Goal: Task Accomplishment & Management: Complete application form

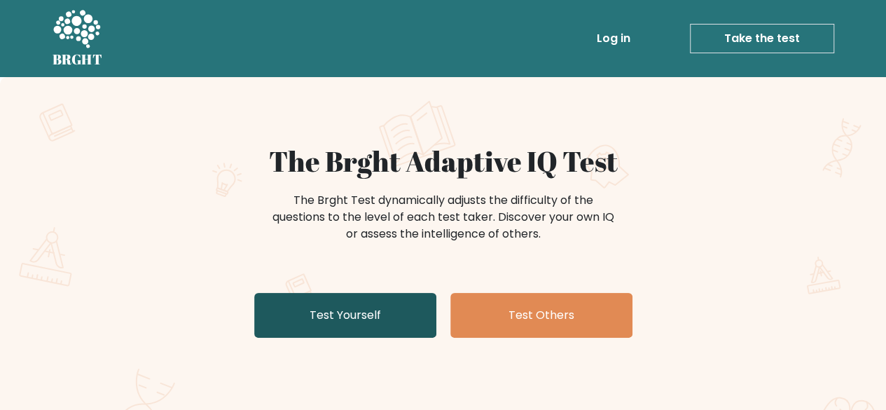
click at [388, 320] on link "Test Yourself" at bounding box center [345, 315] width 182 height 45
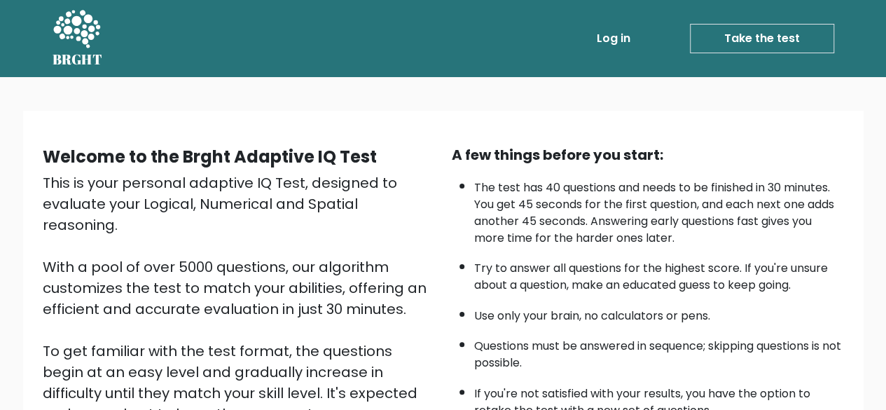
scroll to position [231, 0]
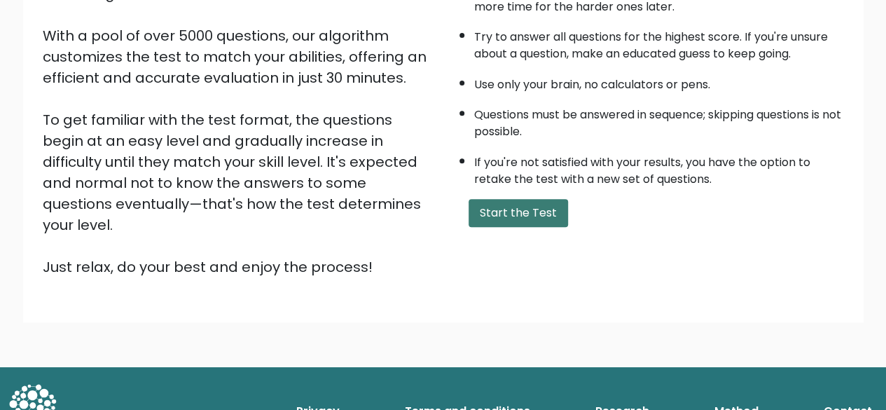
click at [536, 201] on button "Start the Test" at bounding box center [517, 213] width 99 height 28
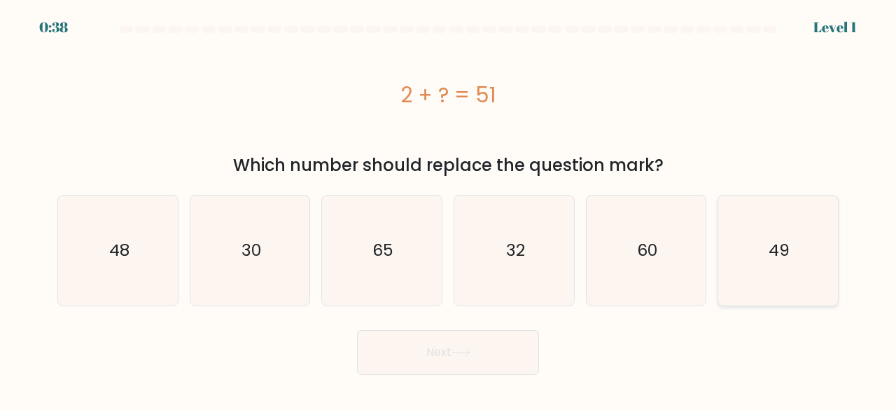
click at [770, 230] on icon "49" at bounding box center [778, 250] width 110 height 110
click at [449, 209] on input "f. 49" at bounding box center [448, 207] width 1 height 4
radio input "true"
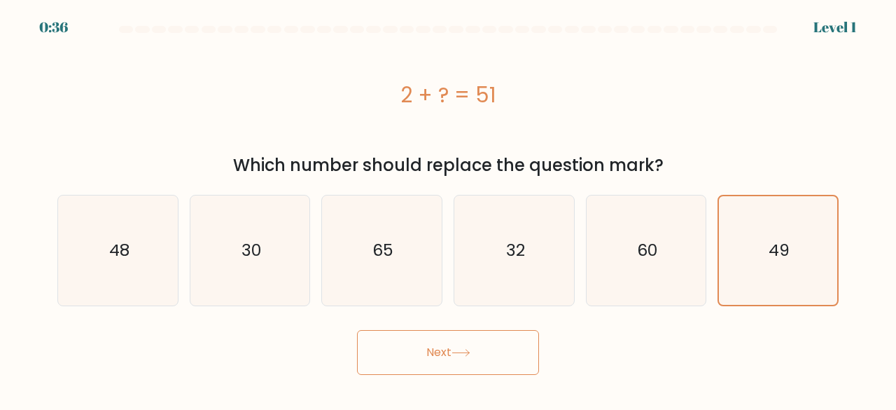
click at [430, 354] on button "Next" at bounding box center [448, 352] width 182 height 45
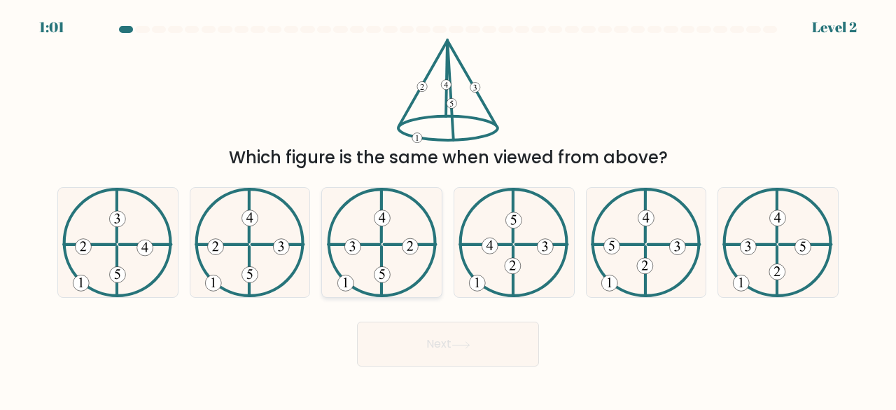
click at [399, 246] on icon at bounding box center [382, 243] width 111 height 110
click at [448, 209] on input "c." at bounding box center [448, 207] width 1 height 4
radio input "true"
click at [410, 352] on button "Next" at bounding box center [448, 343] width 182 height 45
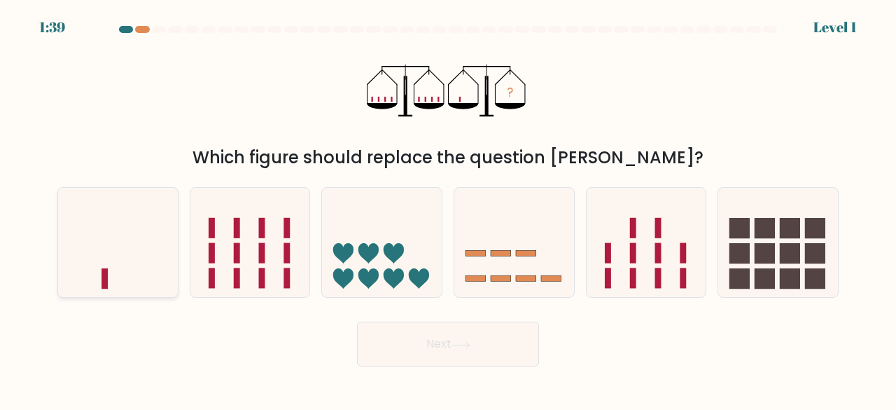
click at [103, 261] on icon at bounding box center [118, 242] width 120 height 99
click at [448, 209] on input "a." at bounding box center [448, 207] width 1 height 4
radio input "true"
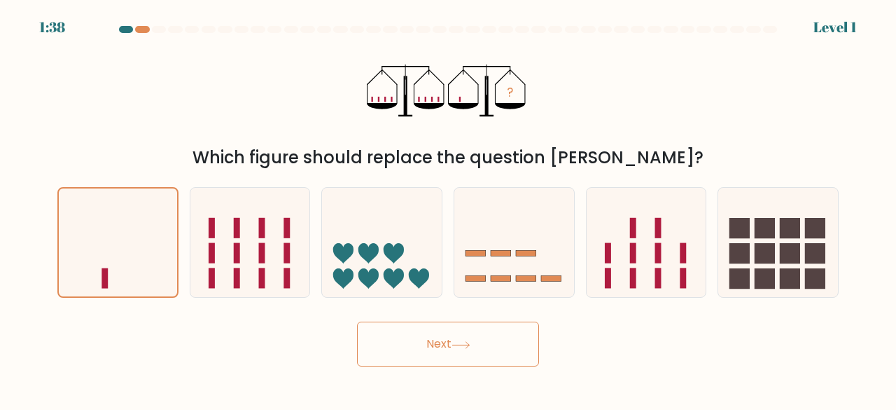
click at [416, 337] on button "Next" at bounding box center [448, 343] width 182 height 45
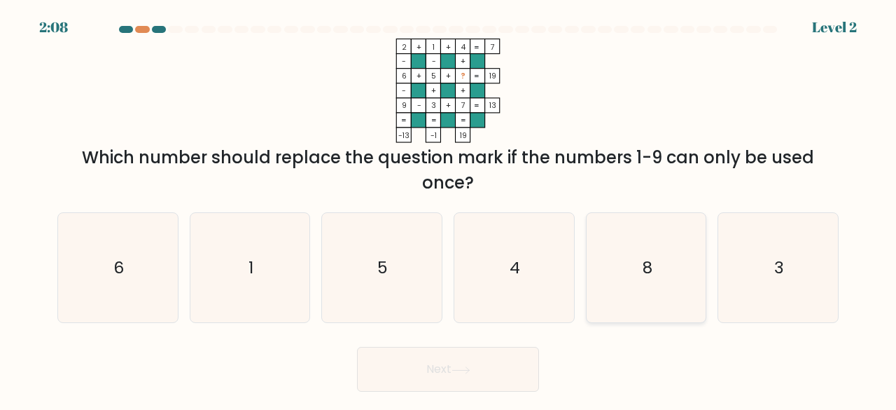
click at [693, 228] on icon "8" at bounding box center [647, 268] width 110 height 110
click at [449, 209] on input "e. 8" at bounding box center [448, 207] width 1 height 4
radio input "true"
click at [476, 369] on button "Next" at bounding box center [448, 369] width 182 height 45
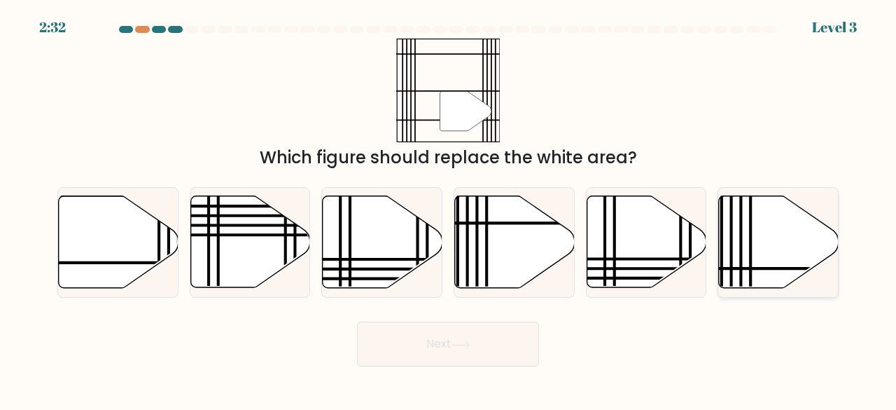
click at [737, 225] on icon at bounding box center [779, 242] width 120 height 92
click at [449, 209] on input "f." at bounding box center [448, 207] width 1 height 4
radio input "true"
click at [449, 335] on button "Next" at bounding box center [448, 343] width 182 height 45
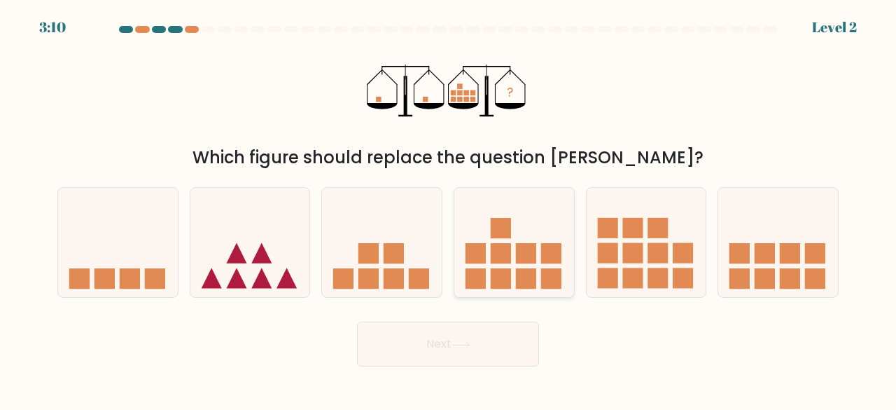
click at [561, 247] on icon at bounding box center [514, 242] width 120 height 99
click at [449, 209] on input "d." at bounding box center [448, 207] width 1 height 4
radio input "true"
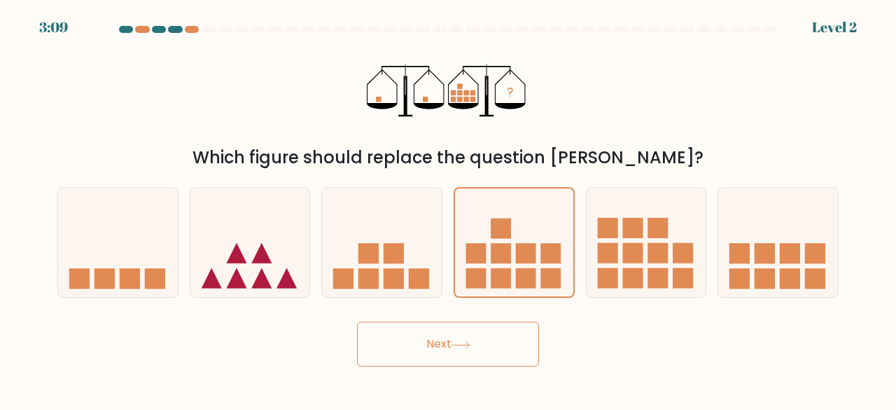
click at [438, 352] on button "Next" at bounding box center [448, 343] width 182 height 45
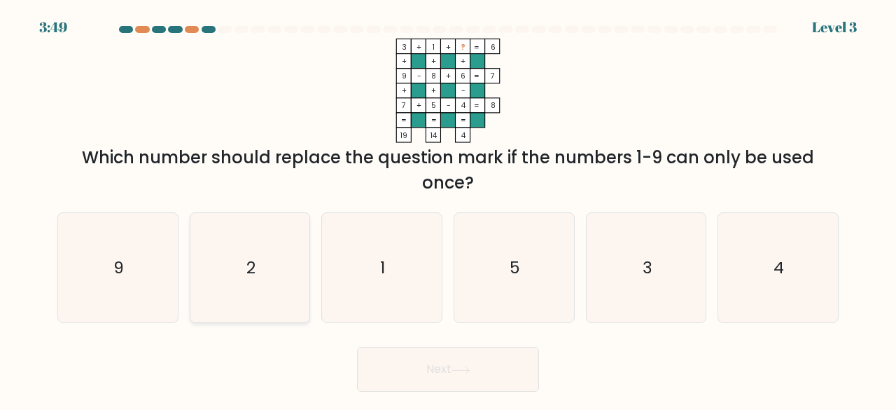
click at [301, 249] on icon "2" at bounding box center [250, 268] width 110 height 110
click at [448, 209] on input "b. 2" at bounding box center [448, 207] width 1 height 4
radio input "true"
click at [431, 372] on button "Next" at bounding box center [448, 369] width 182 height 45
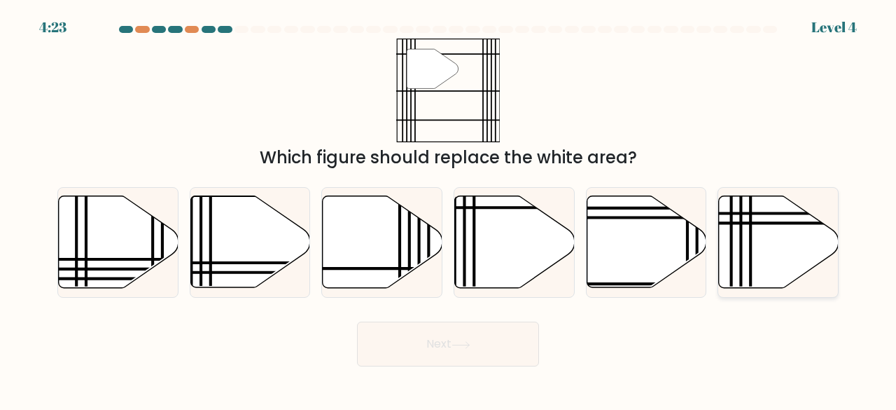
click at [732, 254] on line at bounding box center [732, 292] width 0 height 241
click at [449, 209] on input "f." at bounding box center [448, 207] width 1 height 4
radio input "true"
click at [437, 354] on button "Next" at bounding box center [448, 343] width 182 height 45
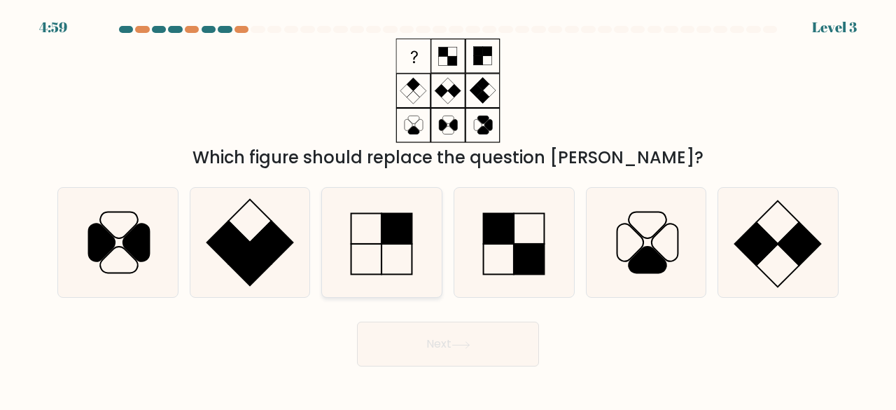
click at [402, 244] on rect at bounding box center [397, 259] width 31 height 31
click at [448, 209] on input "c." at bounding box center [448, 207] width 1 height 4
radio input "true"
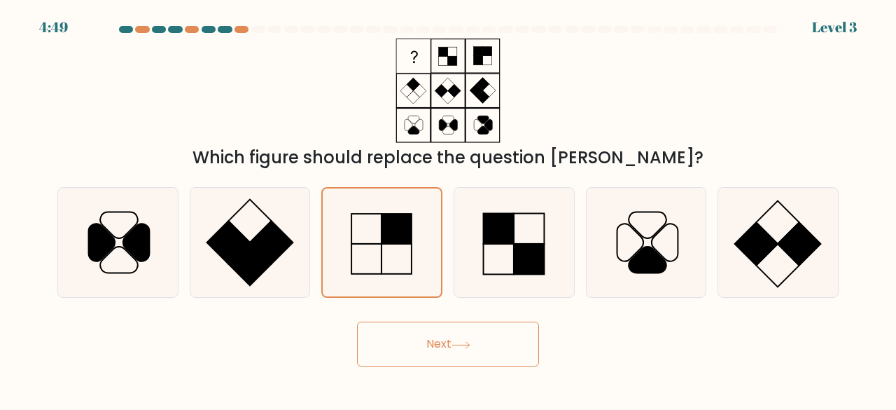
click at [472, 338] on button "Next" at bounding box center [448, 343] width 182 height 45
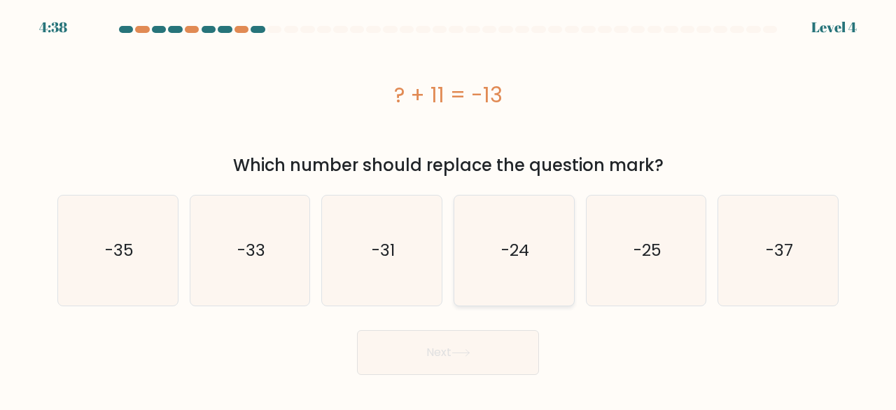
click at [550, 239] on icon "-24" at bounding box center [514, 250] width 110 height 110
click at [449, 209] on input "d. -24" at bounding box center [448, 207] width 1 height 4
radio input "true"
click at [458, 366] on button "Next" at bounding box center [448, 352] width 182 height 45
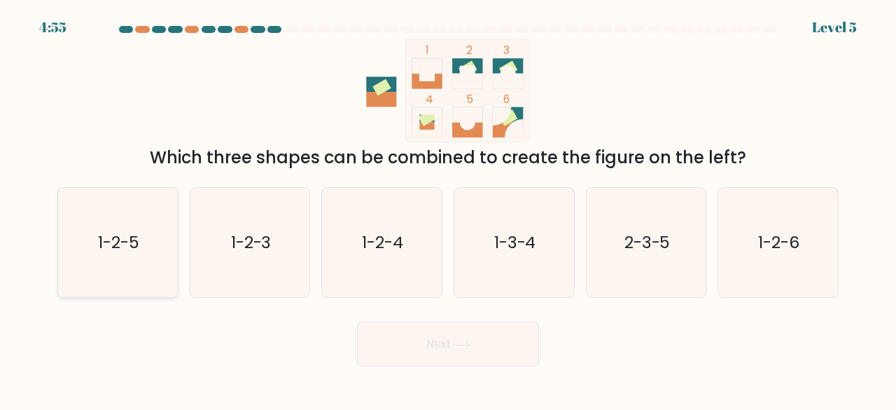
click at [149, 219] on icon "1-2-5" at bounding box center [118, 243] width 110 height 110
click at [448, 209] on input "a. 1-2-5" at bounding box center [448, 207] width 1 height 4
radio input "true"
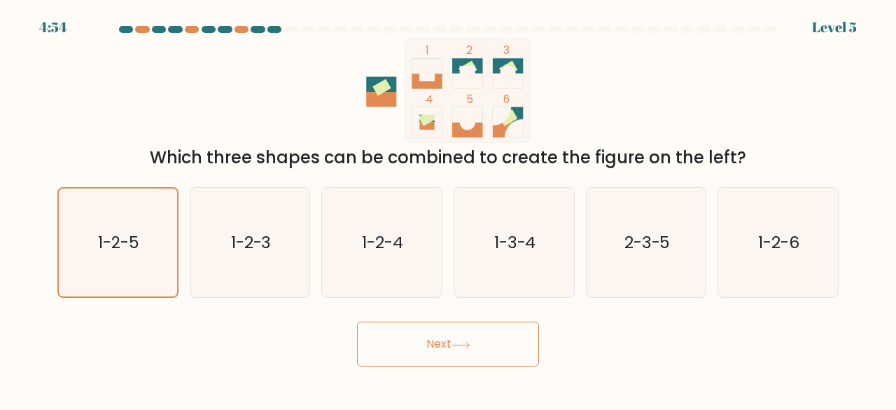
click at [423, 363] on button "Next" at bounding box center [448, 343] width 182 height 45
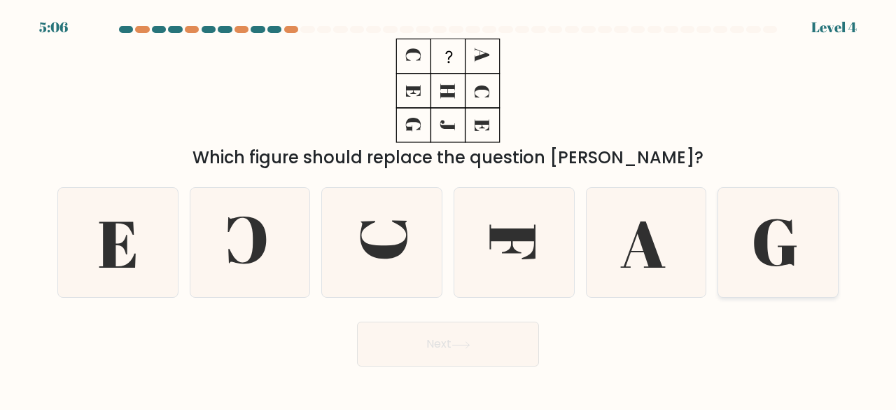
click at [765, 273] on icon at bounding box center [778, 243] width 110 height 110
click at [449, 209] on input "f." at bounding box center [448, 207] width 1 height 4
radio input "true"
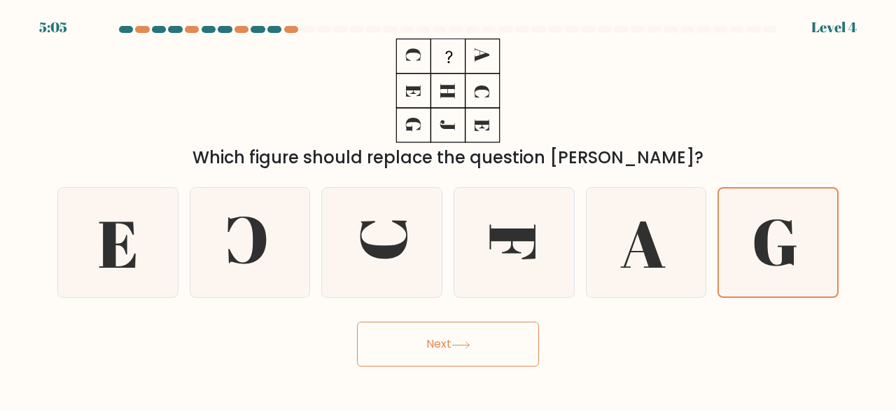
click at [456, 334] on button "Next" at bounding box center [448, 343] width 182 height 45
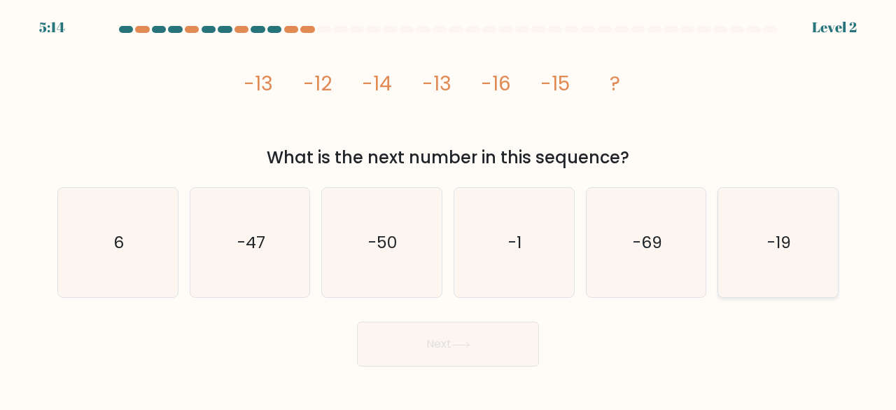
click at [768, 226] on icon "-19" at bounding box center [778, 243] width 110 height 110
click at [449, 209] on input "f. -19" at bounding box center [448, 207] width 1 height 4
radio input "true"
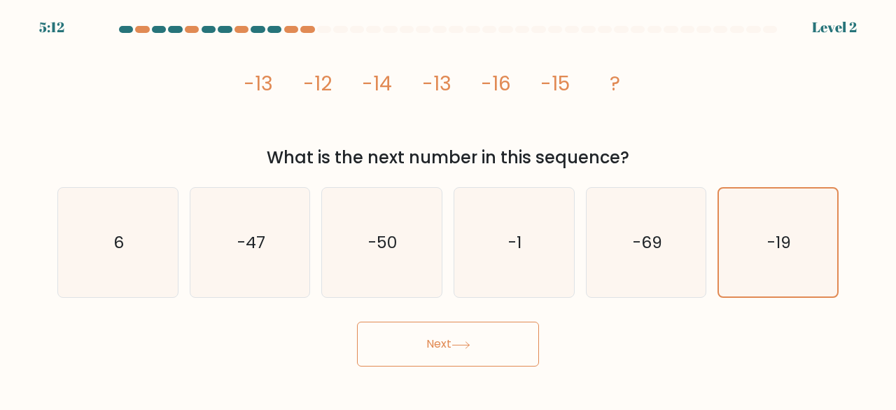
click at [452, 354] on button "Next" at bounding box center [448, 343] width 182 height 45
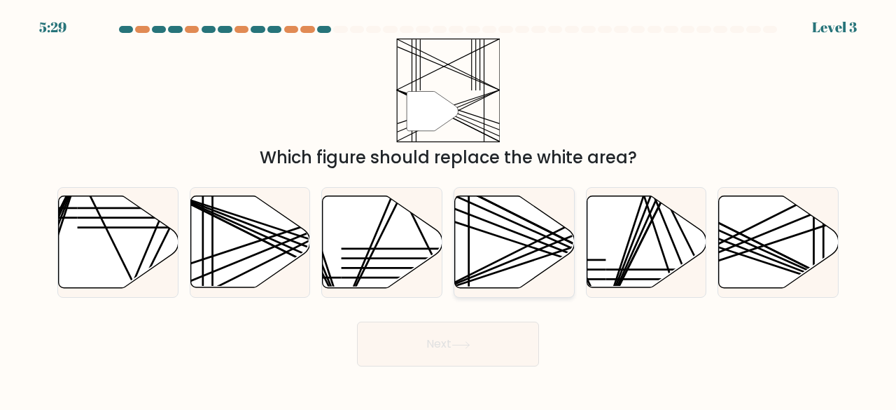
click at [510, 263] on icon at bounding box center [515, 242] width 120 height 92
click at [449, 209] on input "d." at bounding box center [448, 207] width 1 height 4
radio input "true"
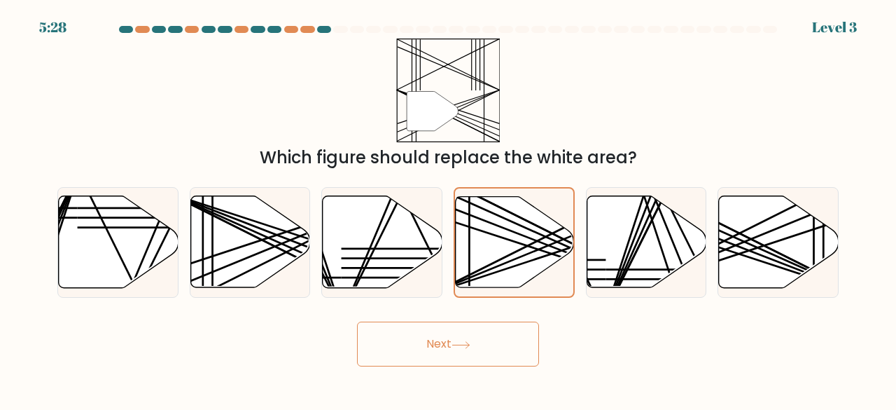
click at [486, 335] on button "Next" at bounding box center [448, 343] width 182 height 45
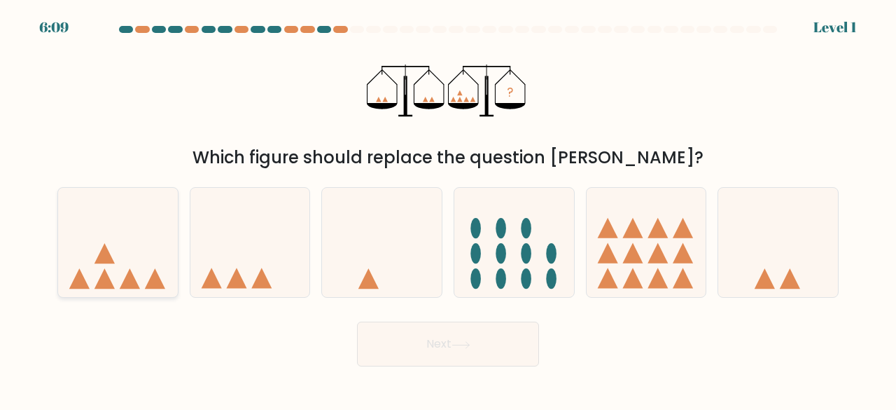
click at [141, 281] on icon at bounding box center [118, 242] width 120 height 99
click at [448, 209] on input "a." at bounding box center [448, 207] width 1 height 4
radio input "true"
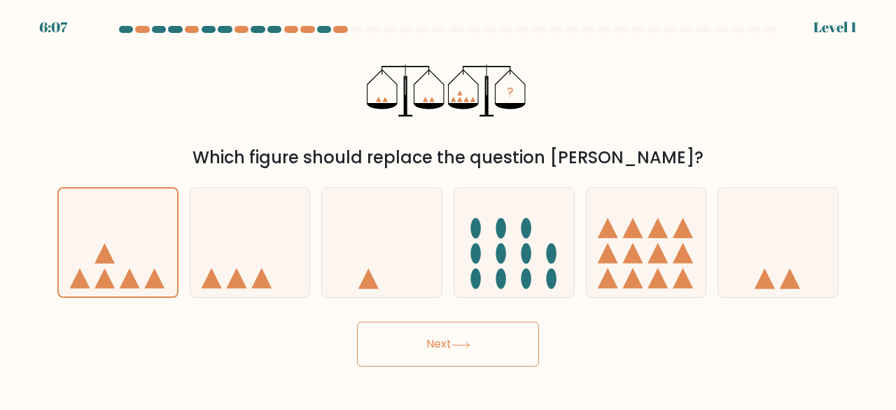
click at [410, 348] on button "Next" at bounding box center [448, 343] width 182 height 45
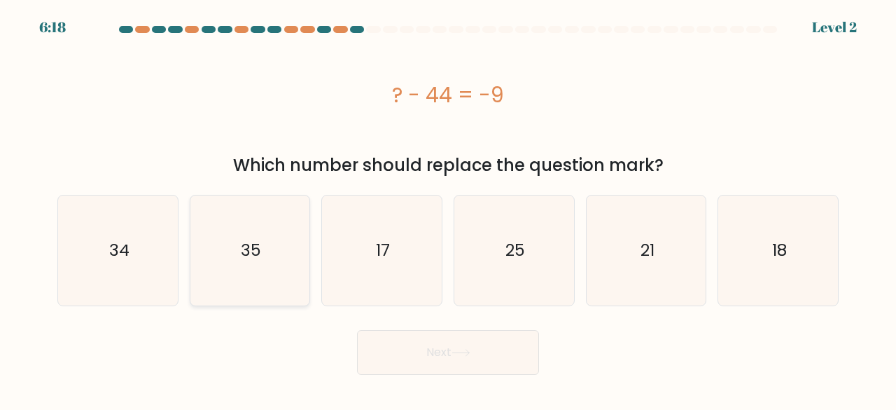
click at [280, 293] on icon "35" at bounding box center [250, 250] width 110 height 110
click at [448, 209] on input "b. 35" at bounding box center [448, 207] width 1 height 4
radio input "true"
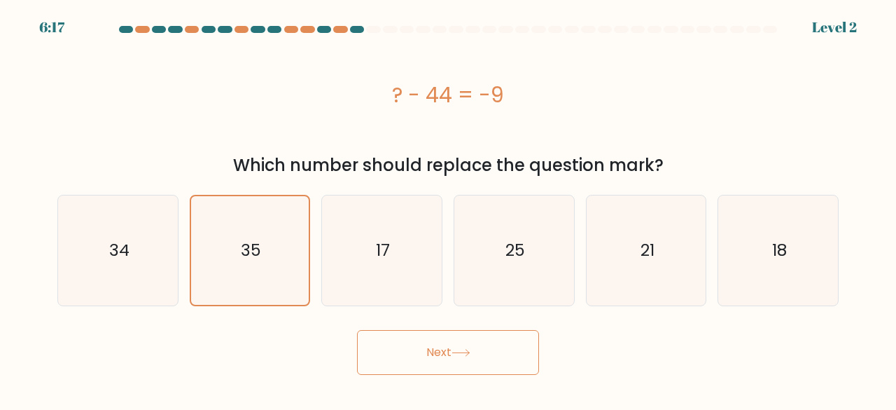
click at [442, 363] on button "Next" at bounding box center [448, 352] width 182 height 45
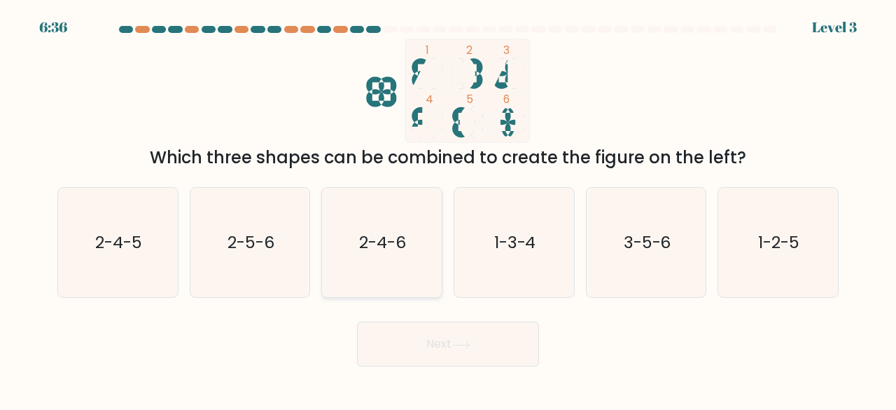
click at [438, 239] on div "2-4-6" at bounding box center [381, 242] width 121 height 111
click at [448, 209] on input "c. 2-4-6" at bounding box center [448, 207] width 1 height 4
radio input "true"
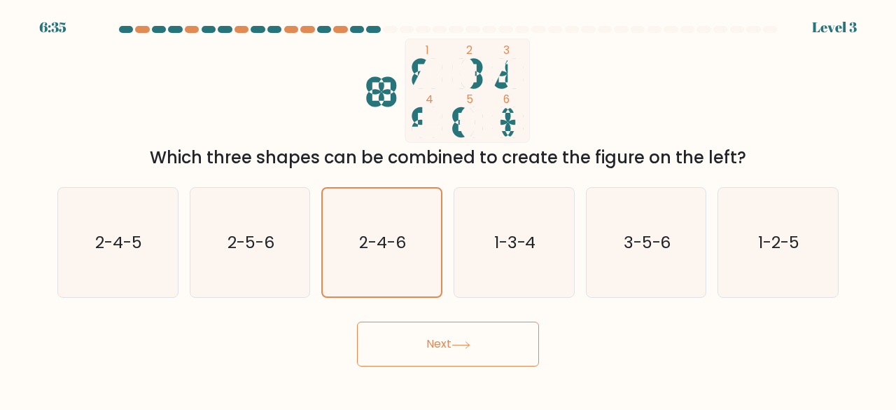
click at [435, 352] on button "Next" at bounding box center [448, 343] width 182 height 45
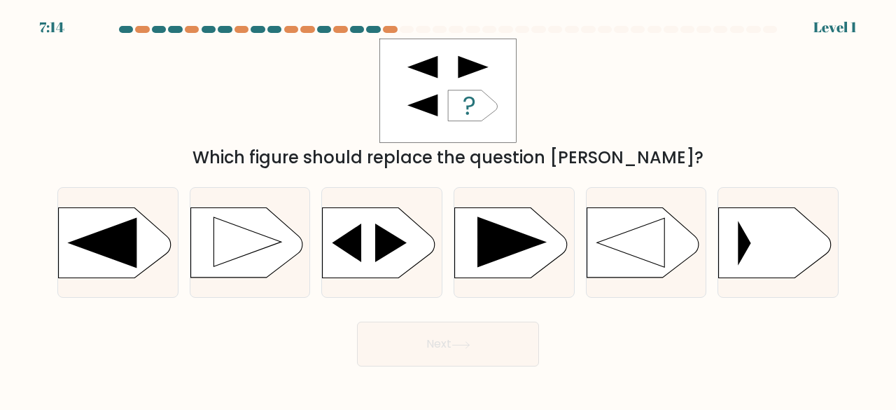
click at [579, 230] on div "d." at bounding box center [514, 242] width 132 height 111
click at [522, 246] on icon at bounding box center [511, 241] width 69 height 50
click at [449, 209] on input "d." at bounding box center [448, 207] width 1 height 4
radio input "true"
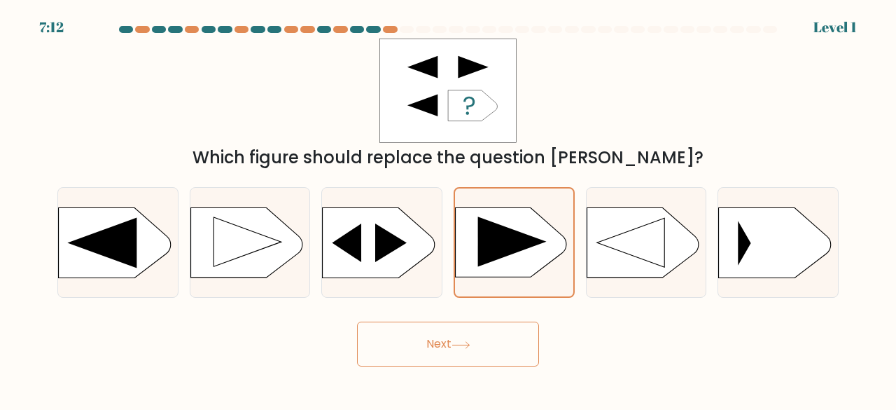
click at [459, 348] on icon at bounding box center [461, 345] width 19 height 8
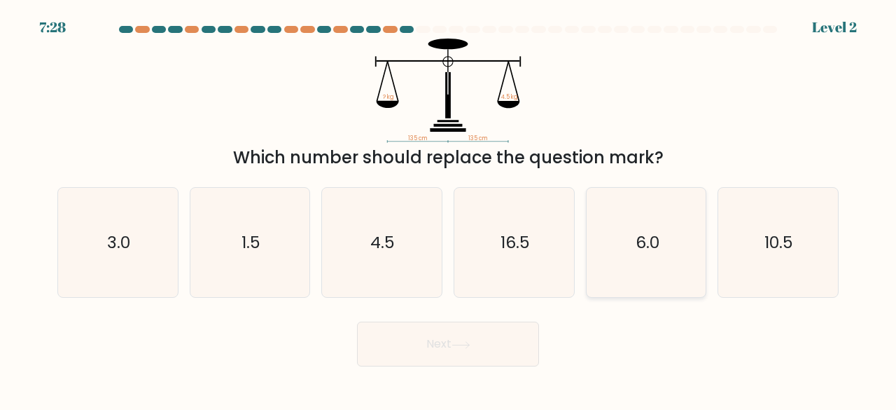
click at [682, 193] on icon "6.0" at bounding box center [647, 243] width 110 height 110
click at [449, 205] on input "e. 6.0" at bounding box center [448, 207] width 1 height 4
radio input "true"
click at [494, 329] on button "Next" at bounding box center [448, 343] width 182 height 45
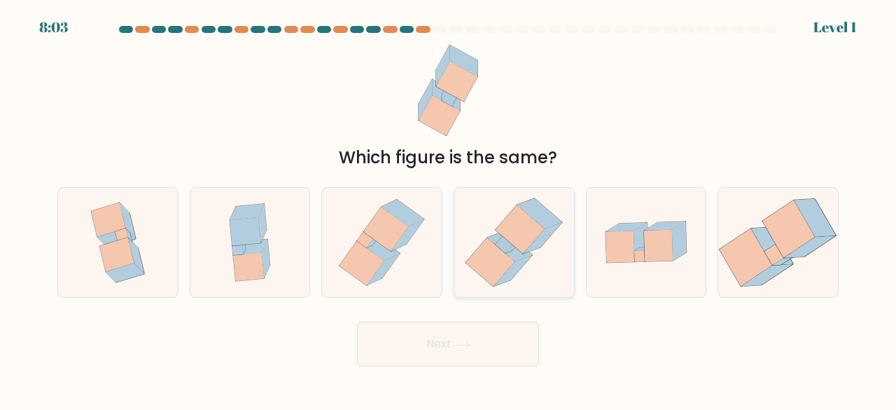
click at [493, 272] on icon at bounding box center [490, 261] width 49 height 48
click at [449, 209] on input "d." at bounding box center [448, 207] width 1 height 4
radio input "true"
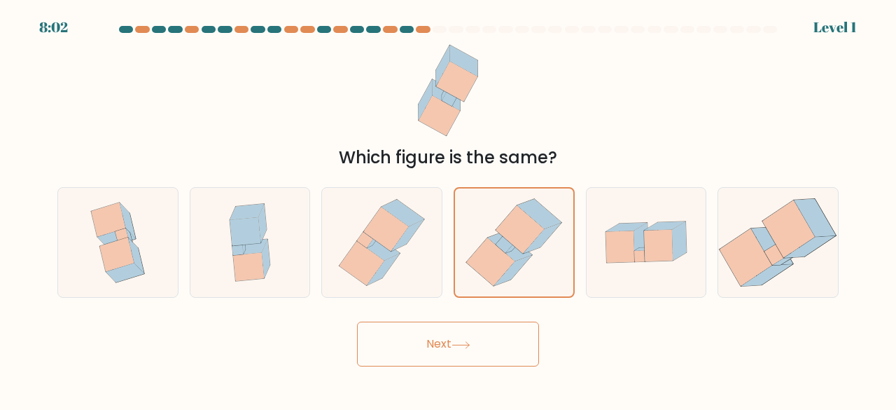
click at [441, 334] on button "Next" at bounding box center [448, 343] width 182 height 45
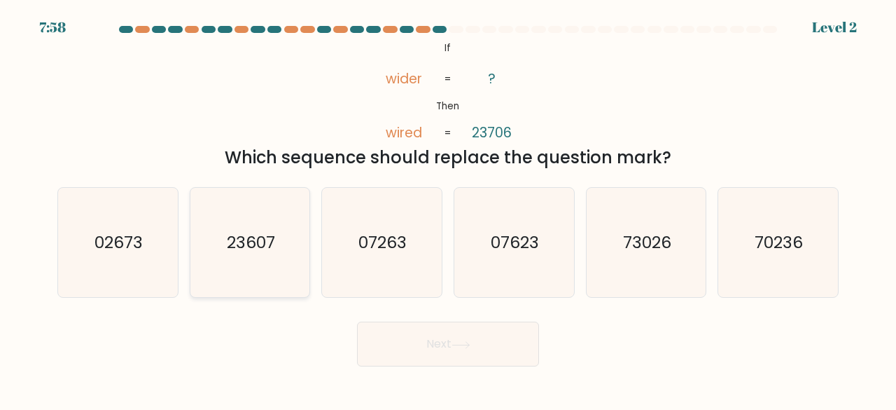
click at [231, 260] on icon "23607" at bounding box center [250, 243] width 110 height 110
click at [448, 209] on input "b. 23607" at bounding box center [448, 207] width 1 height 4
radio input "true"
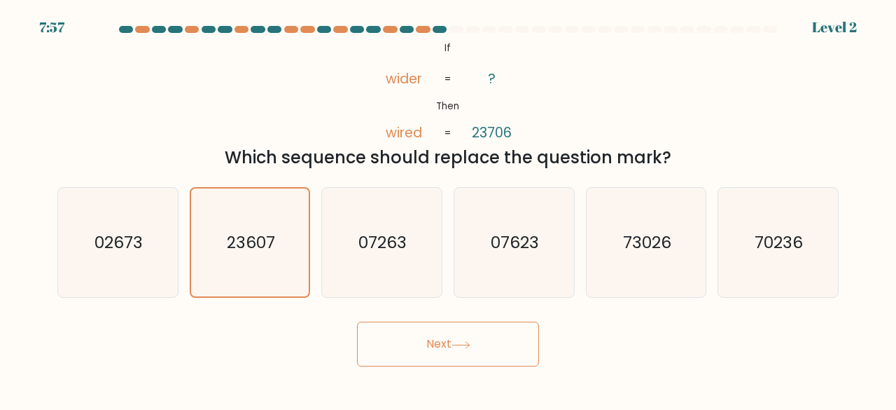
click at [445, 349] on button "Next" at bounding box center [448, 343] width 182 height 45
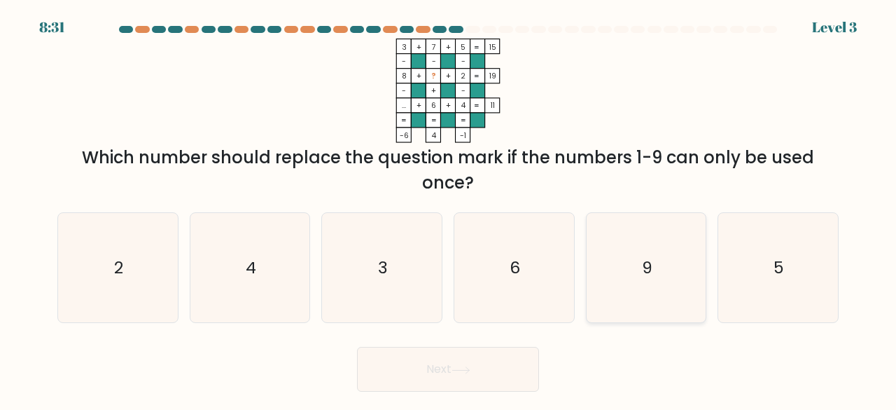
click at [701, 270] on div "9" at bounding box center [646, 267] width 121 height 111
click at [449, 209] on input "e. 9" at bounding box center [448, 207] width 1 height 4
radio input "true"
click at [510, 358] on button "Next" at bounding box center [448, 369] width 182 height 45
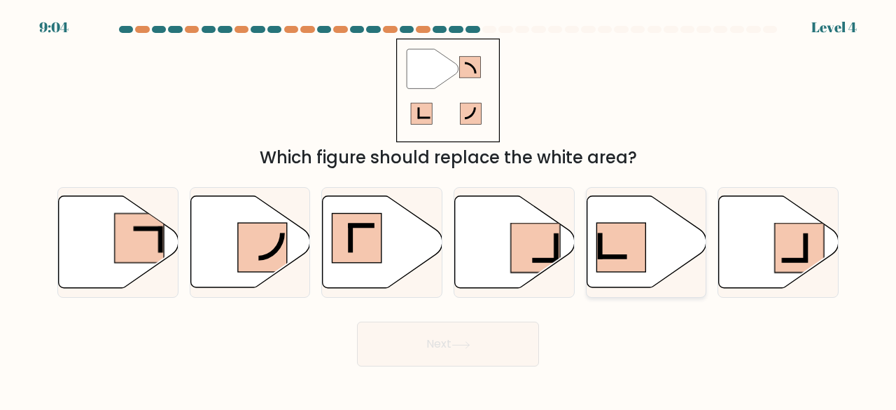
click at [600, 253] on icon at bounding box center [600, 246] width 0 height 27
click at [449, 209] on input "e." at bounding box center [448, 207] width 1 height 4
radio input "true"
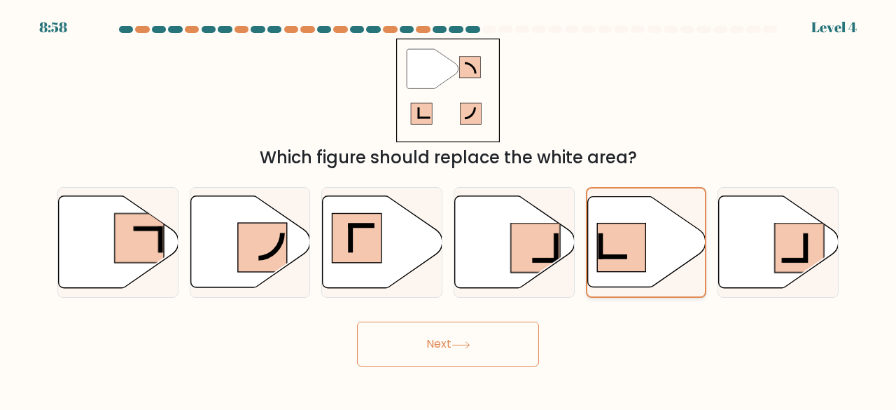
click at [629, 263] on rect at bounding box center [621, 247] width 48 height 48
click at [449, 209] on input "e." at bounding box center [448, 207] width 1 height 4
click at [777, 212] on icon at bounding box center [779, 242] width 120 height 92
click at [449, 209] on input "f." at bounding box center [448, 207] width 1 height 4
radio input "true"
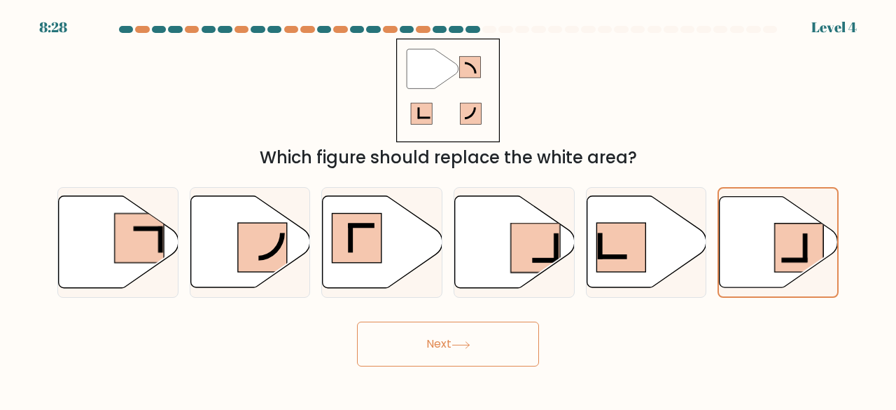
click at [466, 347] on icon at bounding box center [461, 345] width 19 height 8
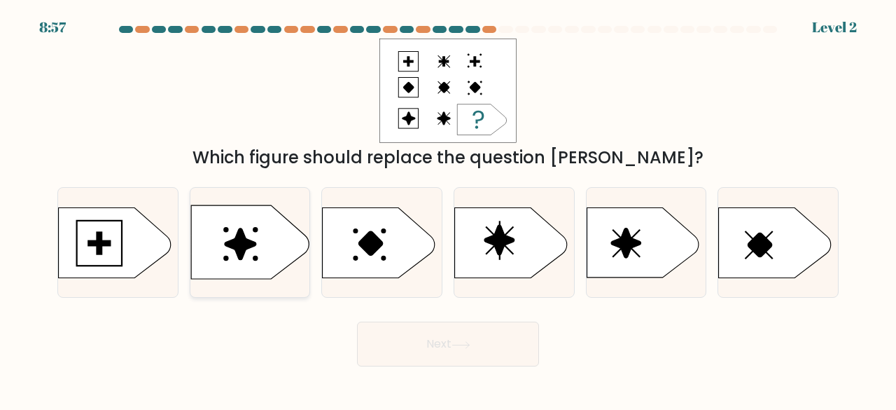
click at [283, 254] on icon at bounding box center [250, 243] width 118 height 74
click at [448, 209] on input "b." at bounding box center [448, 207] width 1 height 4
radio input "true"
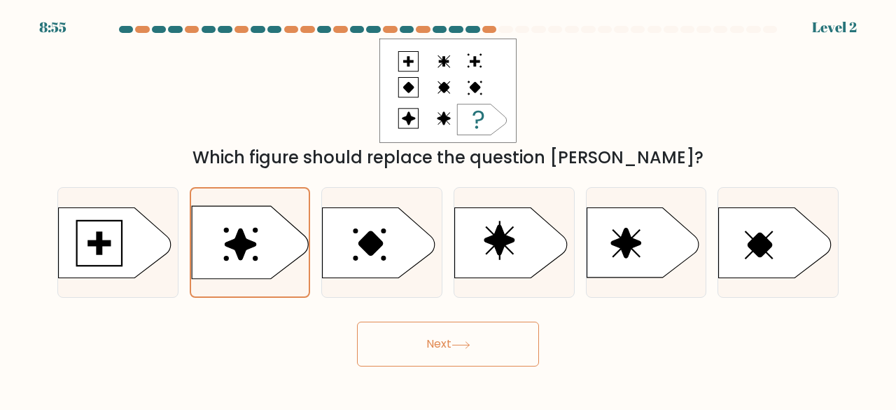
click at [459, 342] on icon at bounding box center [461, 345] width 19 height 8
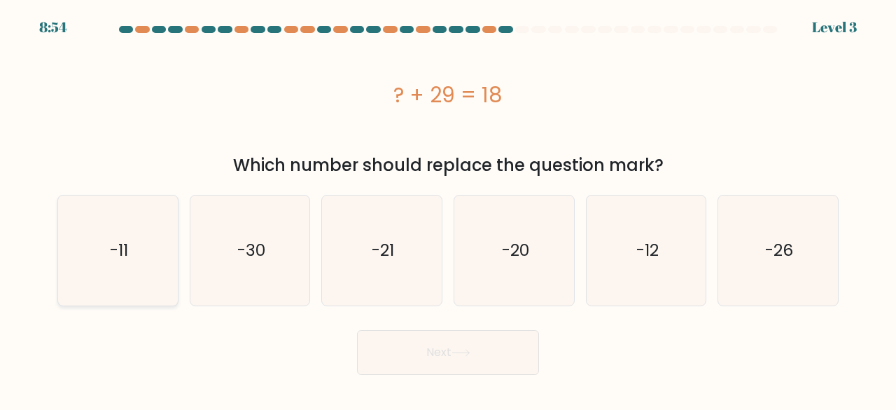
click at [115, 249] on text "-11" at bounding box center [119, 250] width 18 height 23
click at [448, 209] on input "a. -11" at bounding box center [448, 207] width 1 height 4
radio input "true"
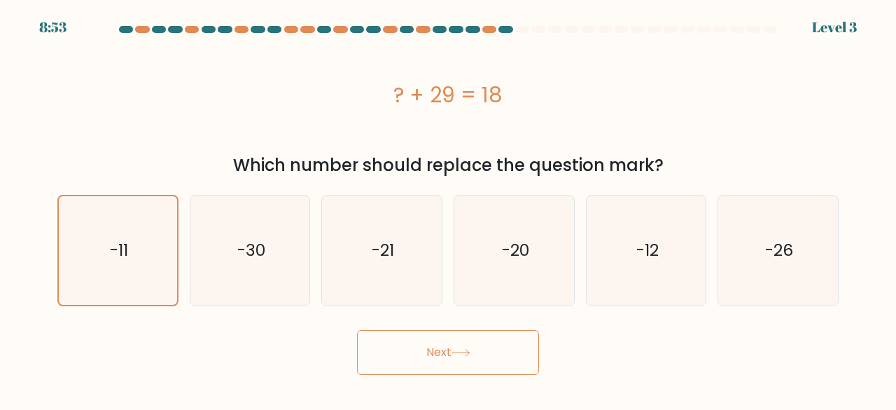
click at [426, 358] on button "Next" at bounding box center [448, 352] width 182 height 45
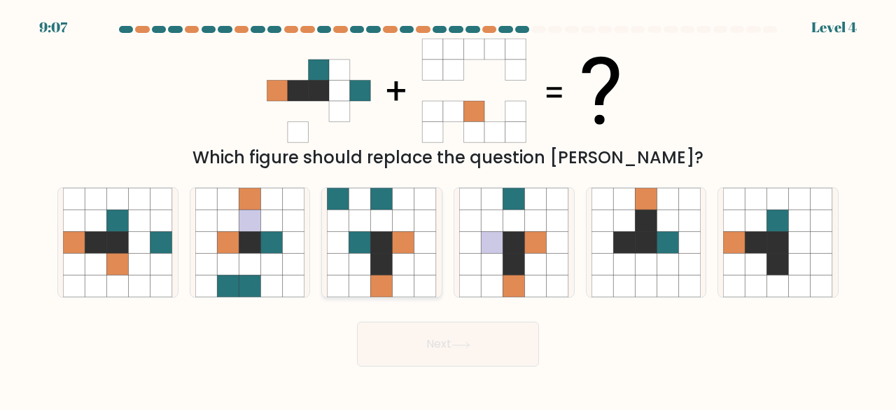
click at [382, 256] on icon at bounding box center [382, 264] width 22 height 22
click at [448, 209] on input "c." at bounding box center [448, 207] width 1 height 4
radio input "true"
click at [421, 344] on button "Next" at bounding box center [448, 343] width 182 height 45
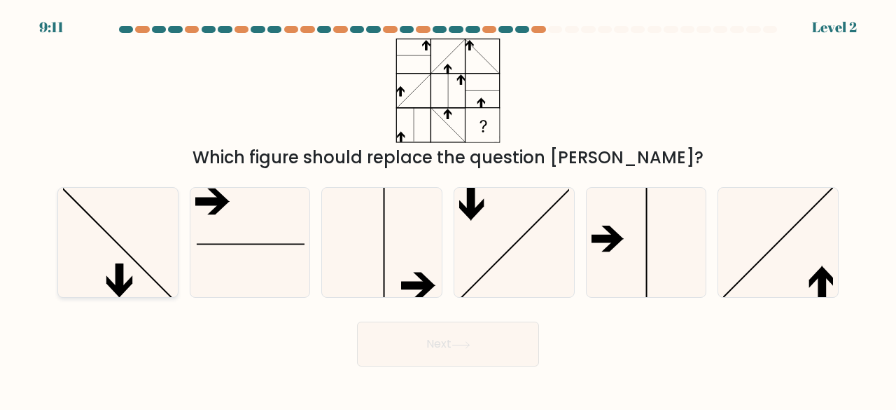
click at [77, 246] on icon at bounding box center [118, 243] width 110 height 110
click at [448, 209] on input "a." at bounding box center [448, 207] width 1 height 4
radio input "true"
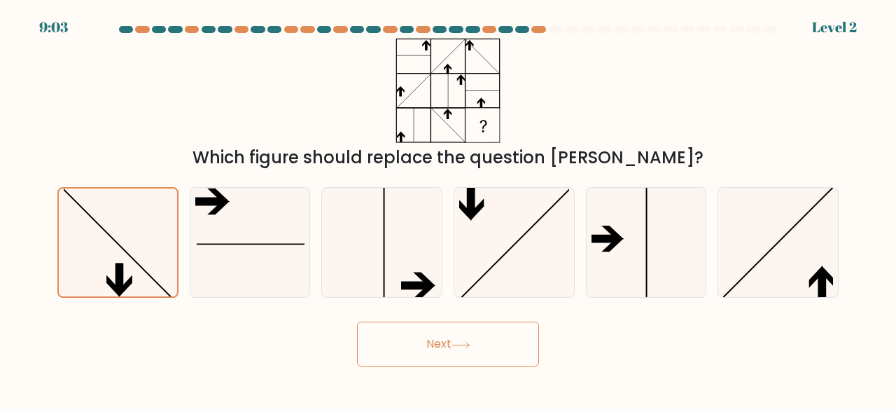
click at [405, 354] on button "Next" at bounding box center [448, 343] width 182 height 45
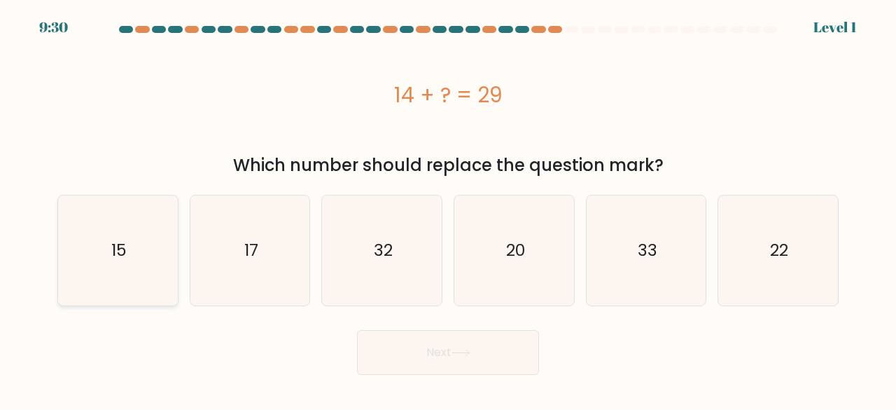
click at [166, 279] on icon "15" at bounding box center [118, 250] width 110 height 110
click at [448, 209] on input "a. 15" at bounding box center [448, 207] width 1 height 4
radio input "true"
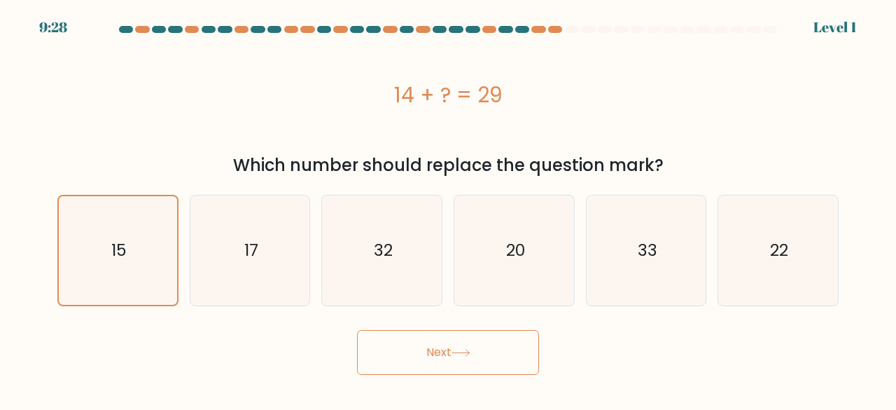
click at [461, 340] on button "Next" at bounding box center [448, 352] width 182 height 45
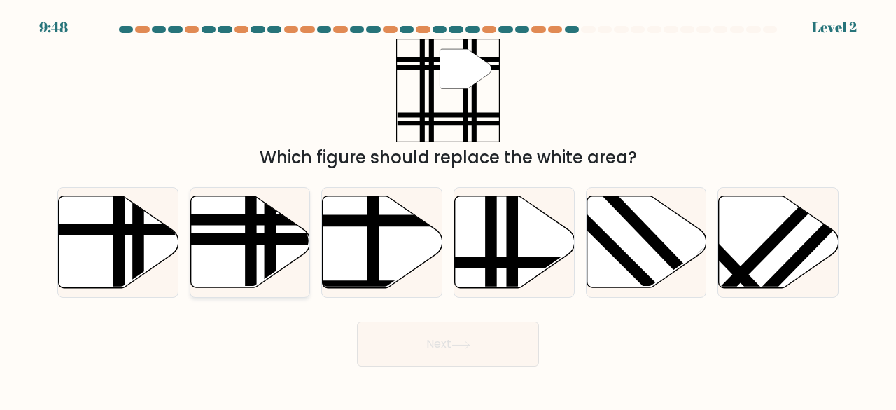
click at [238, 255] on icon at bounding box center [250, 242] width 120 height 92
click at [448, 209] on input "b." at bounding box center [448, 207] width 1 height 4
radio input "true"
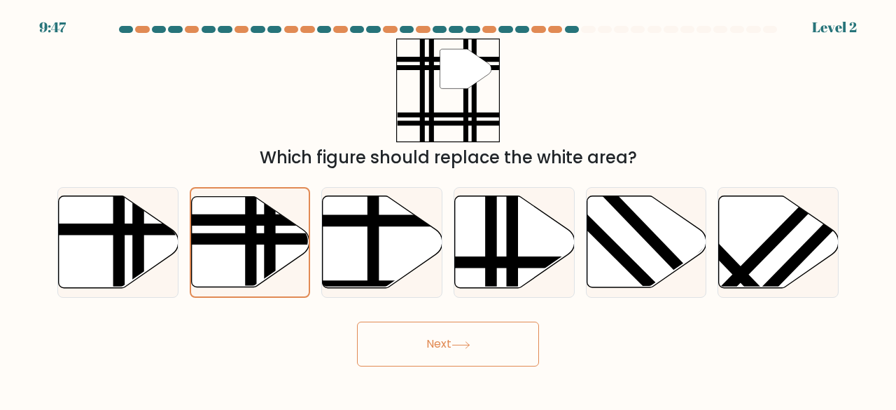
click at [412, 330] on button "Next" at bounding box center [448, 343] width 182 height 45
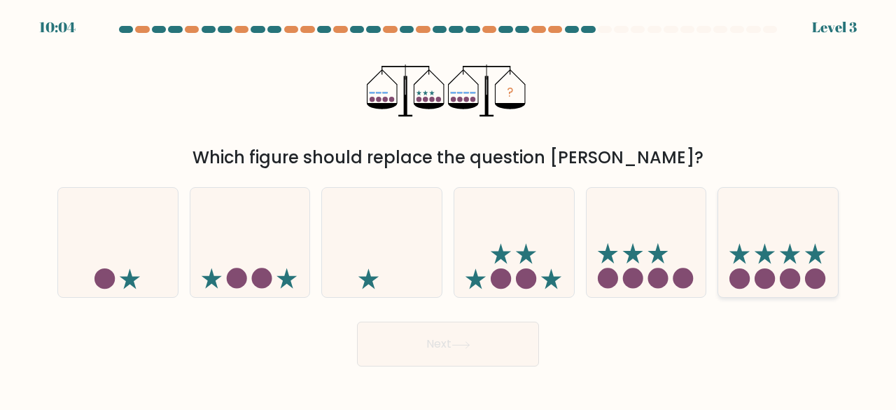
click at [782, 243] on icon at bounding box center [778, 242] width 120 height 99
click at [449, 209] on input "f." at bounding box center [448, 207] width 1 height 4
radio input "true"
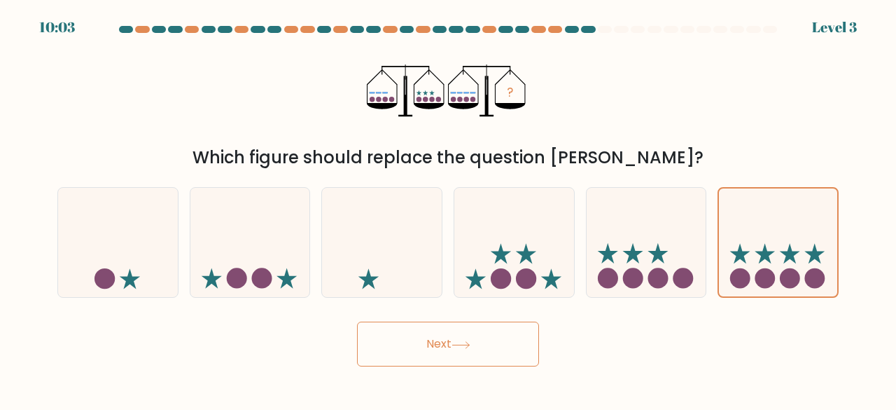
click at [492, 337] on button "Next" at bounding box center [448, 343] width 182 height 45
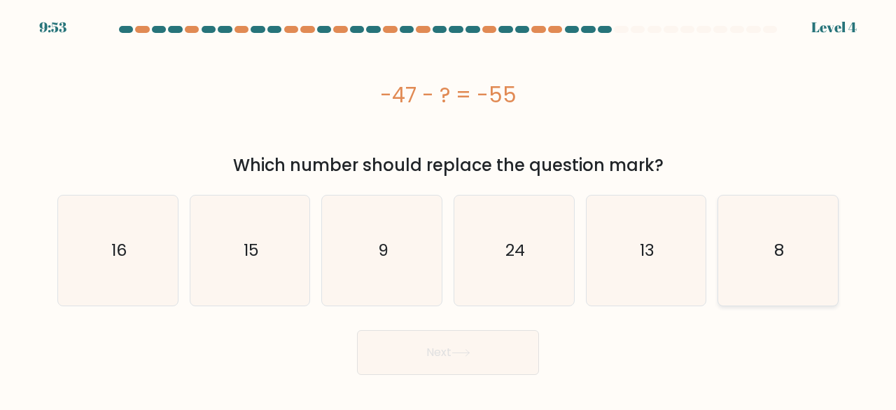
click at [797, 256] on icon "8" at bounding box center [778, 250] width 110 height 110
click at [449, 209] on input "f. 8" at bounding box center [448, 207] width 1 height 4
radio input "true"
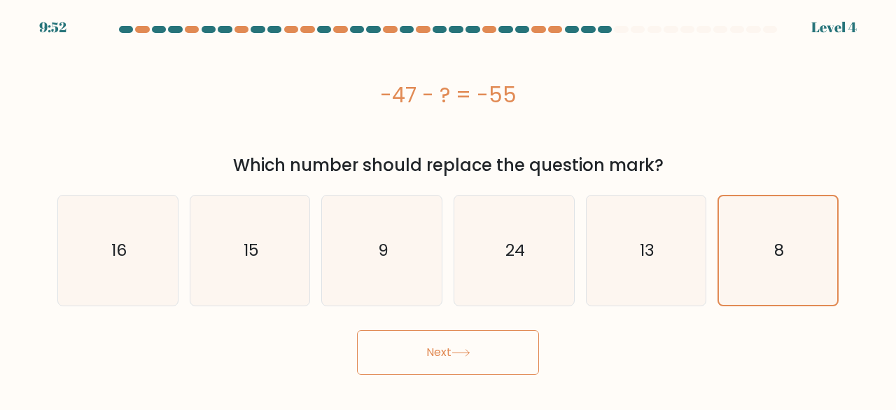
click at [483, 359] on button "Next" at bounding box center [448, 352] width 182 height 45
click at [445, 355] on button "Next" at bounding box center [448, 352] width 182 height 45
click at [454, 354] on button "Next" at bounding box center [448, 352] width 182 height 45
click at [808, 207] on icon "8" at bounding box center [778, 250] width 109 height 109
click at [449, 207] on input "f. 8" at bounding box center [448, 207] width 1 height 4
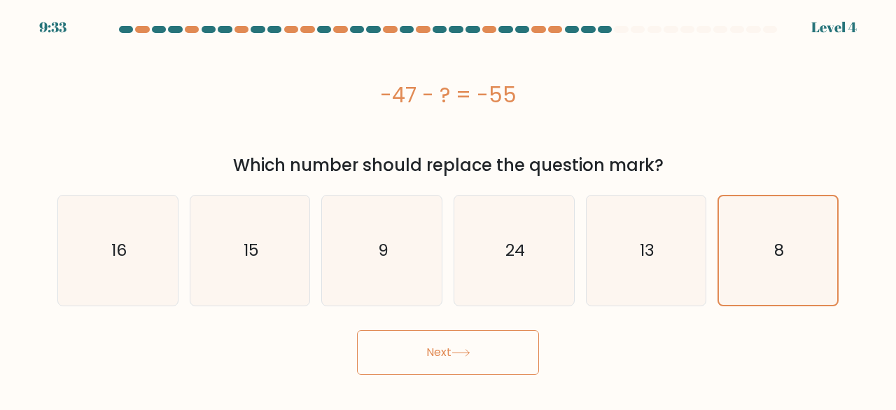
click at [466, 352] on icon at bounding box center [460, 352] width 17 height 6
drag, startPoint x: 774, startPoint y: 244, endPoint x: 624, endPoint y: 259, distance: 150.6
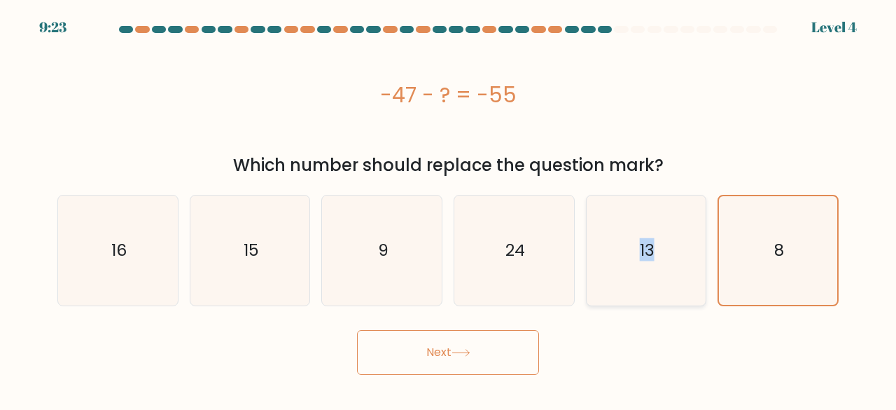
click at [624, 259] on div "a. 16 b. 15 c." at bounding box center [448, 244] width 792 height 123
click at [624, 259] on icon "13" at bounding box center [647, 250] width 110 height 110
click at [449, 209] on input "e. 13" at bounding box center [448, 207] width 1 height 4
radio input "true"
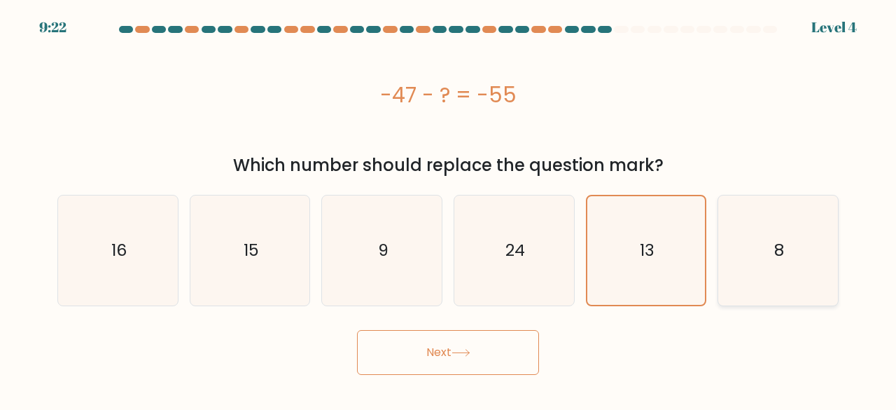
click at [736, 250] on icon "8" at bounding box center [778, 250] width 110 height 110
click at [449, 209] on input "f. 8" at bounding box center [448, 207] width 1 height 4
radio input "true"
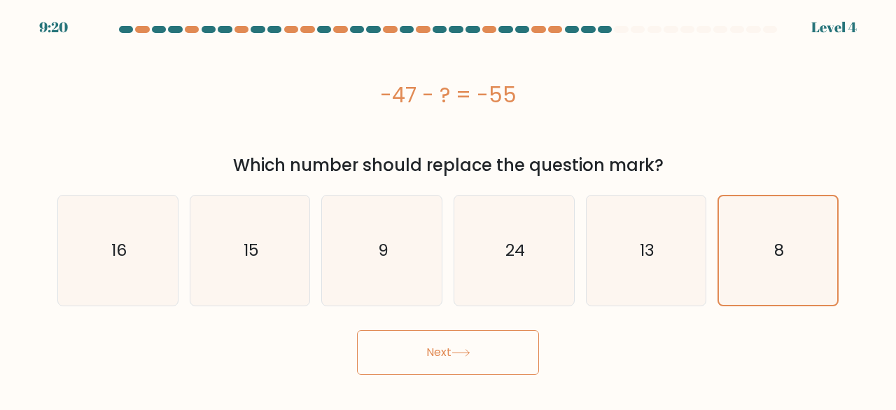
click at [477, 342] on button "Next" at bounding box center [448, 352] width 182 height 45
click at [423, 355] on button "Next" at bounding box center [448, 352] width 182 height 45
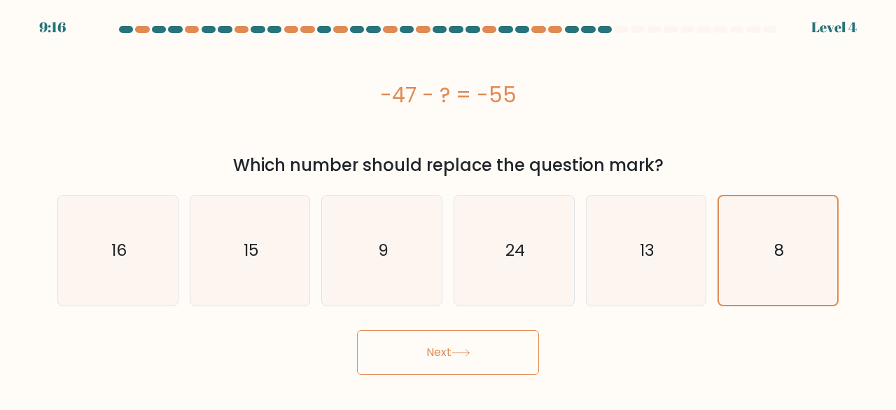
click at [423, 355] on button "Next" at bounding box center [448, 352] width 182 height 45
click at [494, 356] on button "Next" at bounding box center [448, 352] width 182 height 45
click at [357, 330] on button "Next" at bounding box center [448, 352] width 182 height 45
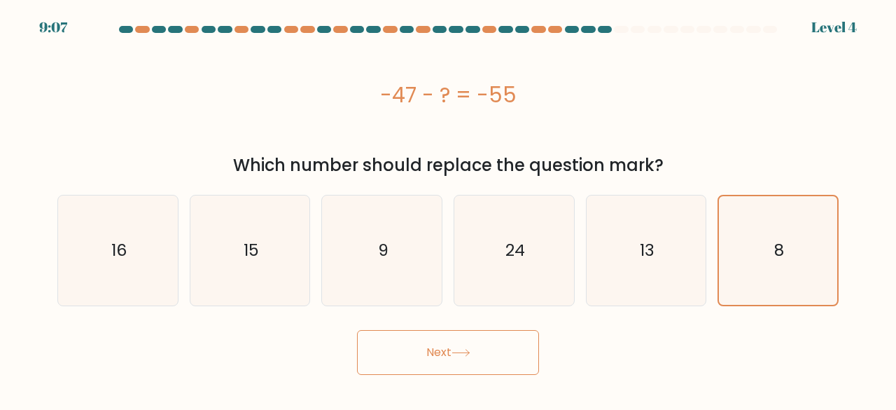
click at [494, 356] on button "Next" at bounding box center [448, 352] width 182 height 45
click at [749, 252] on icon "8" at bounding box center [778, 250] width 109 height 109
click at [449, 209] on input "f. 8" at bounding box center [448, 207] width 1 height 4
click at [463, 358] on button "Next" at bounding box center [448, 352] width 182 height 45
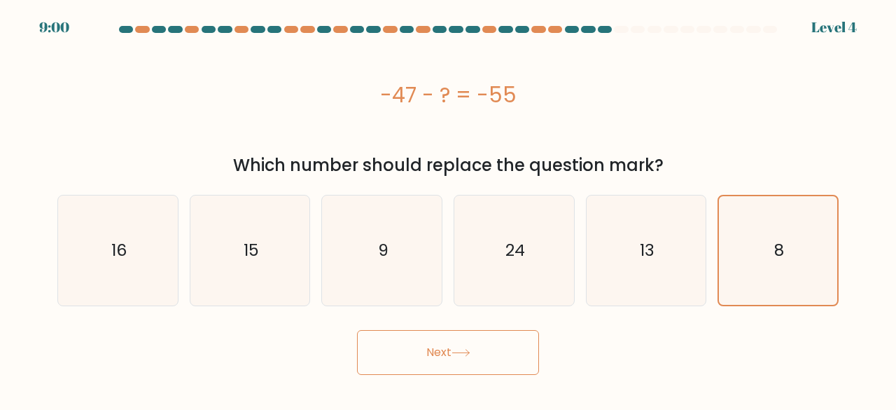
click at [463, 358] on button "Next" at bounding box center [448, 352] width 182 height 45
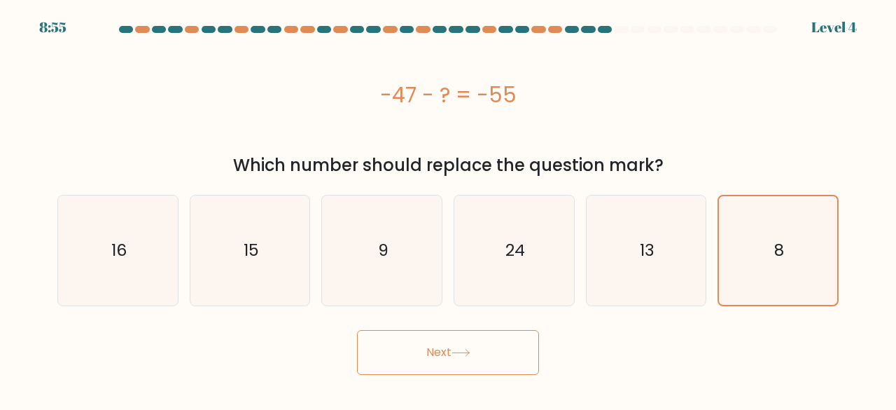
click at [895, 106] on form "a. 9" at bounding box center [448, 200] width 896 height 349
click at [414, 263] on icon "9" at bounding box center [382, 250] width 110 height 110
click at [448, 209] on input "c. 9" at bounding box center [448, 207] width 1 height 4
radio input "true"
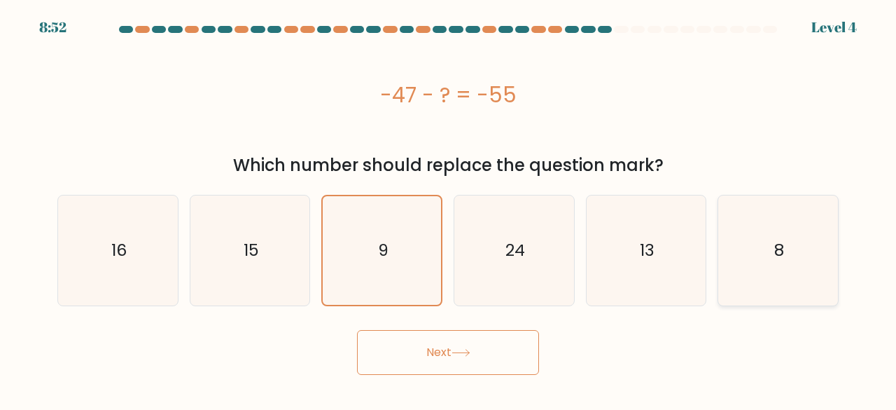
click at [751, 236] on icon "8" at bounding box center [778, 250] width 110 height 110
click at [449, 209] on input "f. 8" at bounding box center [448, 207] width 1 height 4
radio input "true"
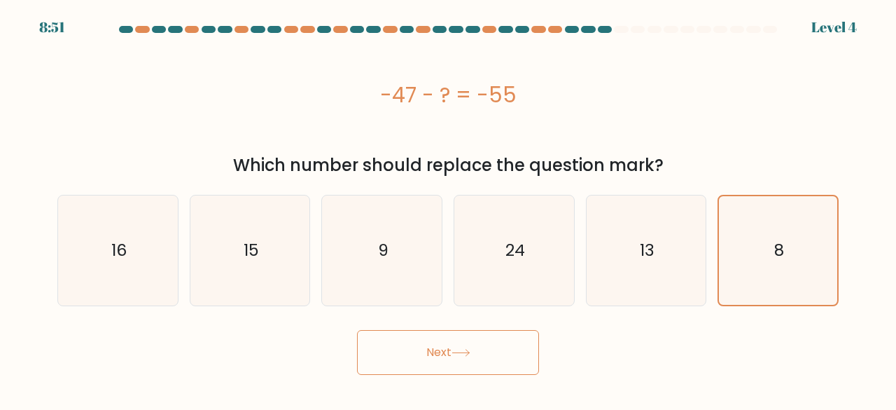
click at [487, 349] on button "Next" at bounding box center [448, 352] width 182 height 45
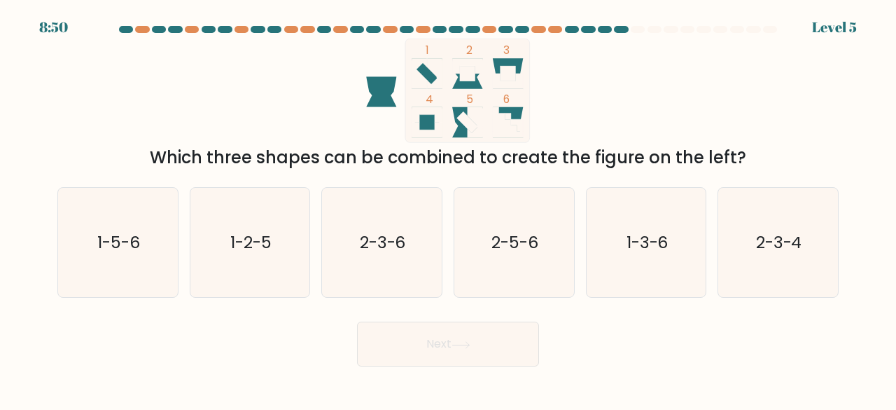
click at [487, 349] on button "Next" at bounding box center [448, 343] width 182 height 45
click at [678, 329] on div "Next" at bounding box center [448, 340] width 798 height 52
click at [134, 233] on text "1-5-6" at bounding box center [118, 241] width 43 height 23
click at [448, 209] on input "a. 1-5-6" at bounding box center [448, 207] width 1 height 4
radio input "true"
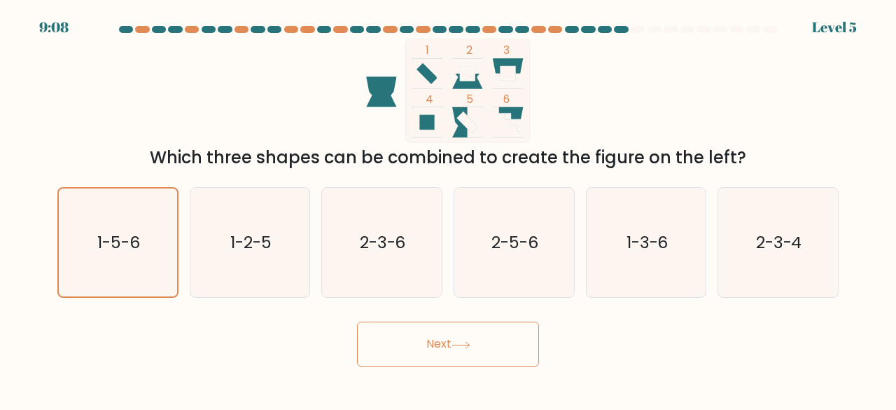
click at [389, 338] on button "Next" at bounding box center [448, 343] width 182 height 45
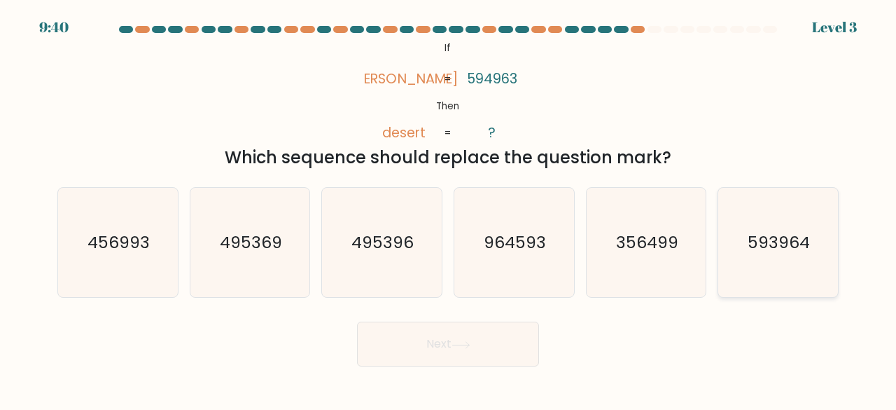
click at [762, 232] on text "593964" at bounding box center [779, 241] width 62 height 23
click at [449, 209] on input "f. 593964" at bounding box center [448, 207] width 1 height 4
radio input "true"
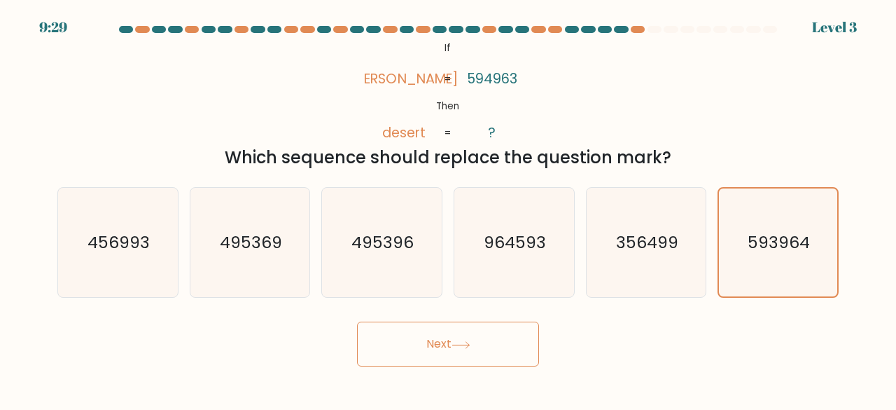
click at [470, 348] on icon at bounding box center [461, 345] width 19 height 8
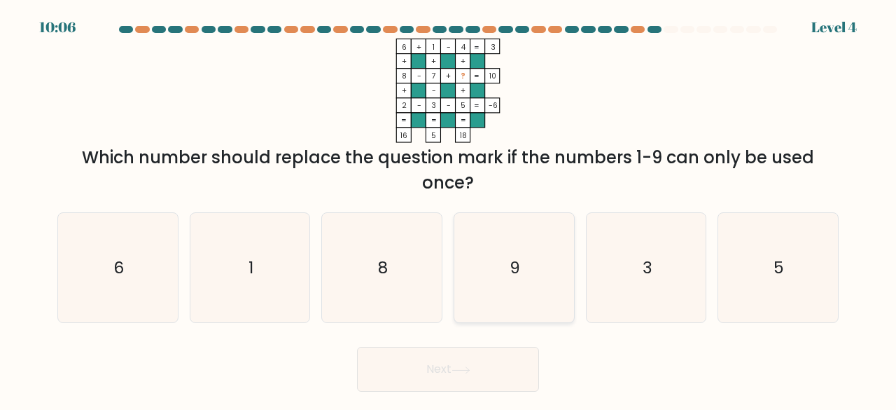
click at [561, 278] on icon "9" at bounding box center [514, 268] width 110 height 110
click at [449, 209] on input "d. 9" at bounding box center [448, 207] width 1 height 4
radio input "true"
click at [470, 366] on icon at bounding box center [461, 370] width 19 height 8
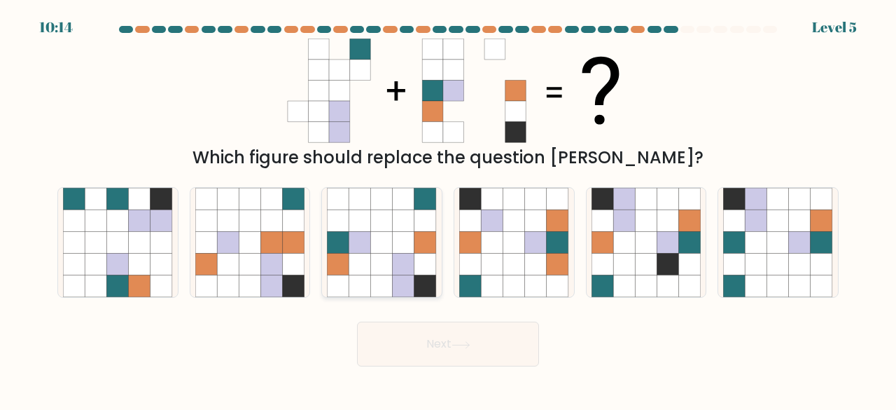
click at [388, 225] on icon at bounding box center [382, 220] width 22 height 22
click at [448, 209] on input "c." at bounding box center [448, 207] width 1 height 4
radio input "true"
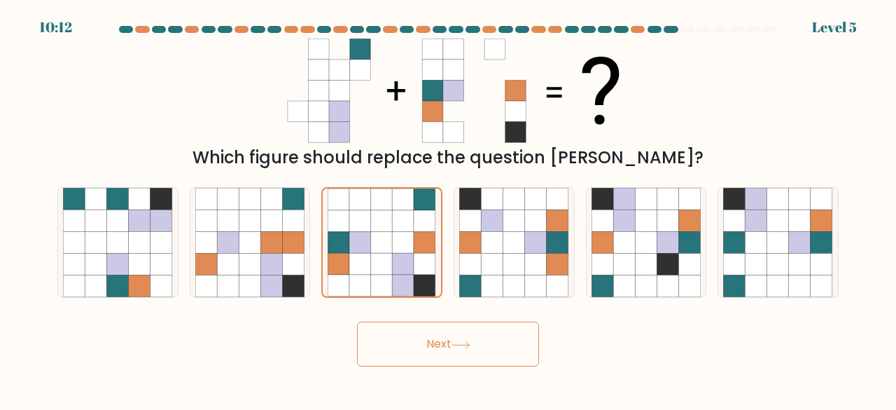
click at [412, 335] on button "Next" at bounding box center [448, 343] width 182 height 45
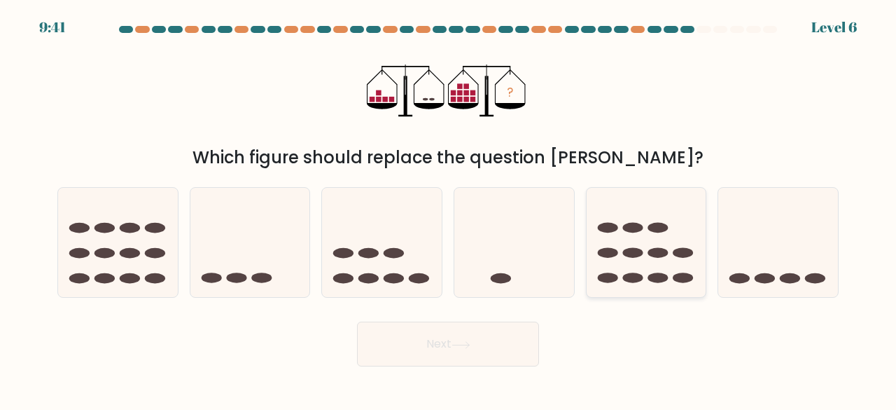
click at [633, 258] on icon at bounding box center [647, 242] width 120 height 99
click at [449, 209] on input "e." at bounding box center [448, 207] width 1 height 4
radio input "true"
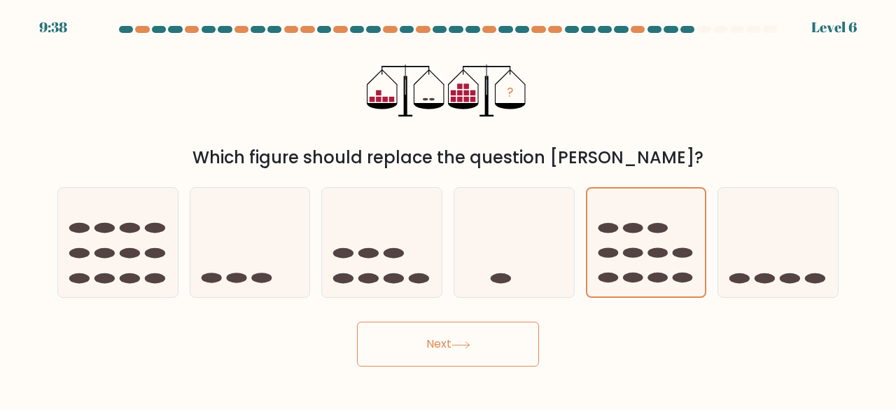
click at [497, 341] on button "Next" at bounding box center [448, 343] width 182 height 45
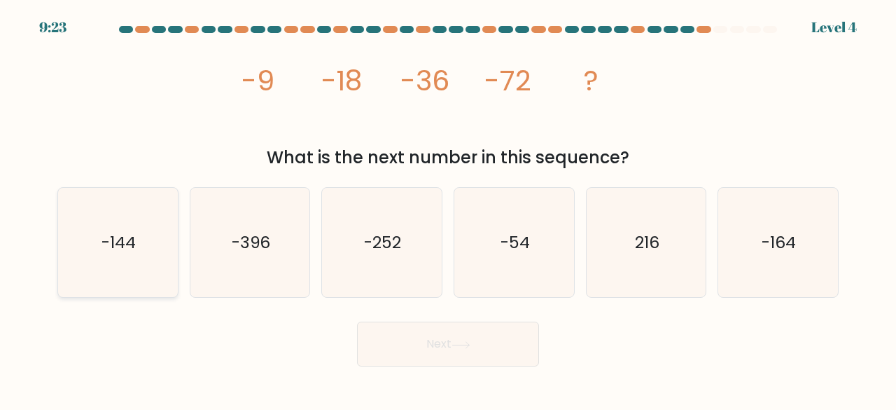
click at [141, 253] on icon "-144" at bounding box center [118, 243] width 110 height 110
click at [448, 209] on input "a. -144" at bounding box center [448, 207] width 1 height 4
radio input "true"
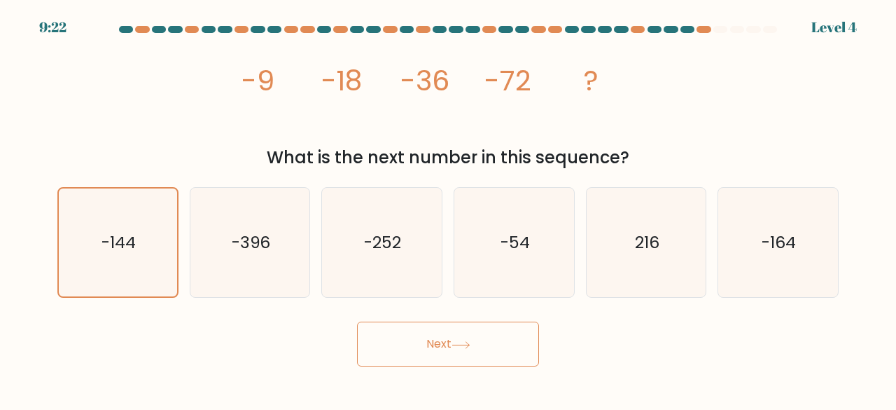
click at [433, 340] on button "Next" at bounding box center [448, 343] width 182 height 45
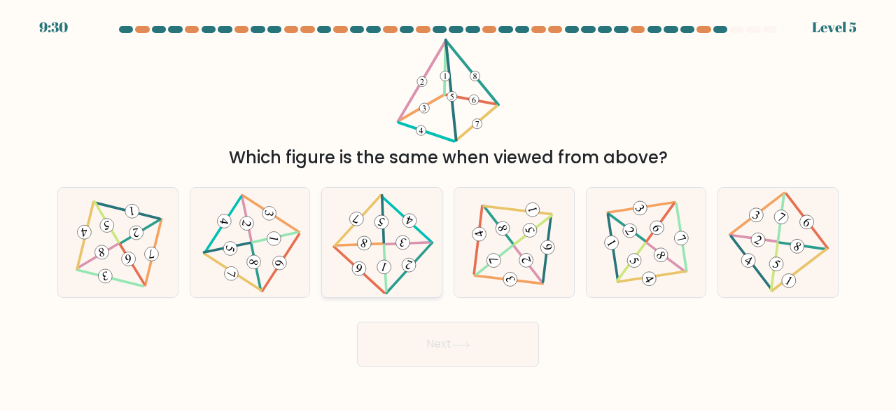
click at [403, 249] on 828 at bounding box center [402, 243] width 18 height 18
click at [448, 209] on input "c." at bounding box center [448, 207] width 1 height 4
radio input "true"
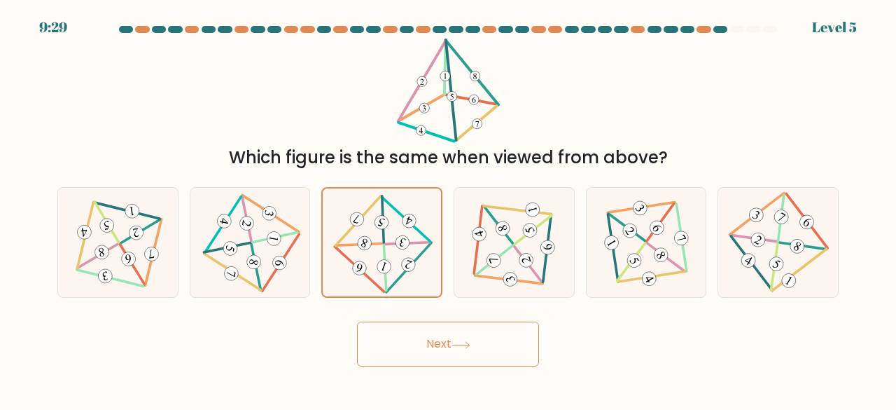
click at [423, 347] on button "Next" at bounding box center [448, 343] width 182 height 45
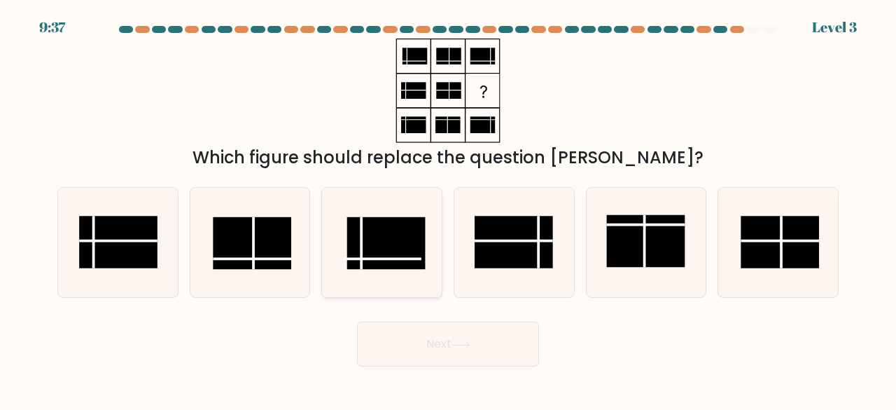
click at [403, 220] on rect at bounding box center [386, 243] width 78 height 53
click at [448, 209] on input "c." at bounding box center [448, 207] width 1 height 4
radio input "true"
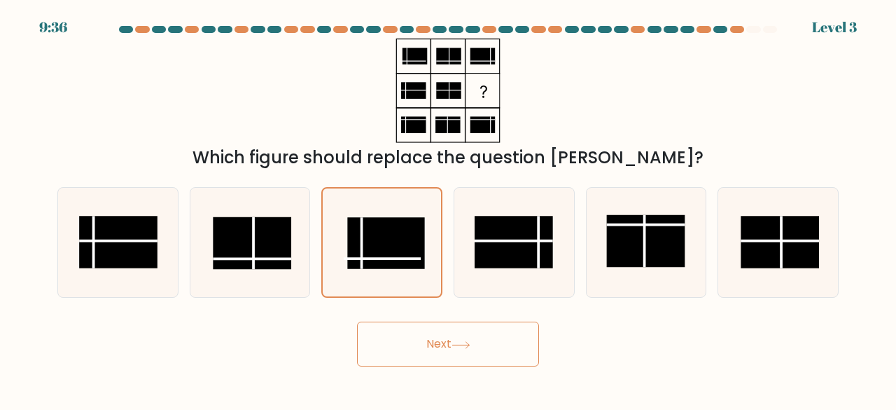
click at [434, 338] on button "Next" at bounding box center [448, 343] width 182 height 45
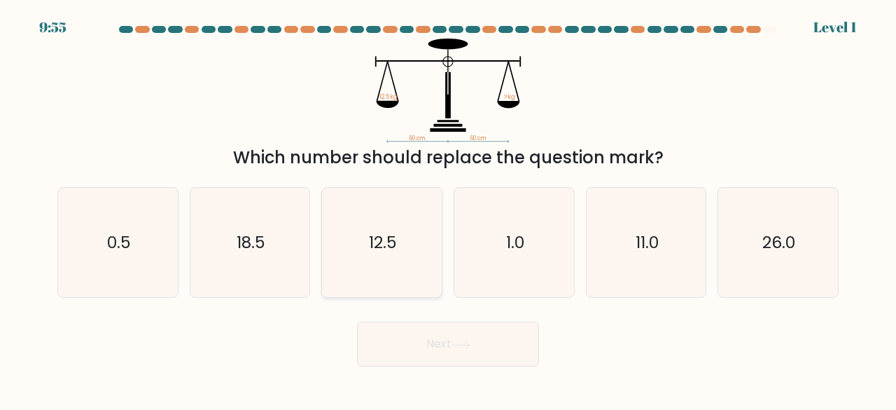
click at [396, 258] on icon "12.5" at bounding box center [382, 243] width 110 height 110
click at [448, 209] on input "c. 12.5" at bounding box center [448, 207] width 1 height 4
radio input "true"
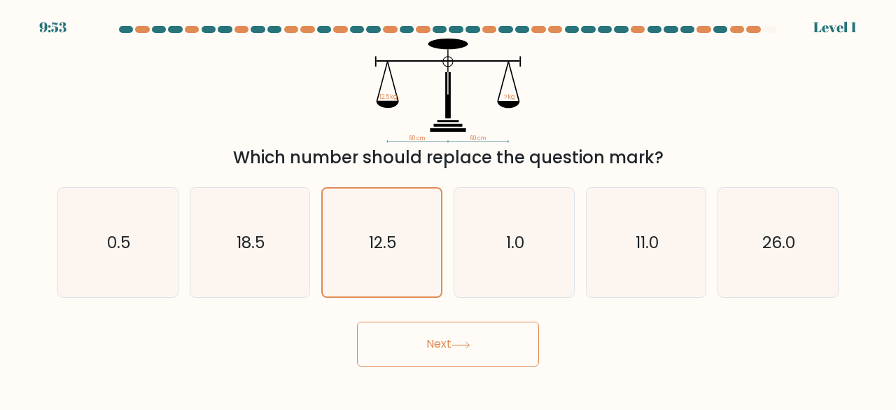
click at [434, 332] on button "Next" at bounding box center [448, 343] width 182 height 45
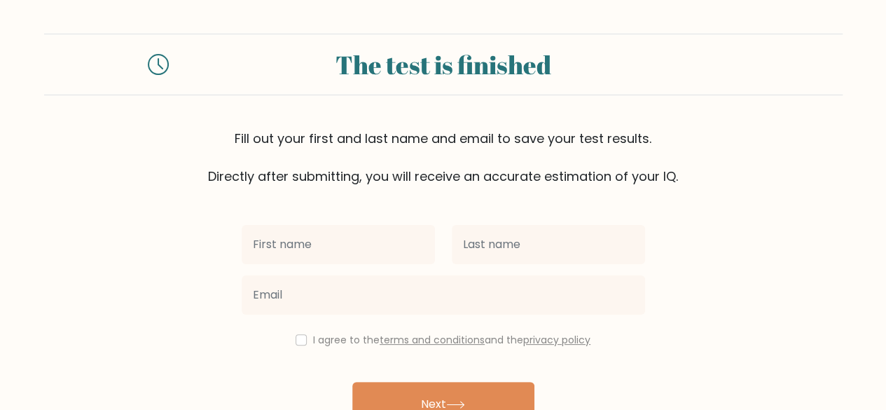
click at [414, 246] on input "text" at bounding box center [338, 244] width 193 height 39
type input "Aishani"
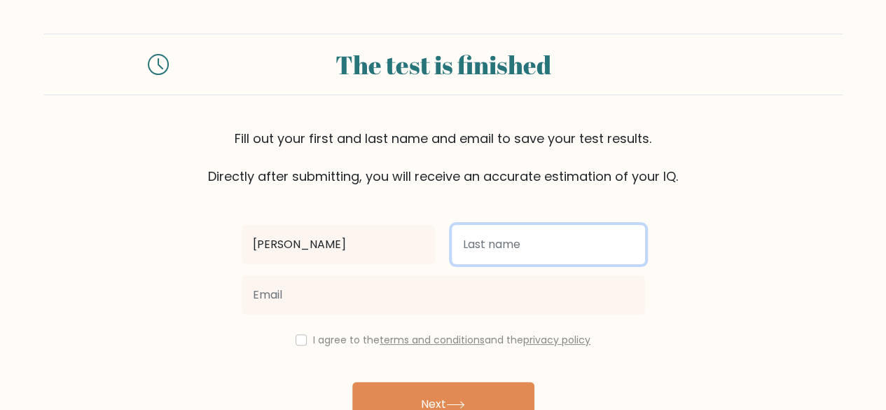
click at [497, 234] on input "text" at bounding box center [548, 244] width 193 height 39
type input "Matilal"
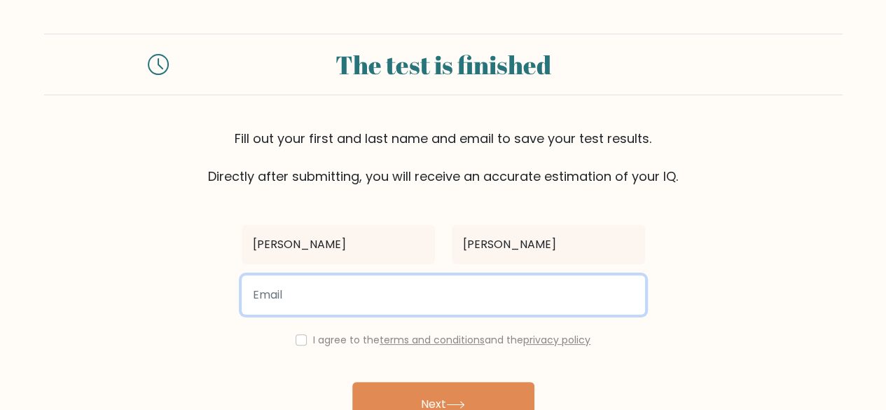
click at [398, 292] on input "email" at bounding box center [443, 294] width 403 height 39
type input "aishanimatilal@gmail.com"
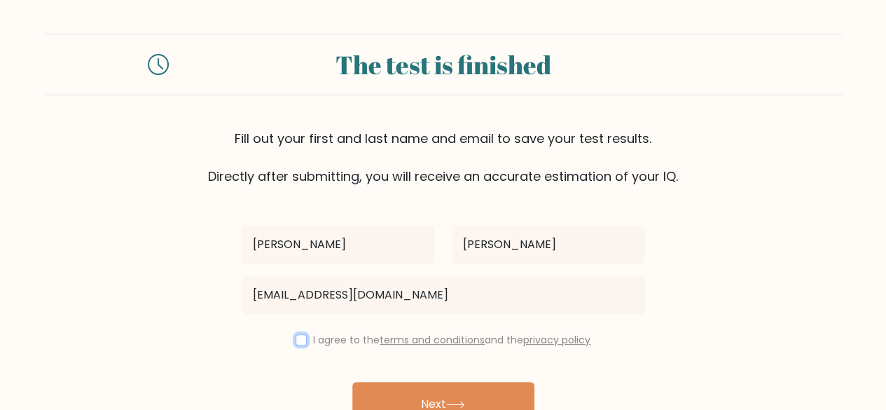
click at [295, 338] on input "checkbox" at bounding box center [300, 339] width 11 height 11
checkbox input "true"
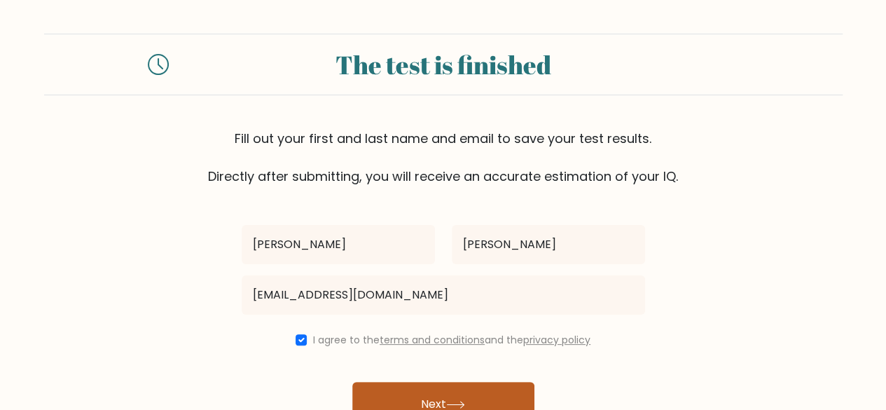
click at [409, 398] on button "Next" at bounding box center [443, 404] width 182 height 45
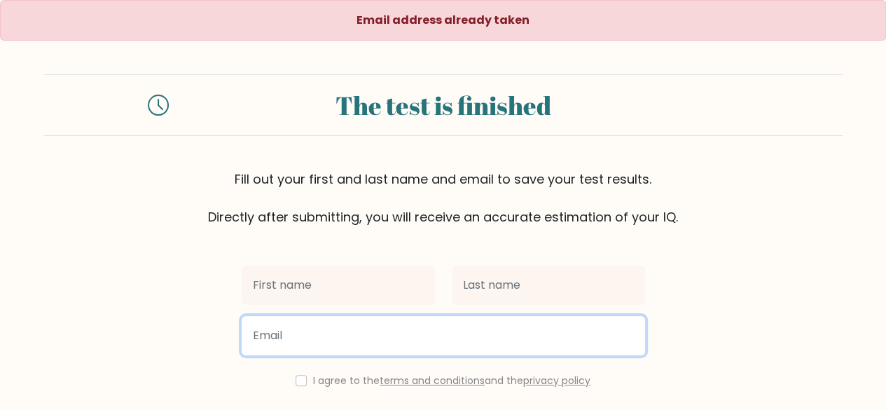
click at [426, 329] on input "email" at bounding box center [443, 335] width 403 height 39
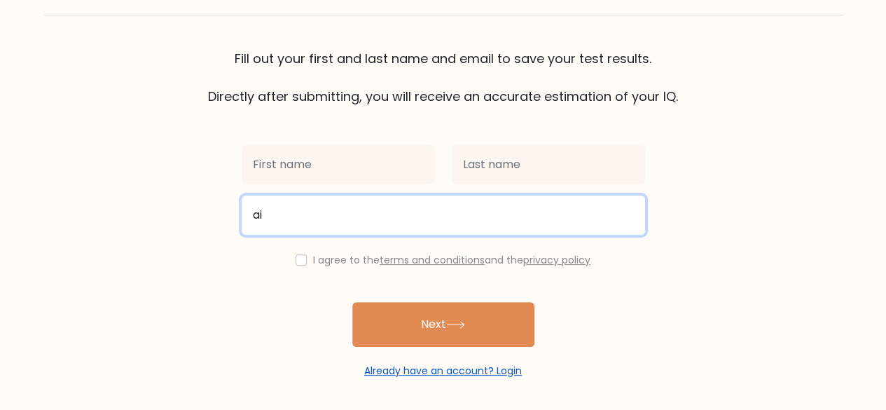
type input "ai"
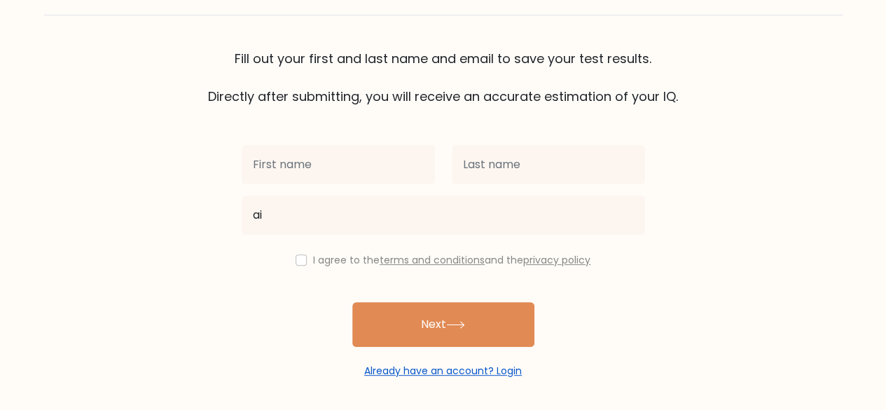
click at [394, 368] on link "Already have an account? Login" at bounding box center [443, 370] width 158 height 14
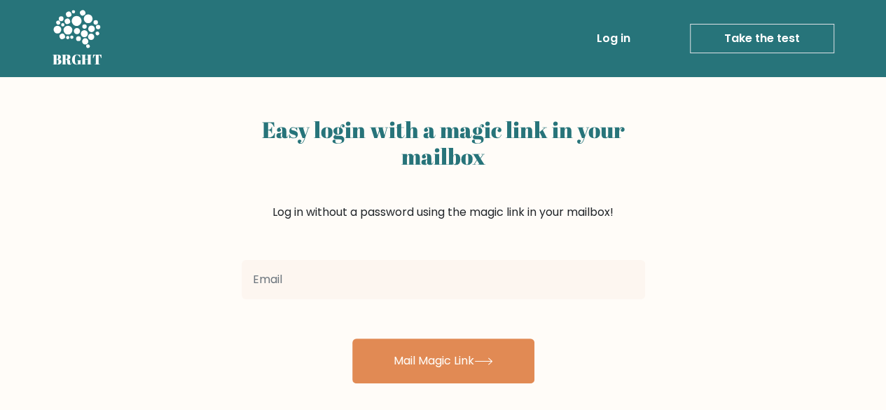
click at [391, 286] on input "email" at bounding box center [443, 279] width 403 height 39
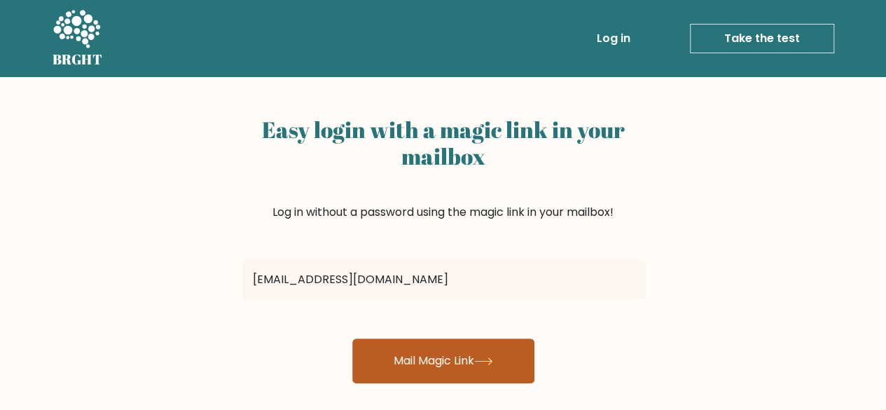
type input "[EMAIL_ADDRESS][DOMAIN_NAME]"
click at [399, 340] on button "Mail Magic Link" at bounding box center [443, 360] width 182 height 45
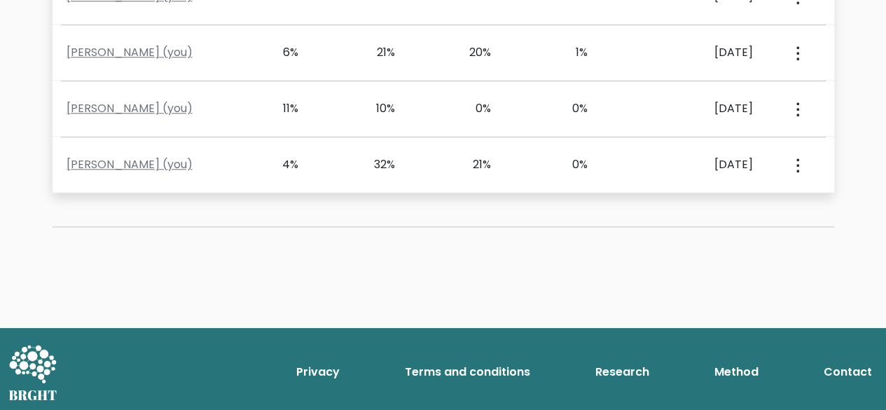
scroll to position [353, 0]
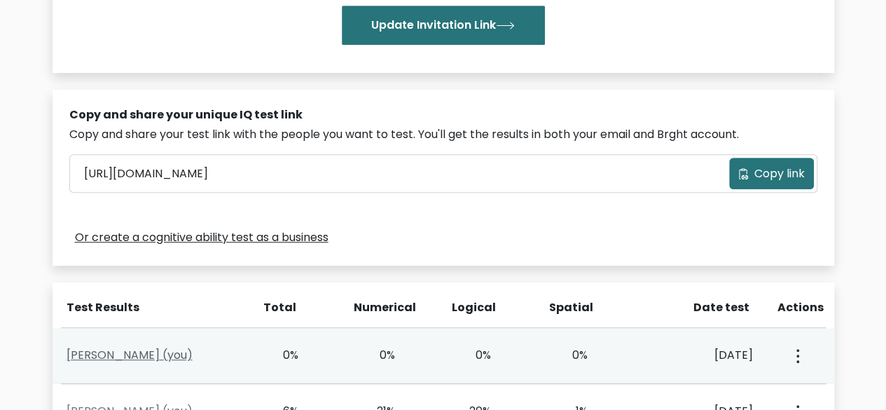
click at [122, 358] on link "Aishani Matilal (you)" at bounding box center [130, 355] width 126 height 16
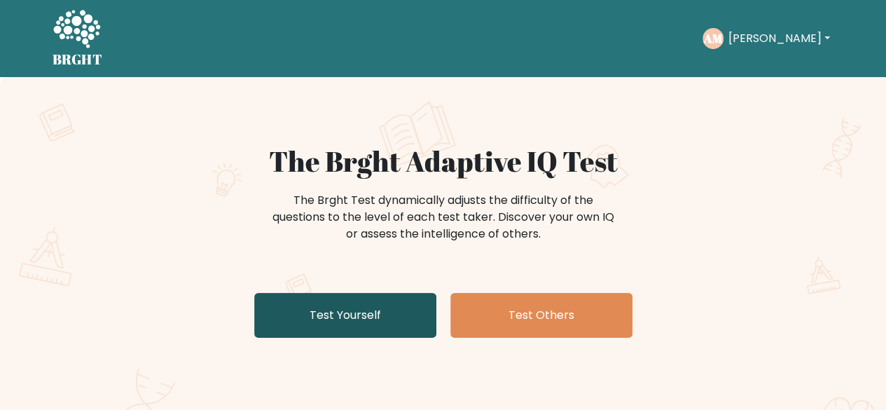
click at [403, 317] on link "Test Yourself" at bounding box center [345, 315] width 182 height 45
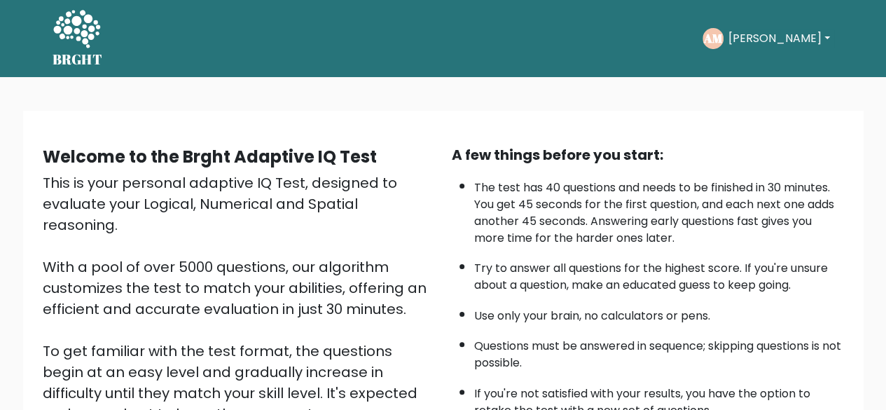
scroll to position [231, 0]
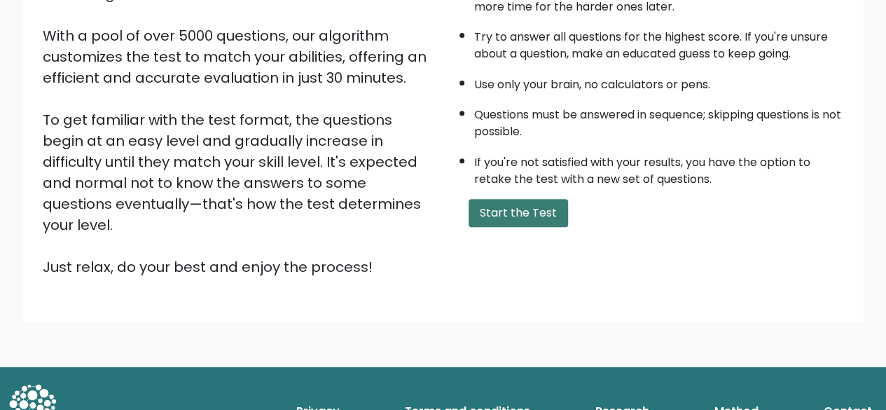
click at [536, 218] on button "Start the Test" at bounding box center [517, 213] width 99 height 28
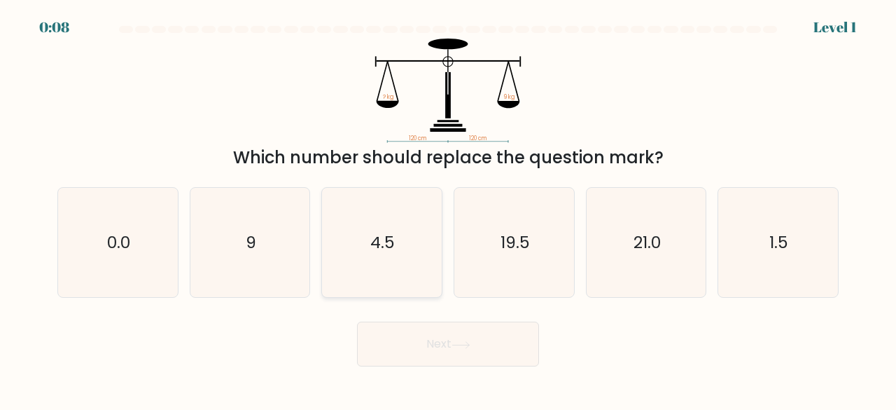
click at [354, 263] on icon "4.5" at bounding box center [382, 243] width 110 height 110
click at [448, 209] on input "c. 4.5" at bounding box center [448, 207] width 1 height 4
radio input "true"
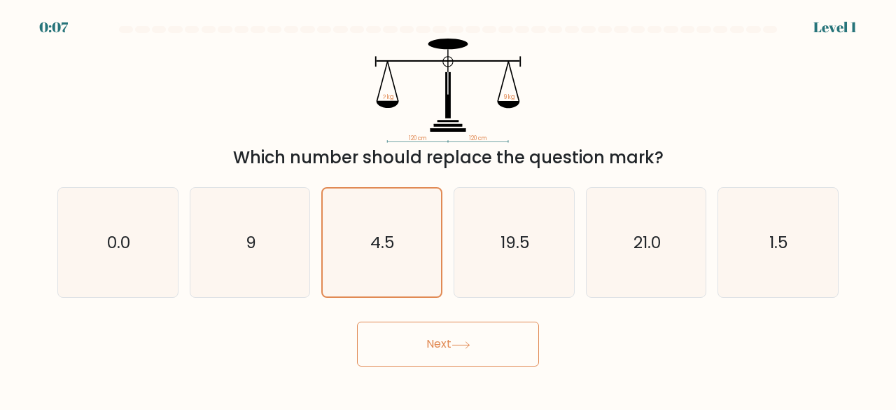
click at [436, 347] on button "Next" at bounding box center [448, 343] width 182 height 45
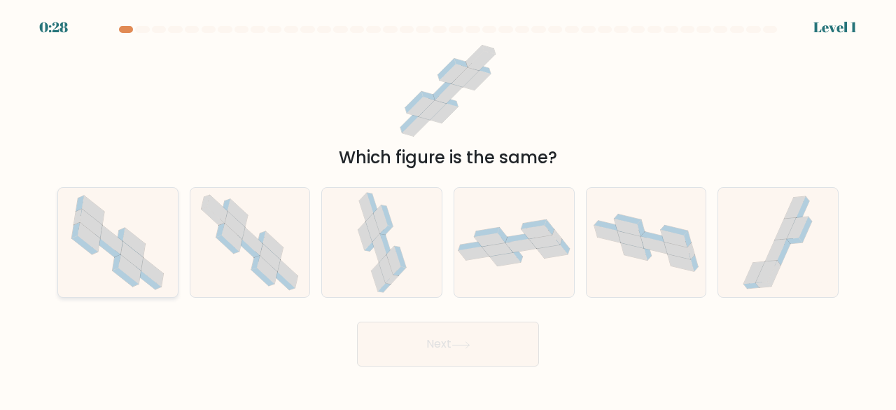
click at [160, 229] on icon at bounding box center [118, 243] width 110 height 110
click at [448, 209] on input "a." at bounding box center [448, 207] width 1 height 4
radio input "true"
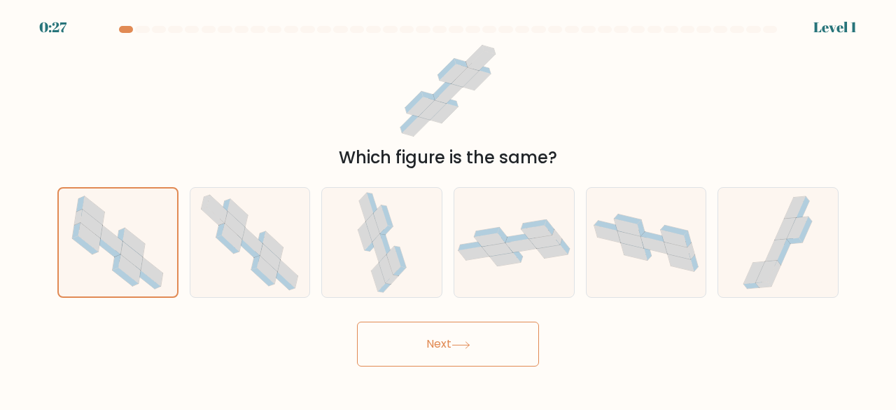
click at [417, 347] on button "Next" at bounding box center [448, 343] width 182 height 45
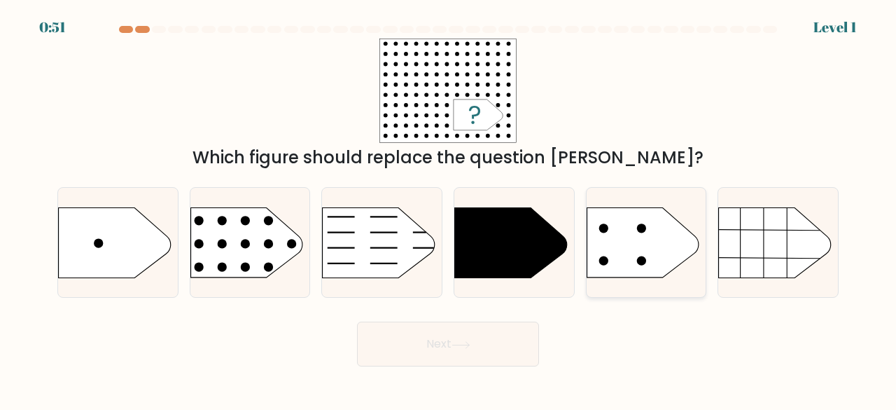
click at [655, 238] on icon at bounding box center [643, 242] width 112 height 70
click at [449, 209] on input "e." at bounding box center [448, 207] width 1 height 4
radio input "true"
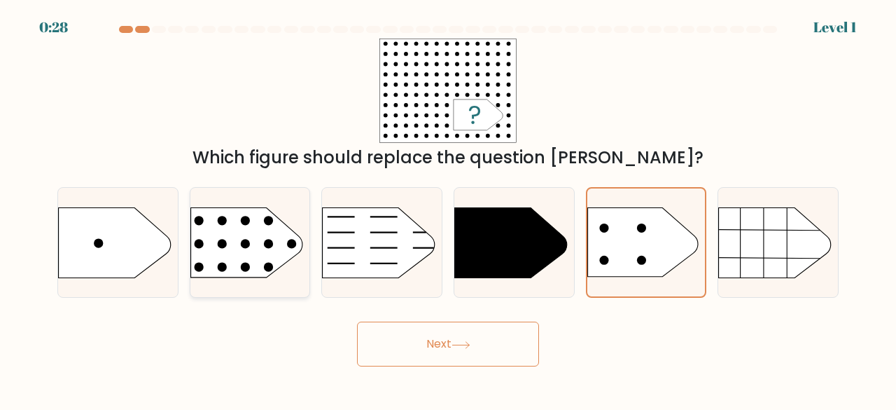
click at [232, 263] on rect at bounding box center [177, 187] width 311 height 237
click at [448, 209] on input "b." at bounding box center [448, 207] width 1 height 4
radio input "true"
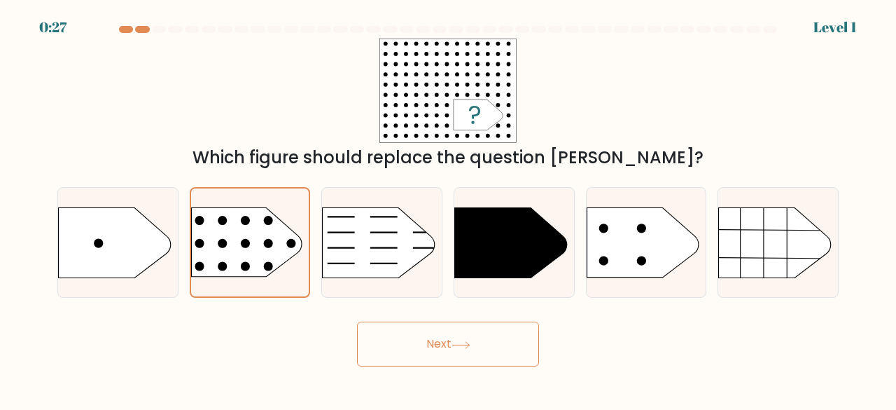
click at [391, 334] on button "Next" at bounding box center [448, 343] width 182 height 45
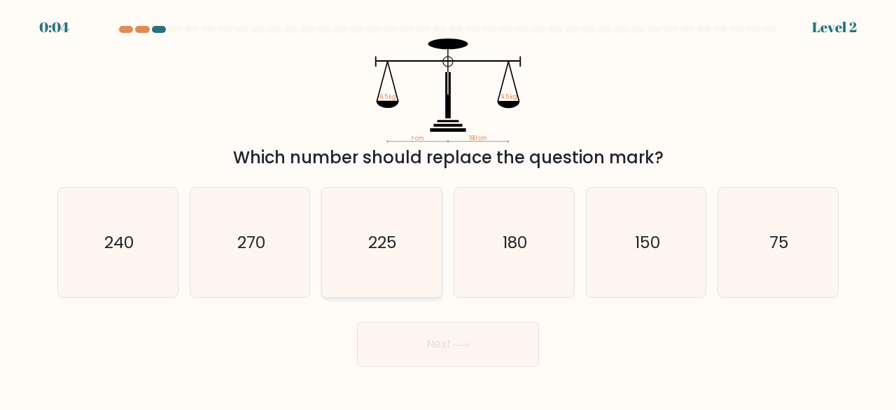
click at [424, 235] on icon "225" at bounding box center [382, 243] width 110 height 110
click at [448, 209] on input "c. 225" at bounding box center [448, 207] width 1 height 4
radio input "true"
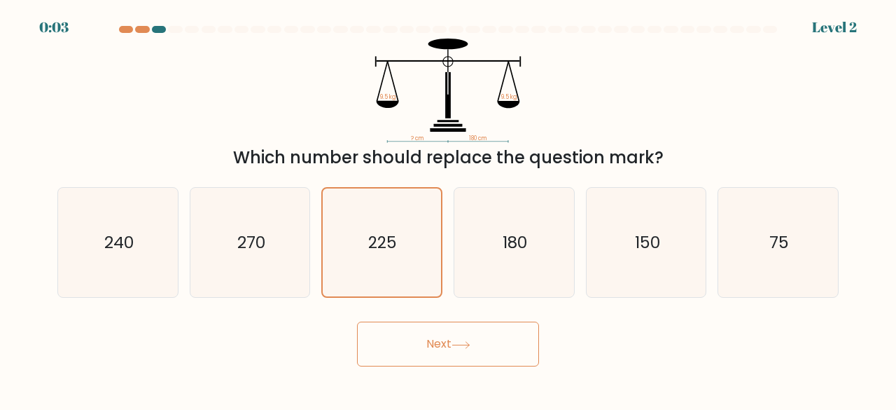
click at [470, 351] on button "Next" at bounding box center [448, 343] width 182 height 45
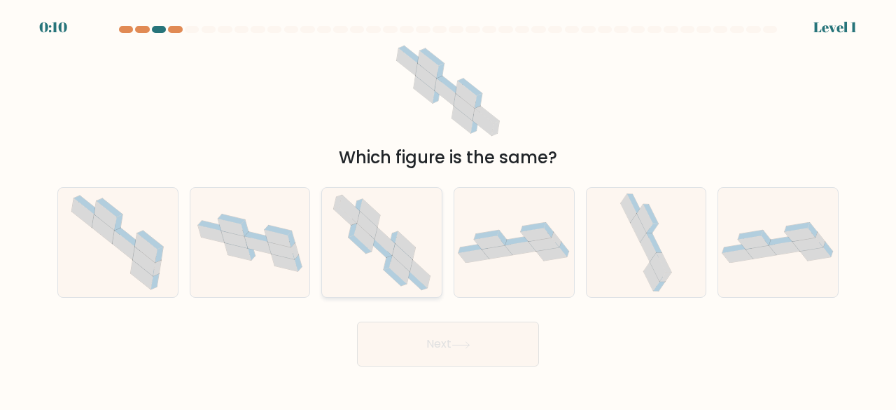
click at [383, 216] on icon at bounding box center [382, 243] width 112 height 110
click at [448, 209] on input "c." at bounding box center [448, 207] width 1 height 4
radio input "true"
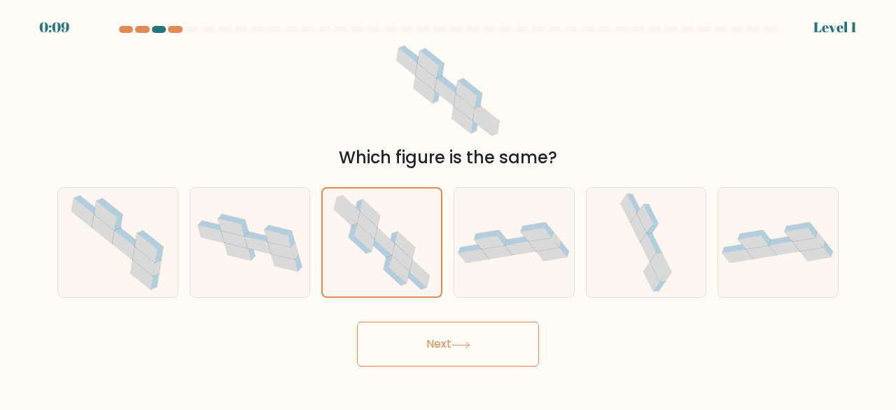
click at [391, 361] on button "Next" at bounding box center [448, 343] width 182 height 45
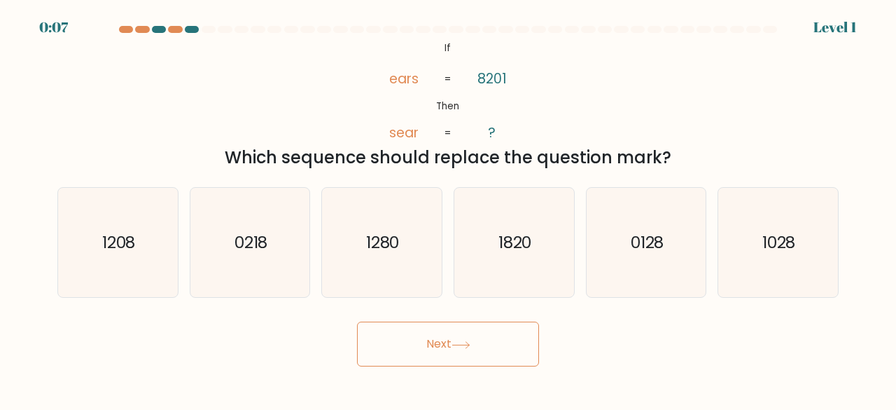
click at [413, 353] on button "Next" at bounding box center [448, 343] width 182 height 45
click at [640, 113] on div "@import url('https://fonts.googleapis.com/css?family=Abril+Fatface:400,100,100i…" at bounding box center [448, 105] width 798 height 132
click at [365, 264] on icon "1280" at bounding box center [382, 243] width 110 height 110
click at [448, 209] on input "c. 1280" at bounding box center [448, 207] width 1 height 4
radio input "true"
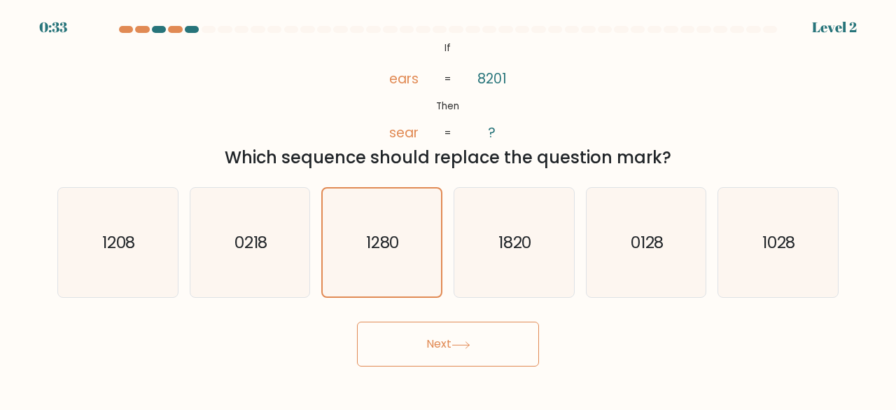
click at [403, 344] on button "Next" at bounding box center [448, 343] width 182 height 45
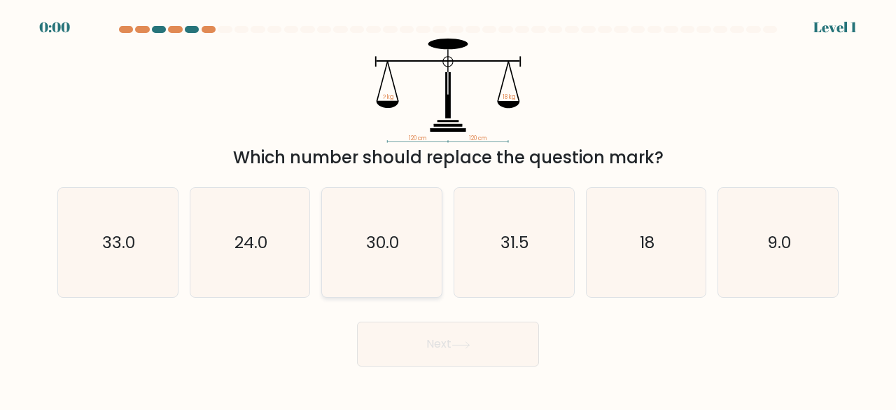
click at [362, 251] on icon "30.0" at bounding box center [382, 243] width 110 height 110
click at [448, 209] on input "c. 30.0" at bounding box center [448, 207] width 1 height 4
radio input "true"
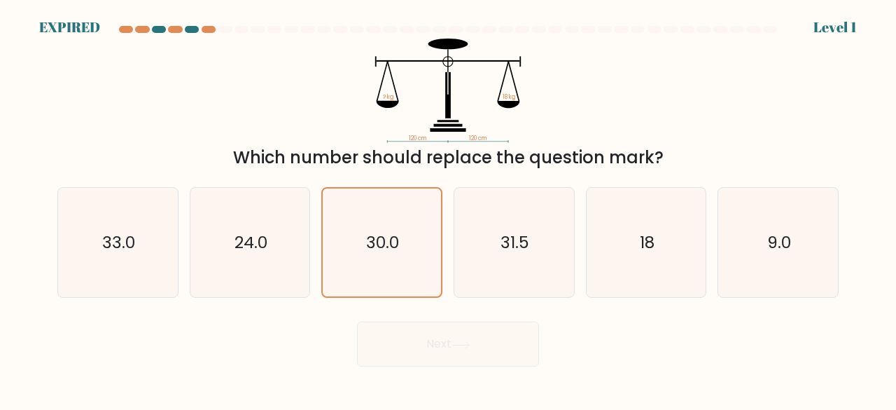
click at [410, 339] on div "Next" at bounding box center [448, 340] width 798 height 52
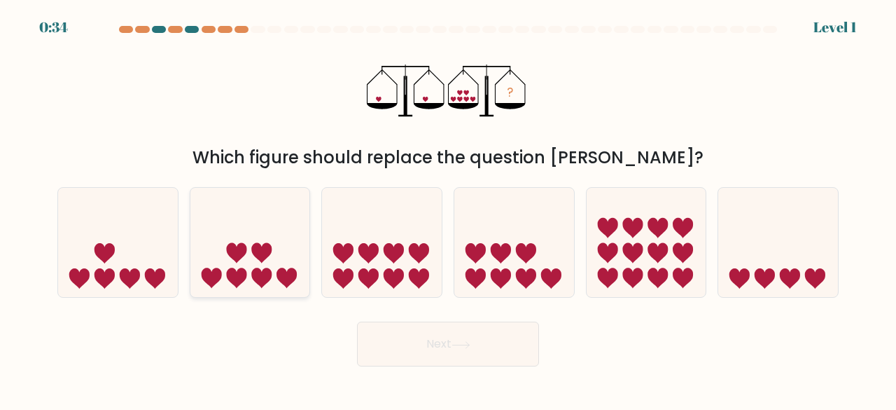
click at [257, 275] on icon at bounding box center [261, 278] width 20 height 20
click at [448, 209] on input "b." at bounding box center [448, 207] width 1 height 4
radio input "true"
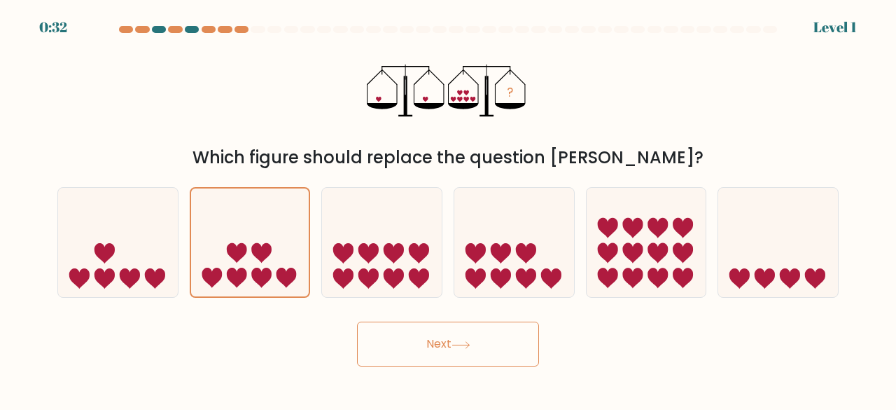
click at [463, 356] on button "Next" at bounding box center [448, 343] width 182 height 45
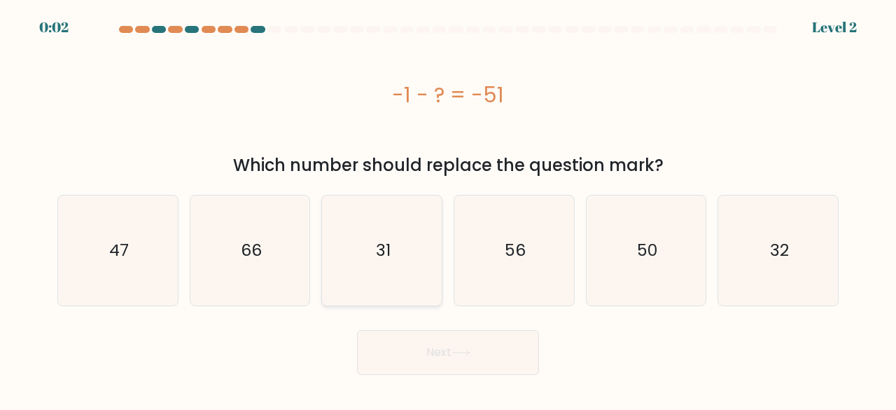
click at [377, 270] on icon "31" at bounding box center [382, 250] width 110 height 110
click at [448, 209] on input "c. 31" at bounding box center [448, 207] width 1 height 4
radio input "true"
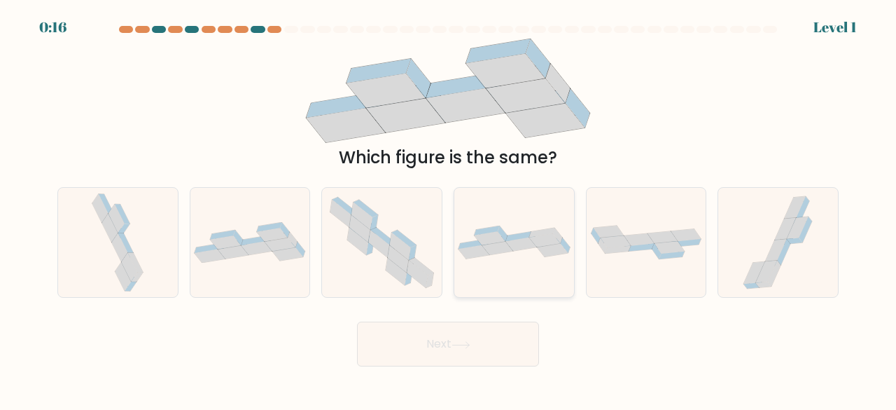
click at [484, 247] on icon at bounding box center [497, 248] width 31 height 13
click at [449, 209] on input "d." at bounding box center [448, 207] width 1 height 4
radio input "true"
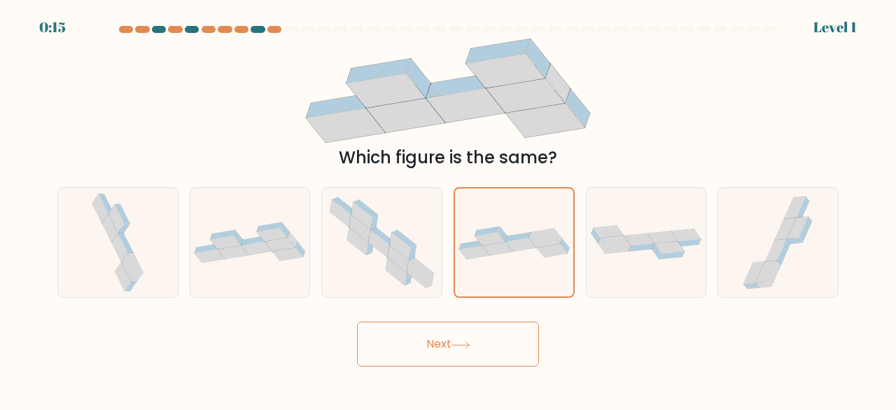
click at [466, 347] on icon at bounding box center [461, 345] width 19 height 8
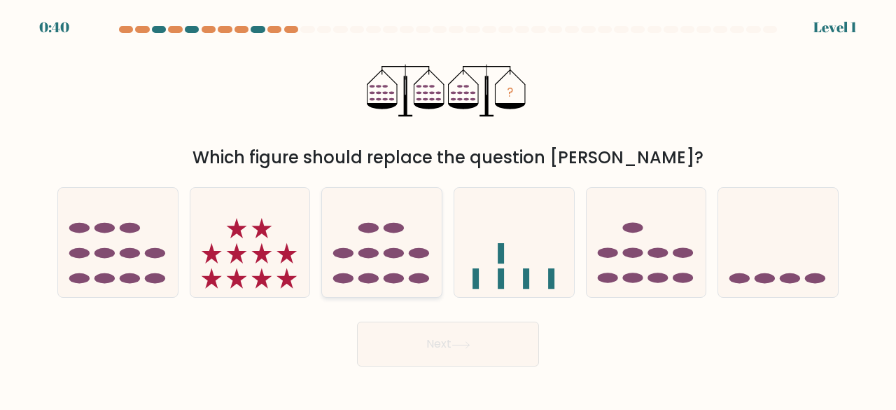
click at [365, 250] on ellipse at bounding box center [368, 253] width 20 height 11
click at [448, 209] on input "c." at bounding box center [448, 207] width 1 height 4
radio input "true"
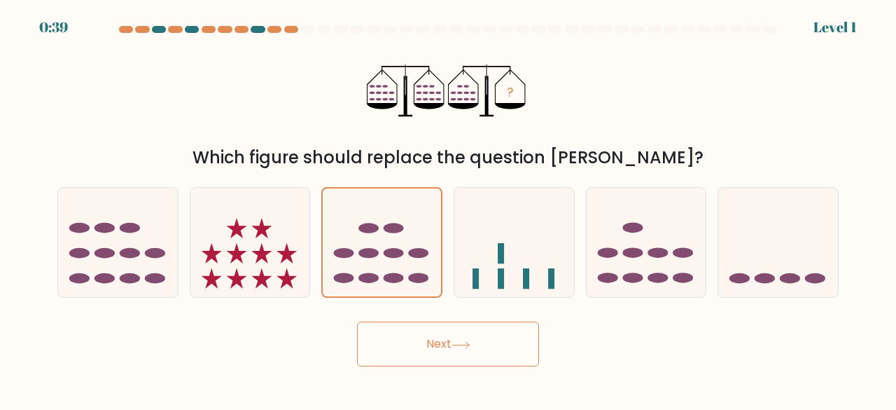
click at [470, 359] on button "Next" at bounding box center [448, 343] width 182 height 45
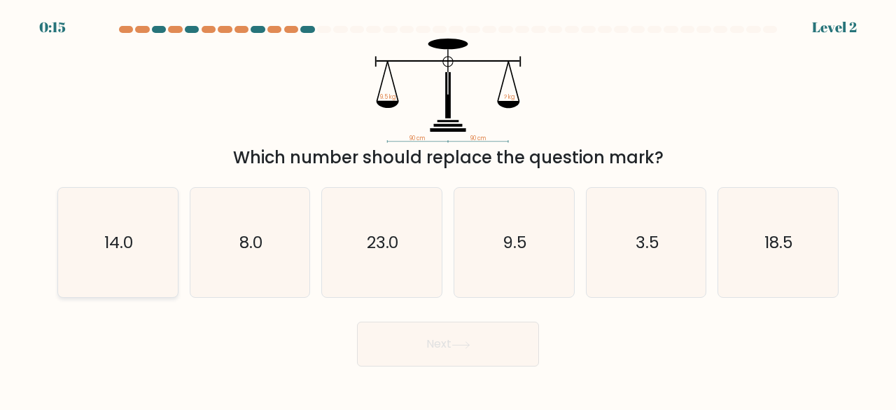
click at [142, 253] on icon "14.0" at bounding box center [118, 243] width 110 height 110
click at [448, 209] on input "a. 14.0" at bounding box center [448, 207] width 1 height 4
radio input "true"
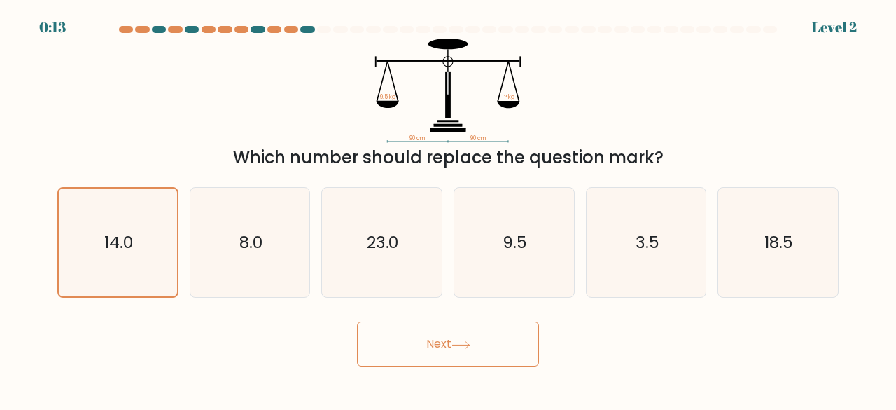
drag, startPoint x: 440, startPoint y: 368, endPoint x: 463, endPoint y: 356, distance: 26.6
click at [463, 356] on body "0:13 Level 2" at bounding box center [448, 205] width 896 height 410
click at [463, 356] on button "Next" at bounding box center [448, 343] width 182 height 45
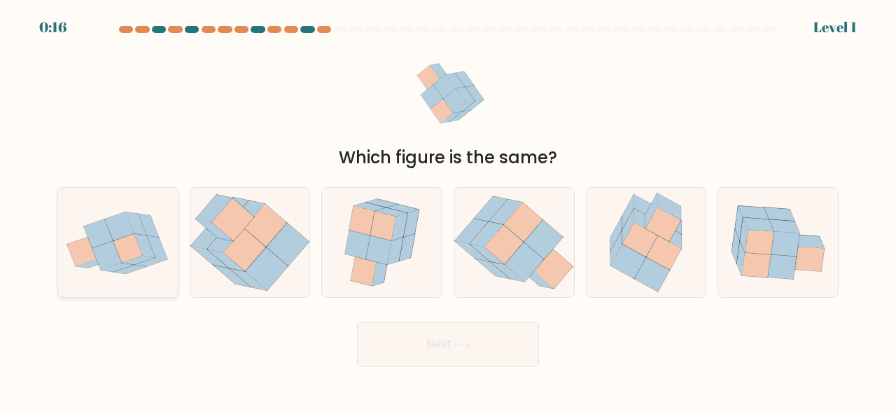
click at [120, 222] on icon at bounding box center [119, 226] width 29 height 29
click at [448, 209] on input "a." at bounding box center [448, 207] width 1 height 4
radio input "true"
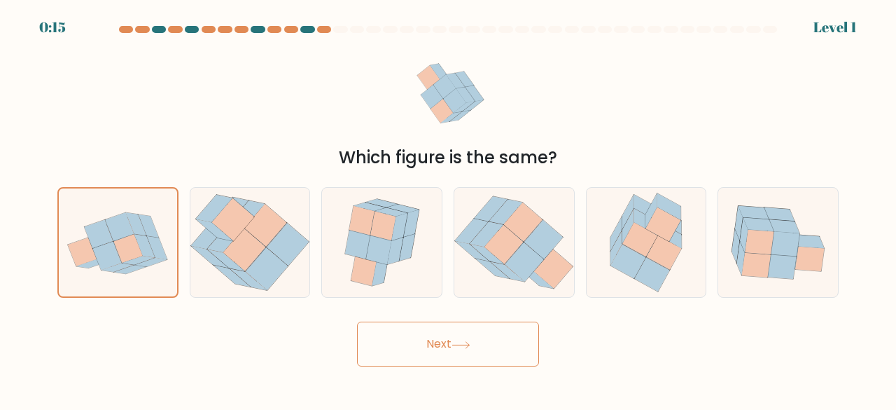
click at [446, 336] on button "Next" at bounding box center [448, 343] width 182 height 45
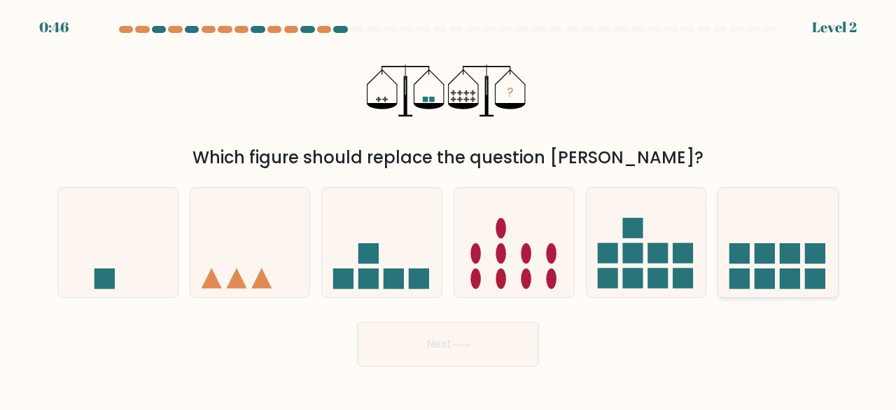
click at [804, 216] on icon at bounding box center [778, 242] width 120 height 99
click at [449, 209] on input "f." at bounding box center [448, 207] width 1 height 4
radio input "true"
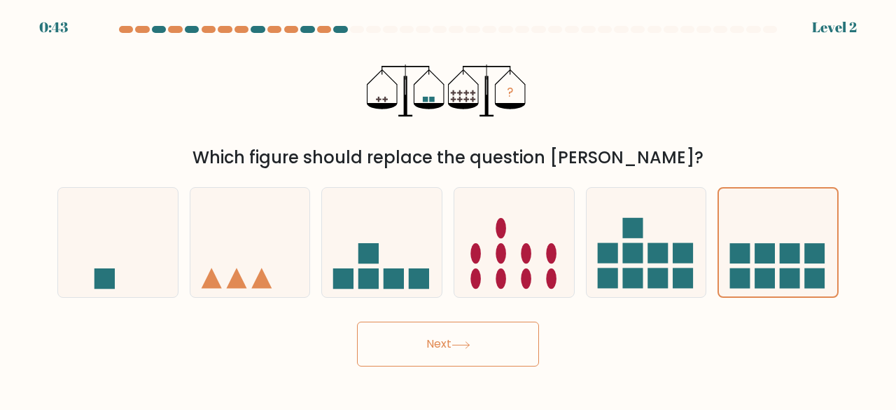
click at [499, 362] on button "Next" at bounding box center [448, 343] width 182 height 45
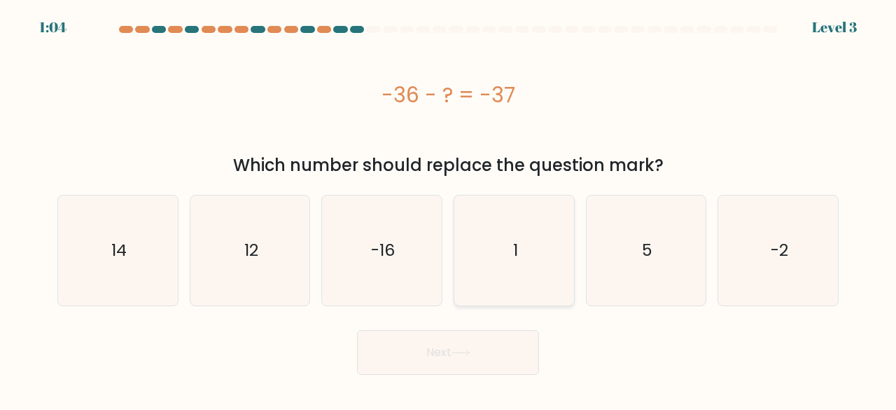
click at [503, 274] on icon "1" at bounding box center [514, 250] width 110 height 110
click at [449, 209] on input "d. 1" at bounding box center [448, 207] width 1 height 4
radio input "true"
click at [438, 337] on button "Next" at bounding box center [448, 352] width 182 height 45
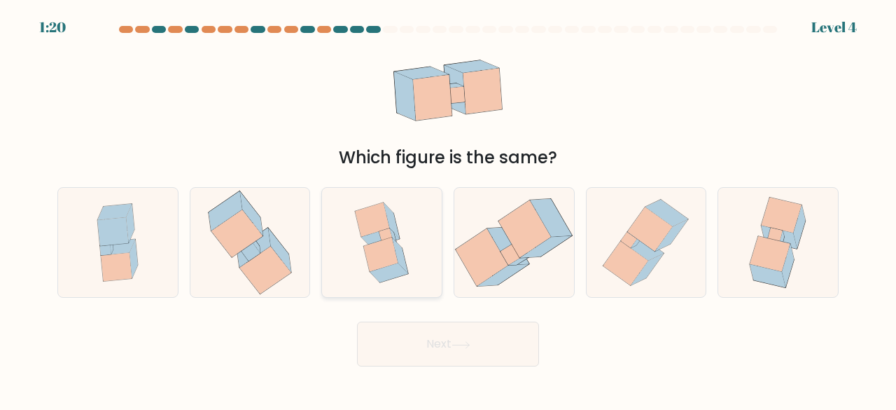
click at [421, 277] on icon at bounding box center [381, 243] width 83 height 110
click at [448, 209] on input "c." at bounding box center [448, 207] width 1 height 4
radio input "true"
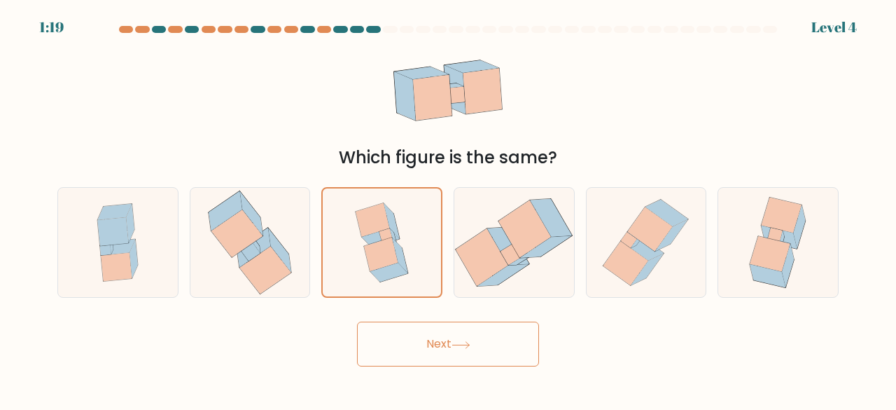
click at [469, 345] on icon at bounding box center [461, 345] width 19 height 8
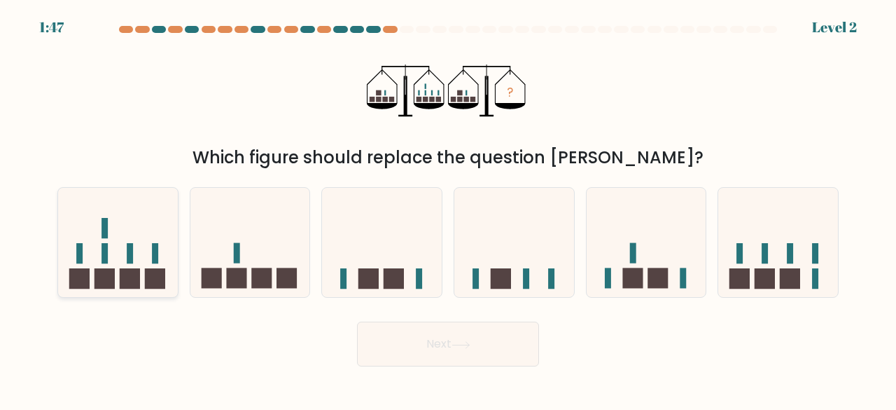
click at [134, 261] on icon at bounding box center [118, 242] width 120 height 99
click at [448, 209] on input "a." at bounding box center [448, 207] width 1 height 4
radio input "true"
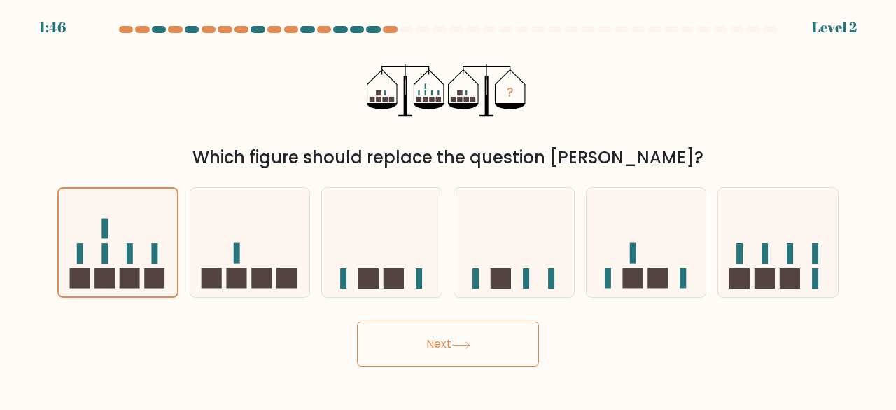
click at [434, 336] on button "Next" at bounding box center [448, 343] width 182 height 45
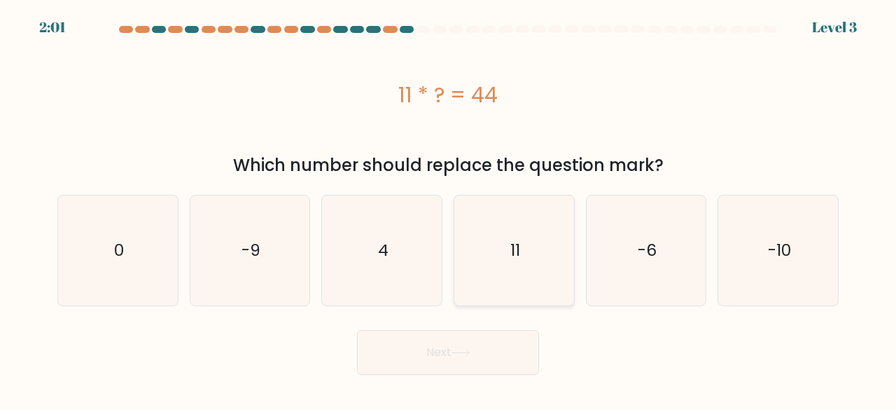
click at [524, 238] on icon "11" at bounding box center [514, 250] width 110 height 110
click at [449, 209] on input "d. 11" at bounding box center [448, 207] width 1 height 4
radio input "true"
click at [421, 258] on icon "4" at bounding box center [382, 250] width 110 height 110
click at [448, 209] on input "c. 4" at bounding box center [448, 207] width 1 height 4
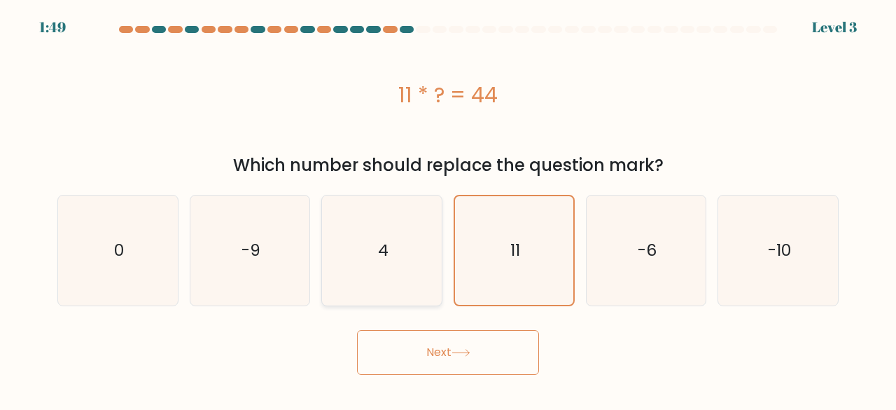
radio input "true"
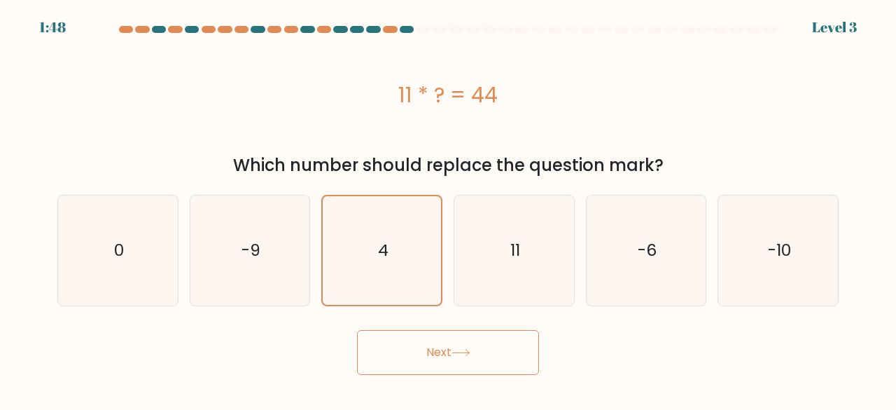
click at [435, 342] on button "Next" at bounding box center [448, 352] width 182 height 45
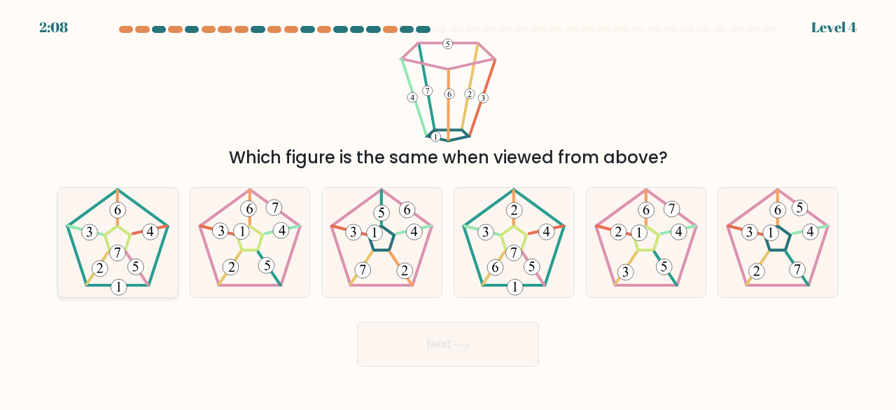
click at [109, 295] on icon at bounding box center [118, 243] width 110 height 110
click at [448, 209] on input "a." at bounding box center [448, 207] width 1 height 4
radio input "true"
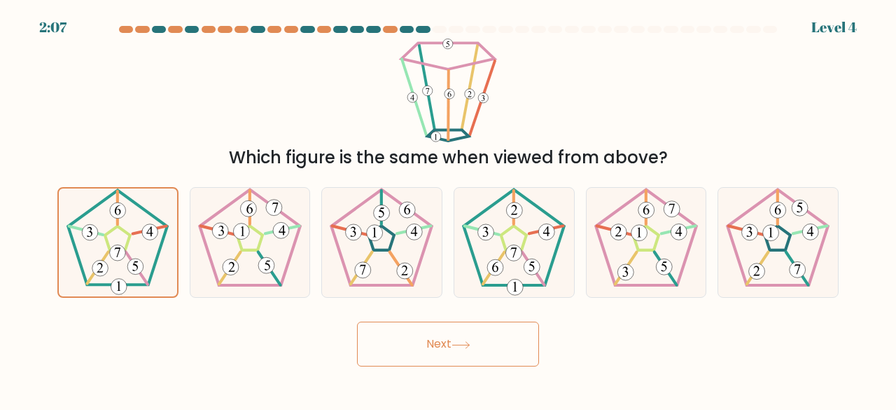
click at [432, 352] on button "Next" at bounding box center [448, 343] width 182 height 45
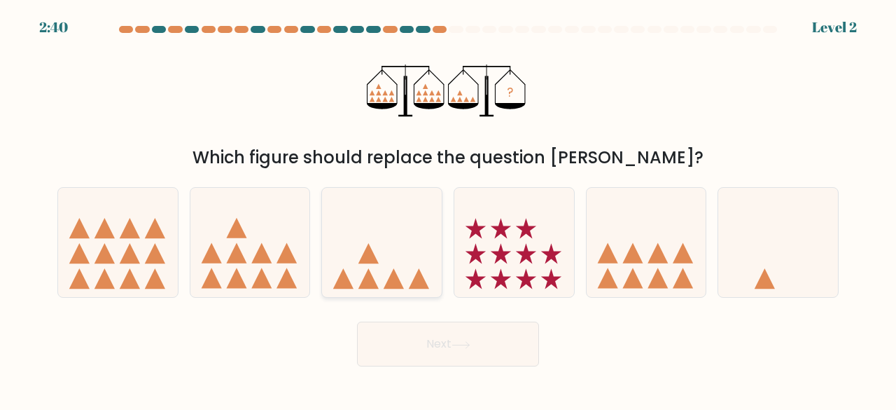
click at [332, 249] on icon at bounding box center [382, 242] width 120 height 99
click at [448, 209] on input "c." at bounding box center [448, 207] width 1 height 4
radio input "true"
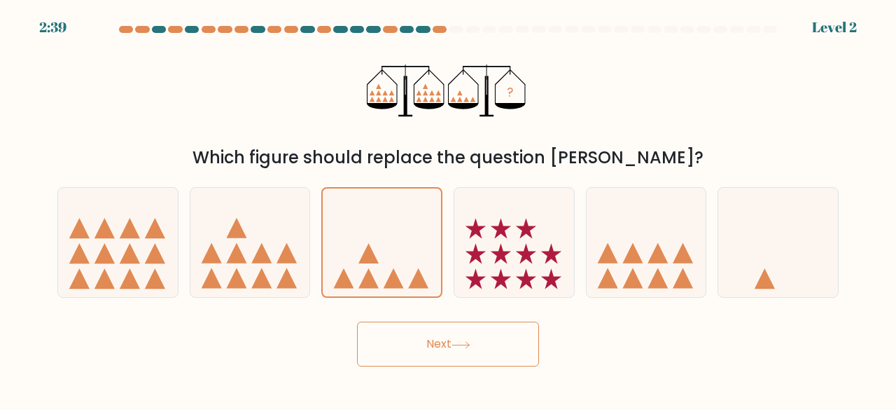
click at [454, 341] on button "Next" at bounding box center [448, 343] width 182 height 45
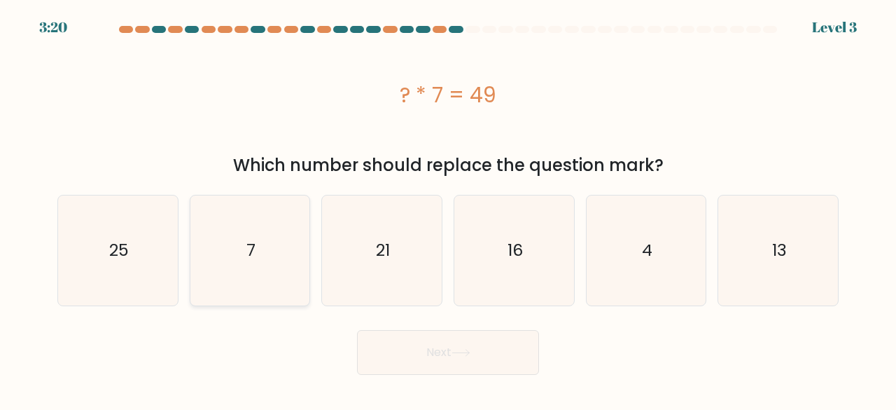
click at [294, 279] on icon "7" at bounding box center [250, 250] width 110 height 110
click at [448, 209] on input "b. 7" at bounding box center [448, 207] width 1 height 4
radio input "true"
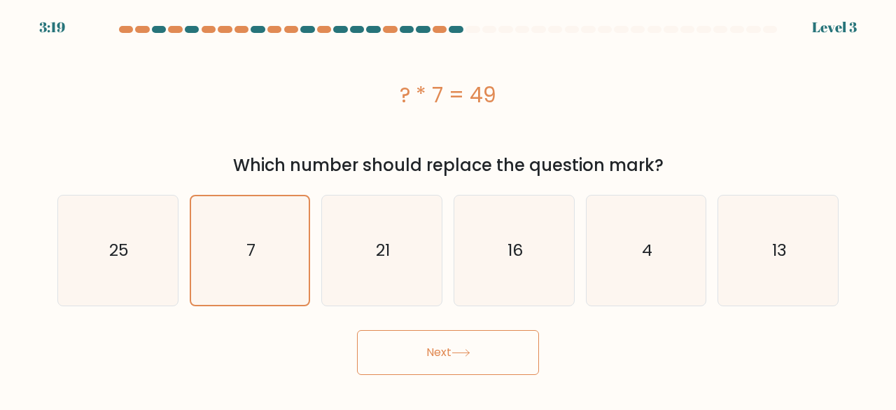
click at [398, 364] on button "Next" at bounding box center [448, 352] width 182 height 45
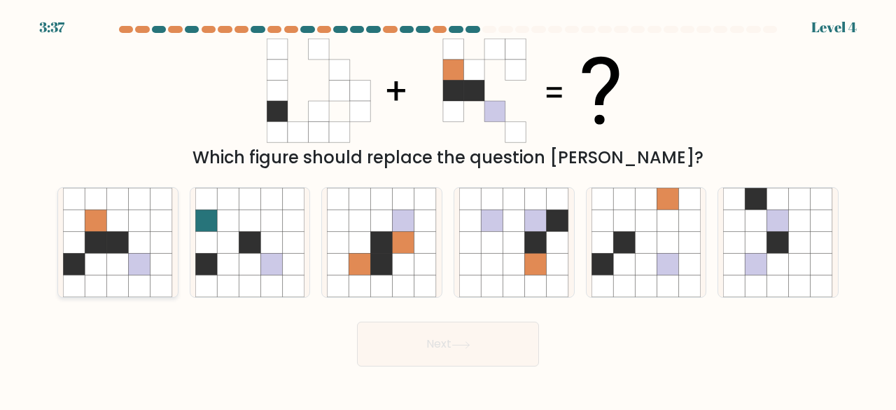
click at [90, 250] on icon at bounding box center [96, 243] width 22 height 22
click at [448, 209] on input "a." at bounding box center [448, 207] width 1 height 4
radio input "true"
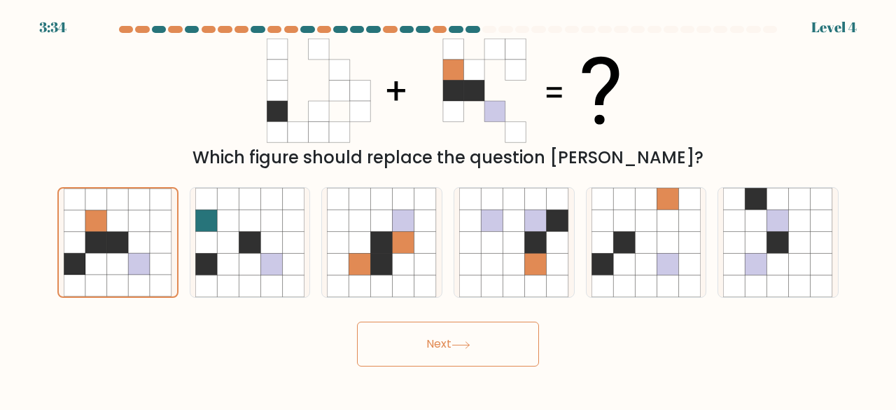
click at [456, 345] on icon at bounding box center [461, 345] width 19 height 8
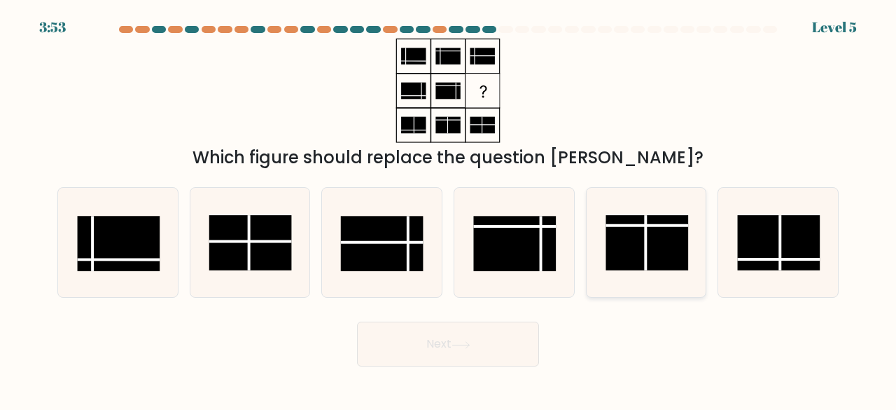
click at [677, 228] on rect at bounding box center [647, 242] width 83 height 55
click at [449, 209] on input "e." at bounding box center [448, 207] width 1 height 4
radio input "true"
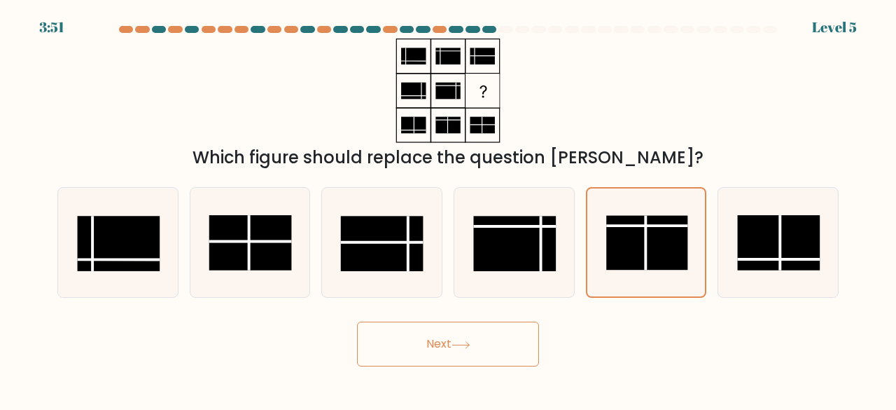
click at [520, 333] on button "Next" at bounding box center [448, 343] width 182 height 45
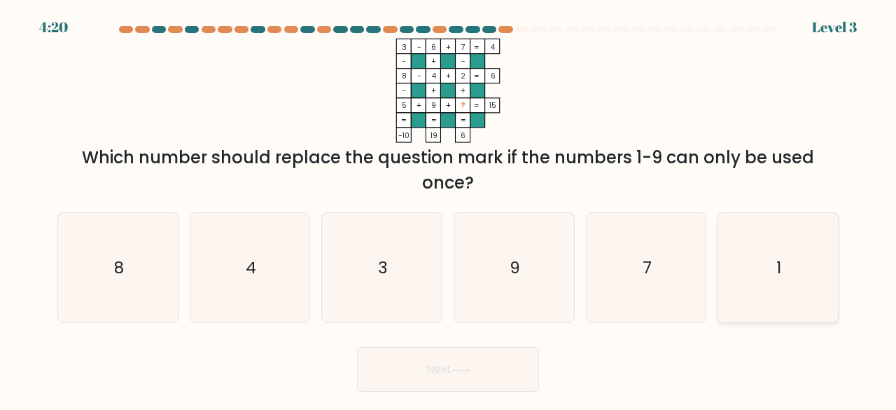
click at [826, 268] on icon "1" at bounding box center [778, 268] width 110 height 110
click at [449, 209] on input "f. 1" at bounding box center [448, 207] width 1 height 4
radio input "true"
click at [522, 370] on button "Next" at bounding box center [448, 369] width 182 height 45
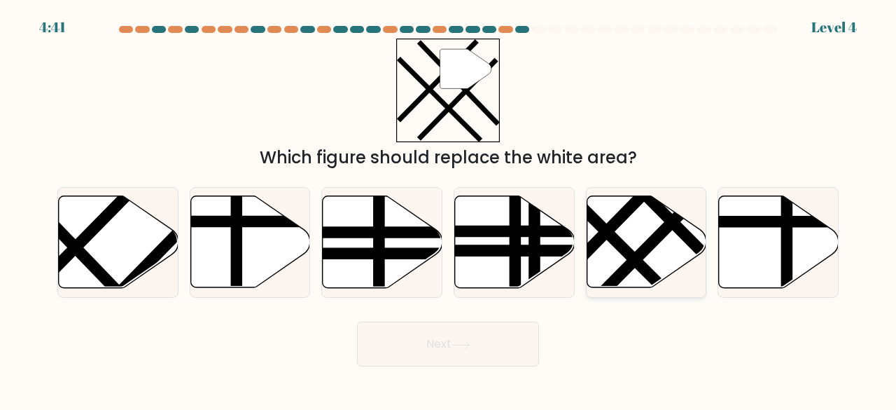
click at [657, 218] on icon at bounding box center [647, 242] width 120 height 92
click at [449, 209] on input "e." at bounding box center [448, 207] width 1 height 4
radio input "true"
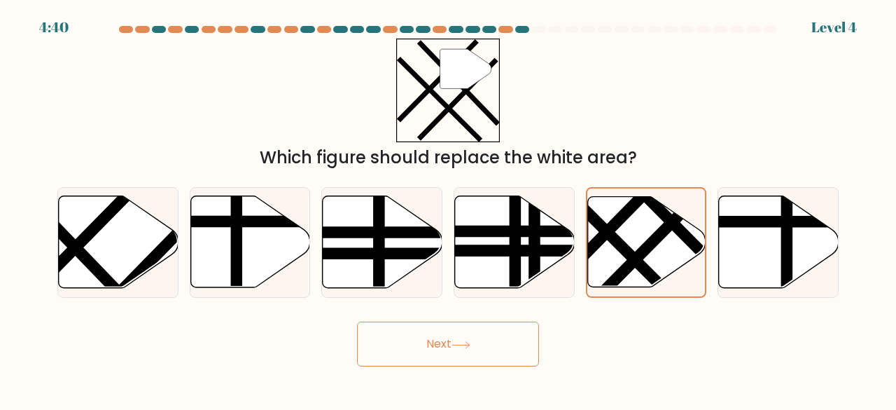
click at [467, 337] on button "Next" at bounding box center [448, 343] width 182 height 45
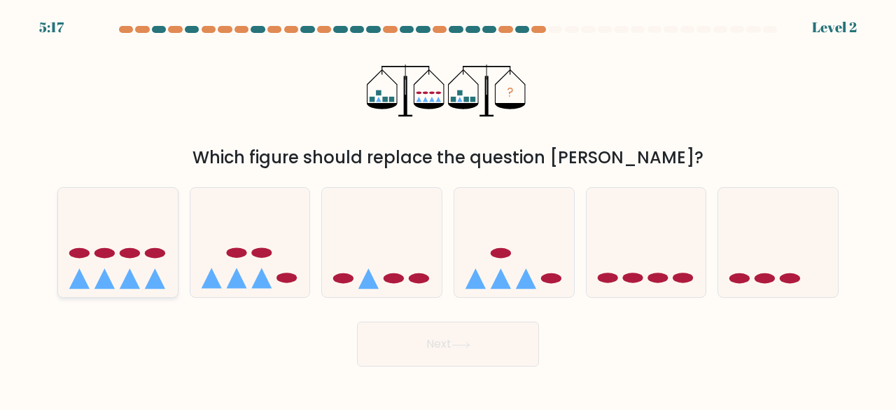
click at [154, 292] on div at bounding box center [117, 242] width 121 height 111
click at [448, 209] on input "a." at bounding box center [448, 207] width 1 height 4
radio input "true"
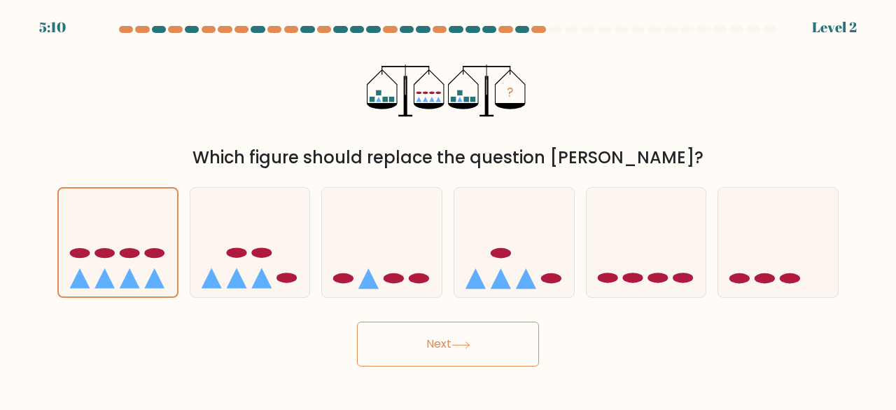
click at [412, 348] on button "Next" at bounding box center [448, 343] width 182 height 45
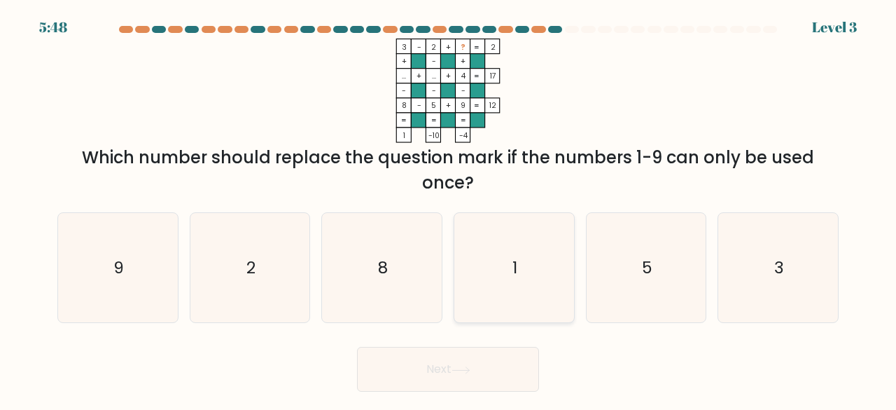
click at [507, 277] on icon "1" at bounding box center [514, 268] width 110 height 110
click at [449, 209] on input "d. 1" at bounding box center [448, 207] width 1 height 4
radio input "true"
click at [456, 366] on icon at bounding box center [461, 370] width 19 height 8
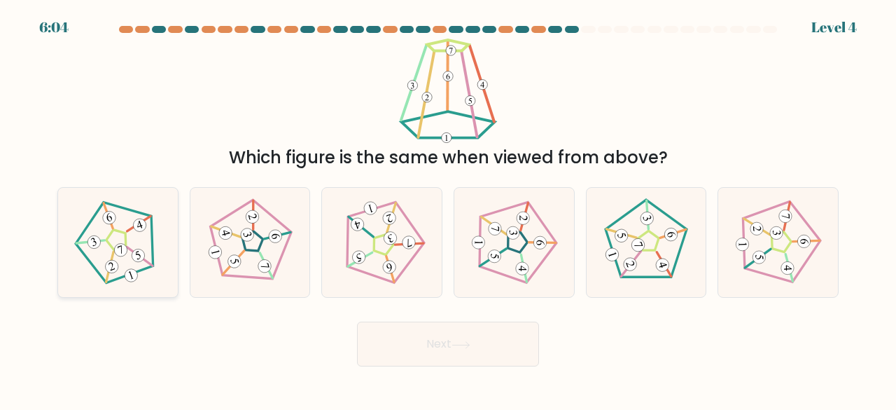
click at [125, 248] on 180 at bounding box center [121, 250] width 17 height 17
click at [448, 209] on input "a." at bounding box center [448, 207] width 1 height 4
radio input "true"
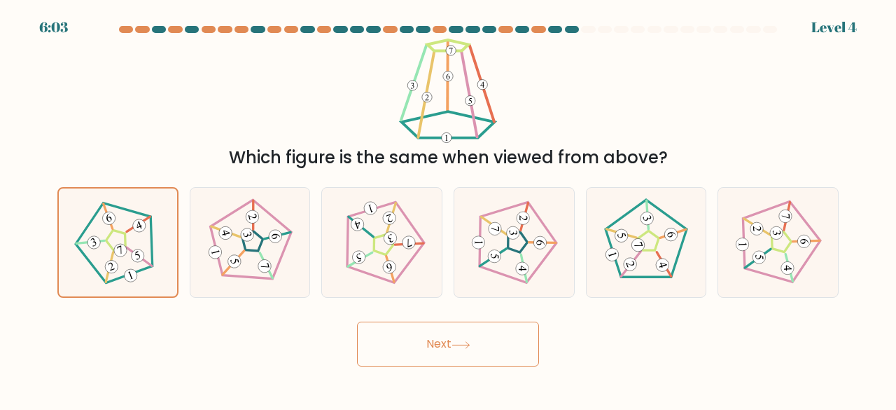
click at [476, 348] on button "Next" at bounding box center [448, 343] width 182 height 45
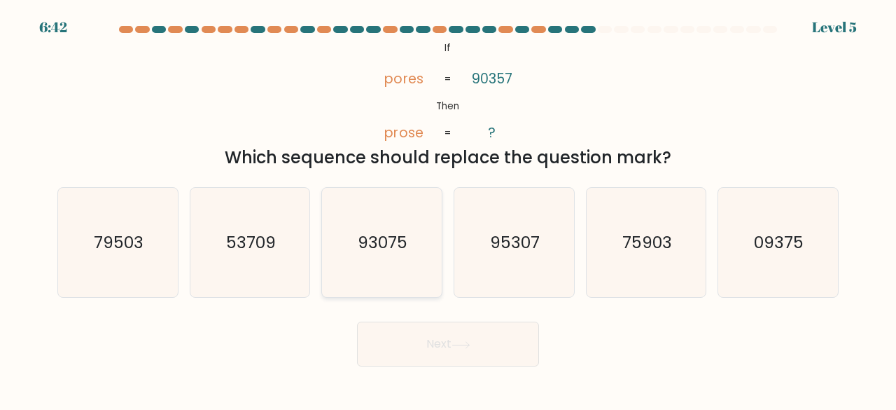
click at [378, 218] on icon "93075" at bounding box center [382, 243] width 110 height 110
click at [448, 209] on input "c. 93075" at bounding box center [448, 207] width 1 height 4
radio input "true"
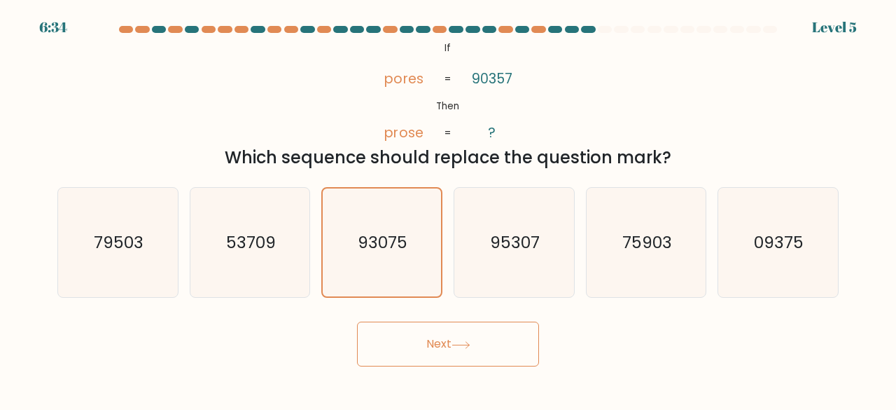
click at [454, 350] on button "Next" at bounding box center [448, 343] width 182 height 45
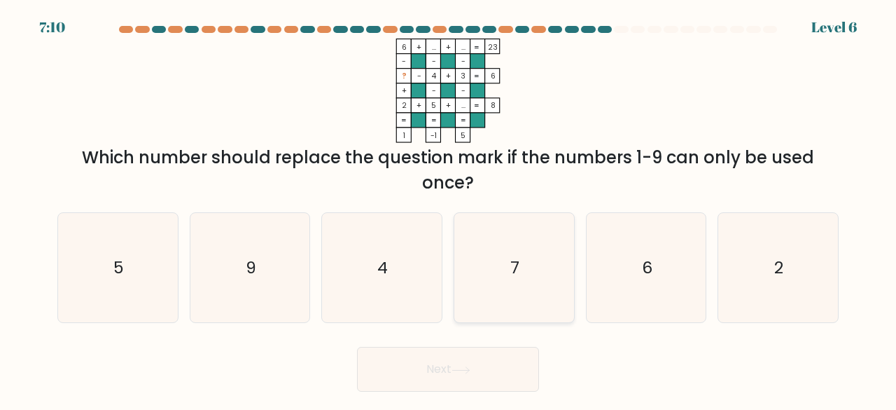
click at [545, 242] on icon "7" at bounding box center [514, 268] width 110 height 110
click at [449, 209] on input "d. 7" at bounding box center [448, 207] width 1 height 4
radio input "true"
click at [440, 372] on button "Next" at bounding box center [448, 369] width 182 height 45
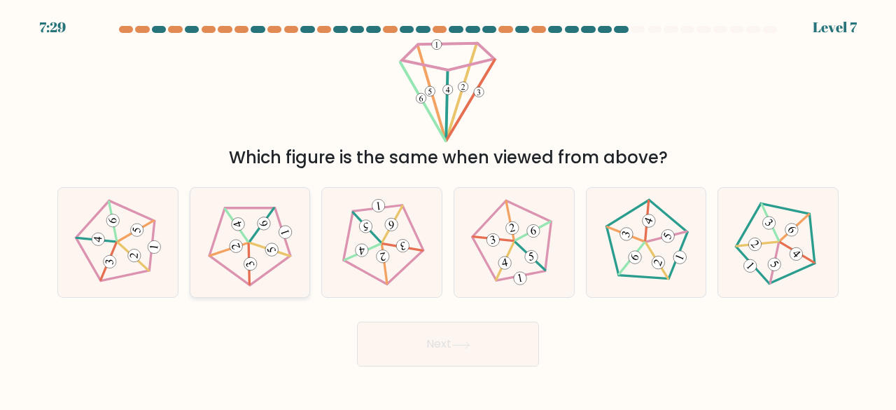
click at [253, 257] on icon at bounding box center [250, 242] width 88 height 88
click at [448, 209] on input "b." at bounding box center [448, 207] width 1 height 4
radio input "true"
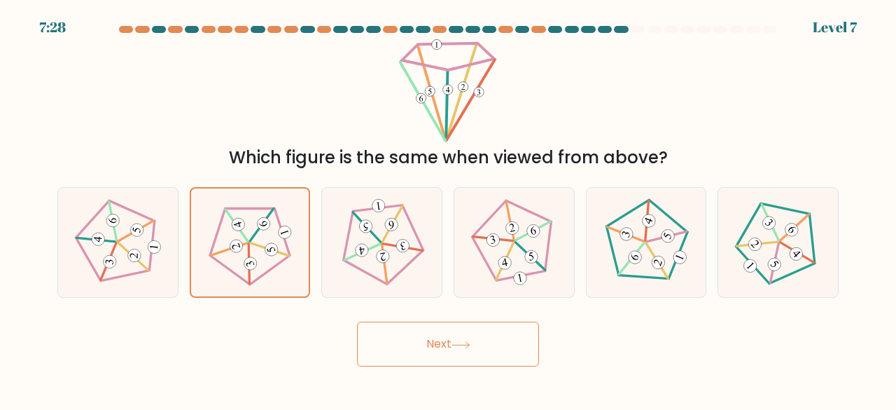
click at [428, 328] on button "Next" at bounding box center [448, 343] width 182 height 45
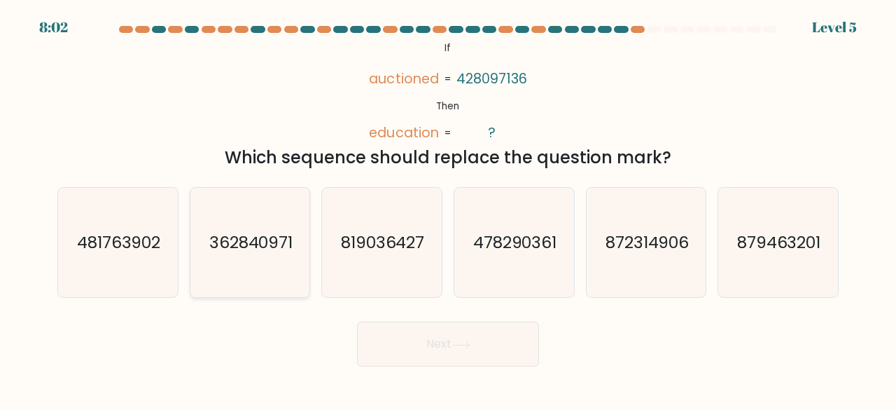
click at [251, 258] on icon "362840971" at bounding box center [250, 243] width 110 height 110
click at [448, 209] on input "b. 362840971" at bounding box center [448, 207] width 1 height 4
radio input "true"
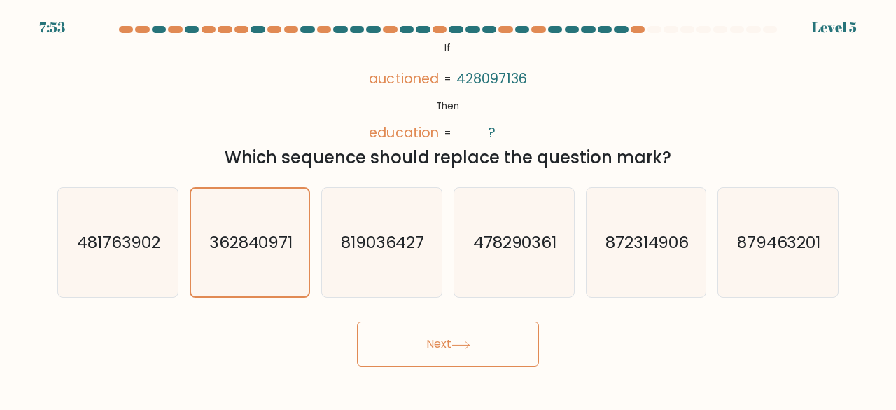
click at [372, 338] on button "Next" at bounding box center [448, 343] width 182 height 45
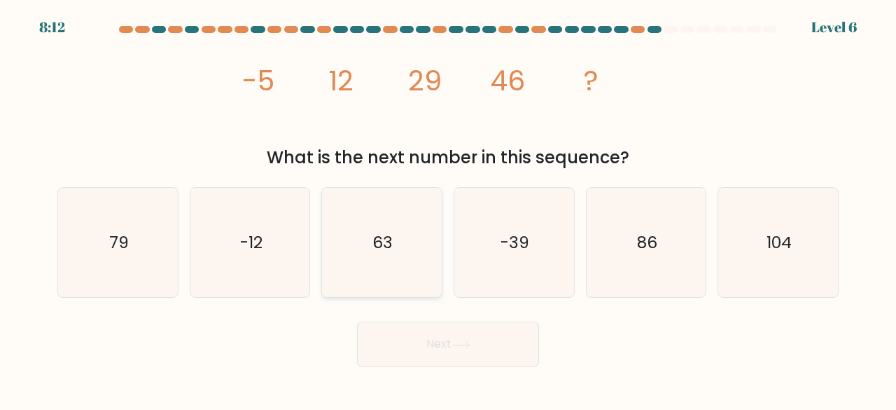
click at [356, 266] on icon "63" at bounding box center [382, 243] width 110 height 110
click at [448, 209] on input "c. 63" at bounding box center [448, 207] width 1 height 4
radio input "true"
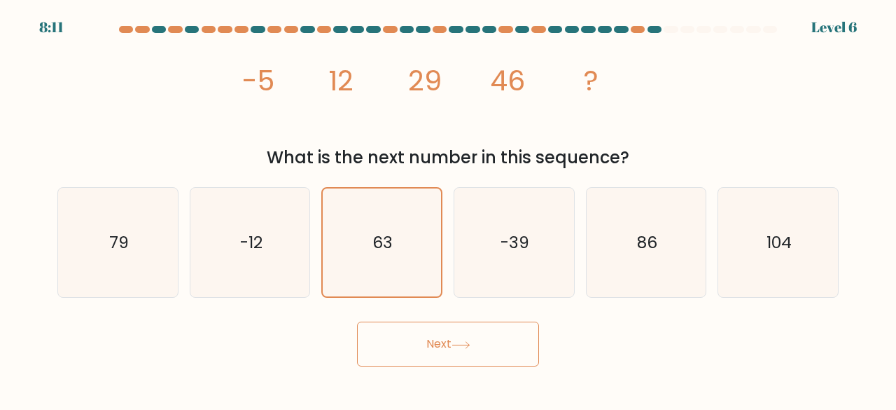
click at [398, 348] on button "Next" at bounding box center [448, 343] width 182 height 45
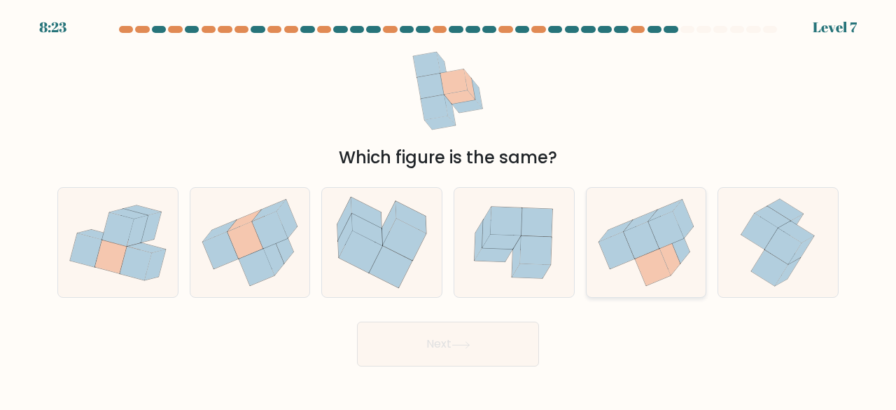
click at [667, 237] on icon at bounding box center [666, 229] width 36 height 37
click at [449, 209] on input "e." at bounding box center [448, 207] width 1 height 4
radio input "true"
click at [468, 333] on button "Next" at bounding box center [448, 343] width 182 height 45
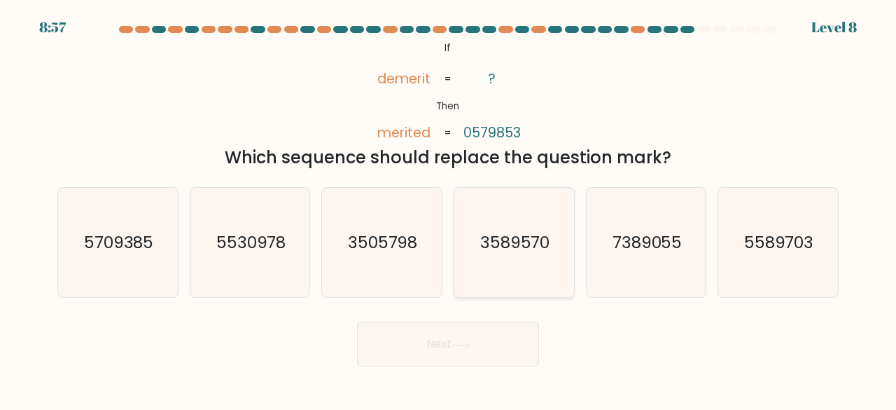
click at [508, 253] on icon "3589570" at bounding box center [514, 243] width 110 height 110
click at [449, 209] on input "d. 3589570" at bounding box center [448, 207] width 1 height 4
radio input "true"
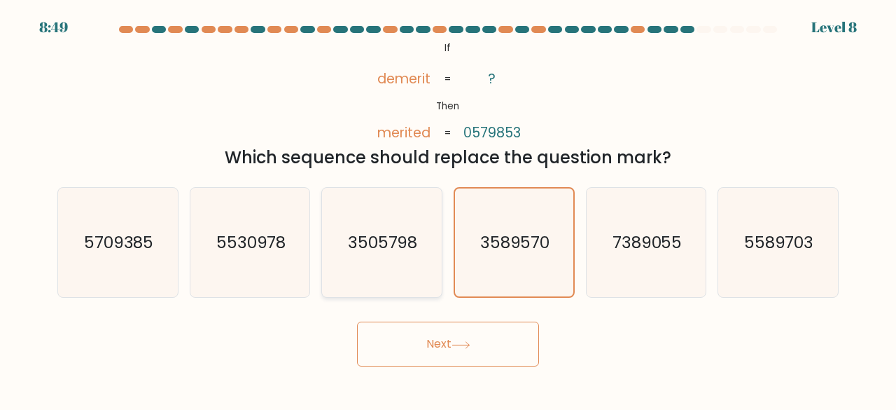
click at [337, 242] on icon "3505798" at bounding box center [382, 243] width 110 height 110
click at [448, 209] on input "c. 3505798" at bounding box center [448, 207] width 1 height 4
radio input "true"
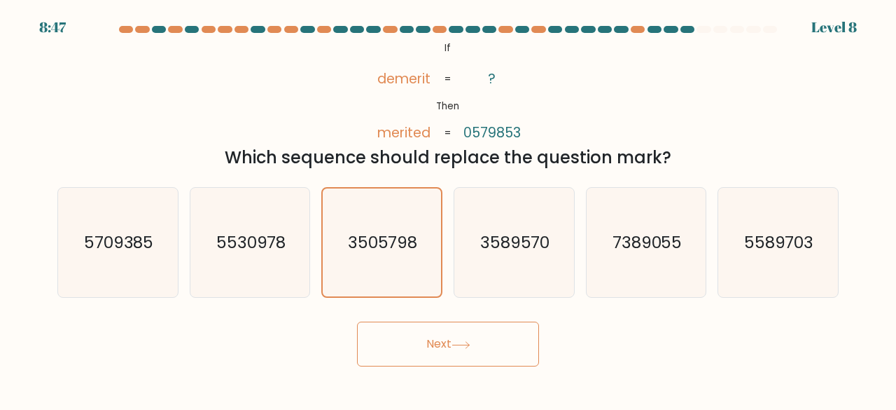
click at [424, 358] on button "Next" at bounding box center [448, 343] width 182 height 45
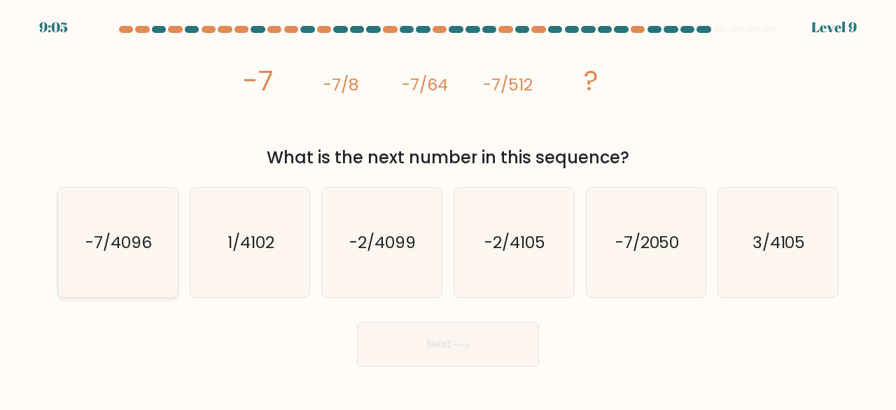
click at [134, 236] on text "-7/4096" at bounding box center [118, 241] width 67 height 23
click at [448, 209] on input "a. -7/4096" at bounding box center [448, 207] width 1 height 4
radio input "true"
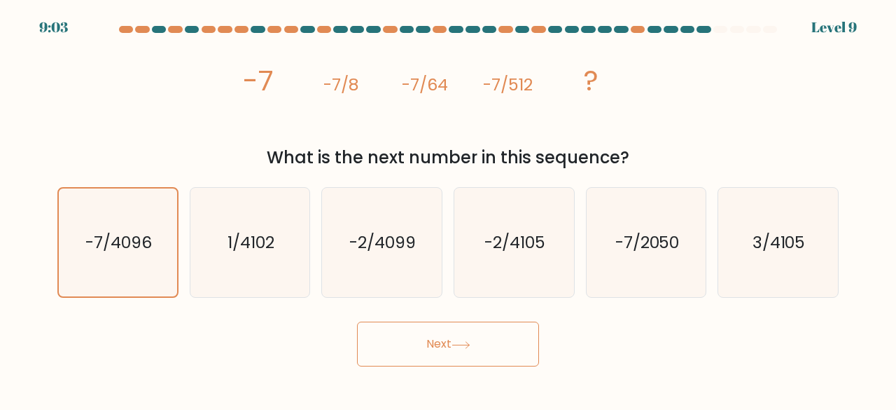
click at [407, 348] on button "Next" at bounding box center [448, 343] width 182 height 45
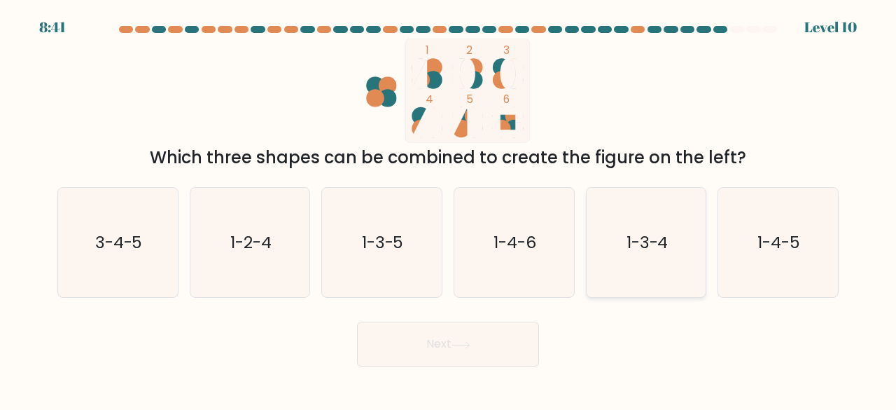
click at [598, 256] on icon "1-3-4" at bounding box center [647, 243] width 110 height 110
click at [449, 209] on input "e. 1-3-4" at bounding box center [448, 207] width 1 height 4
radio input "true"
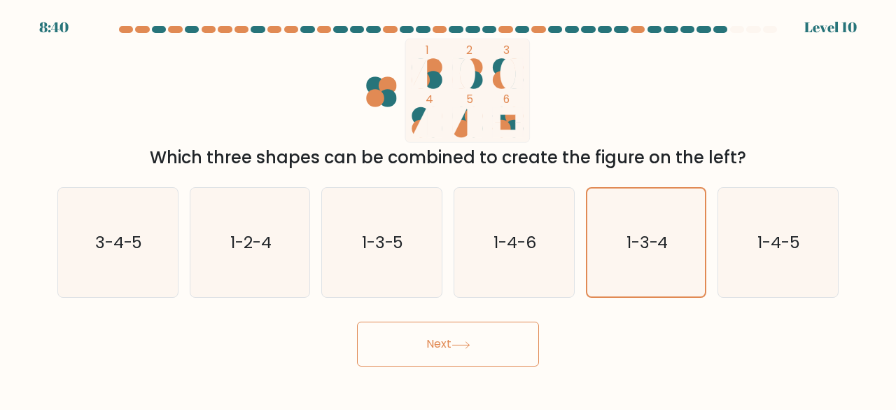
click at [441, 328] on button "Next" at bounding box center [448, 343] width 182 height 45
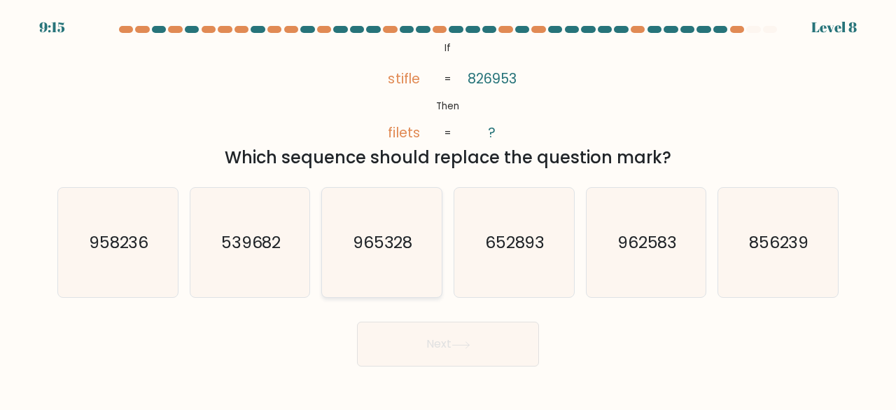
click at [365, 257] on icon "965328" at bounding box center [382, 243] width 110 height 110
click at [448, 209] on input "c. 965328" at bounding box center [448, 207] width 1 height 4
radio input "true"
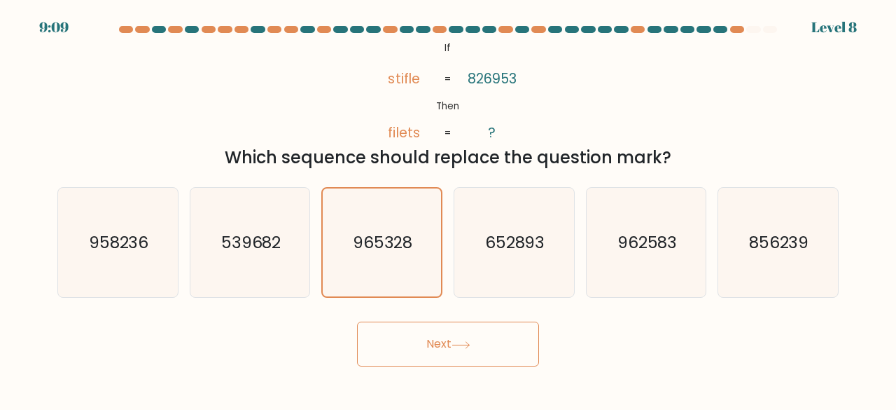
click at [434, 341] on button "Next" at bounding box center [448, 343] width 182 height 45
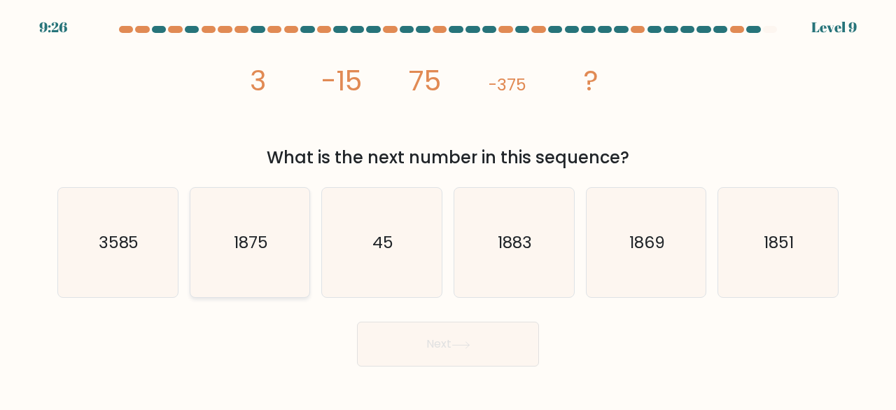
click at [209, 218] on icon "1875" at bounding box center [250, 243] width 110 height 110
click at [448, 209] on input "b. 1875" at bounding box center [448, 207] width 1 height 4
radio input "true"
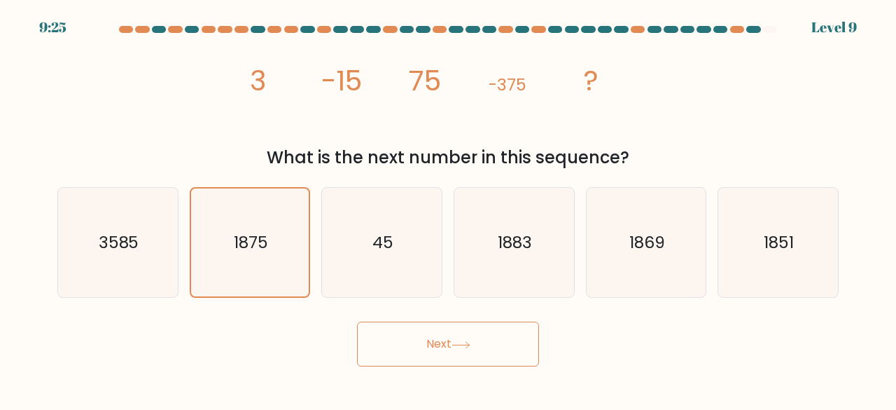
click at [417, 348] on button "Next" at bounding box center [448, 343] width 182 height 45
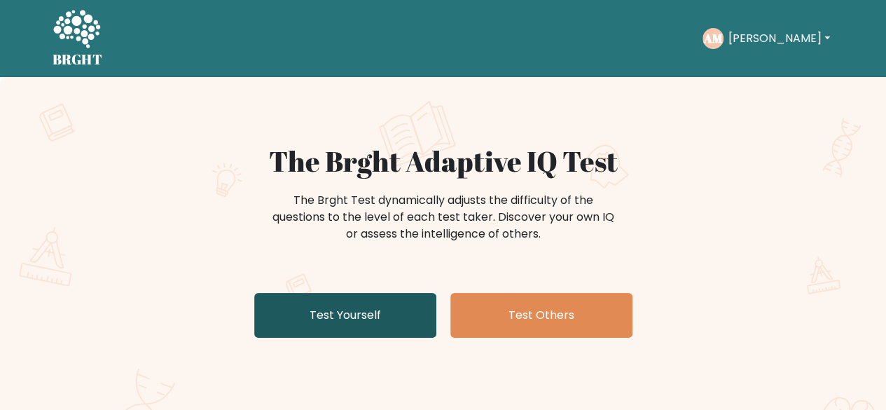
click at [383, 302] on link "Test Yourself" at bounding box center [345, 315] width 182 height 45
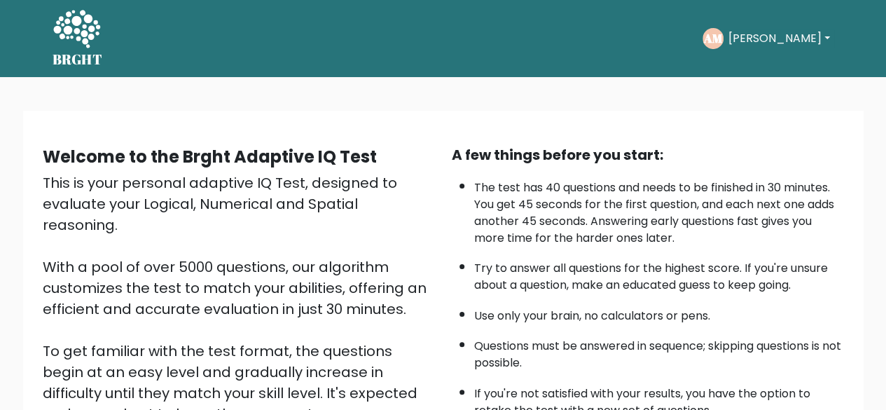
scroll to position [231, 0]
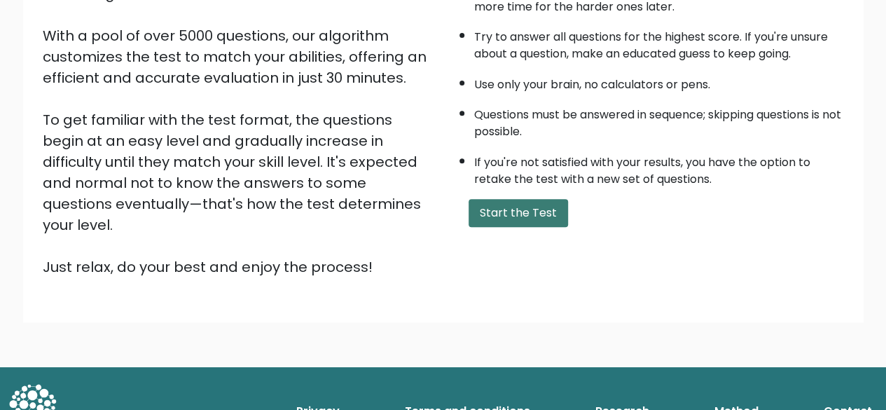
click at [561, 215] on button "Start the Test" at bounding box center [517, 213] width 99 height 28
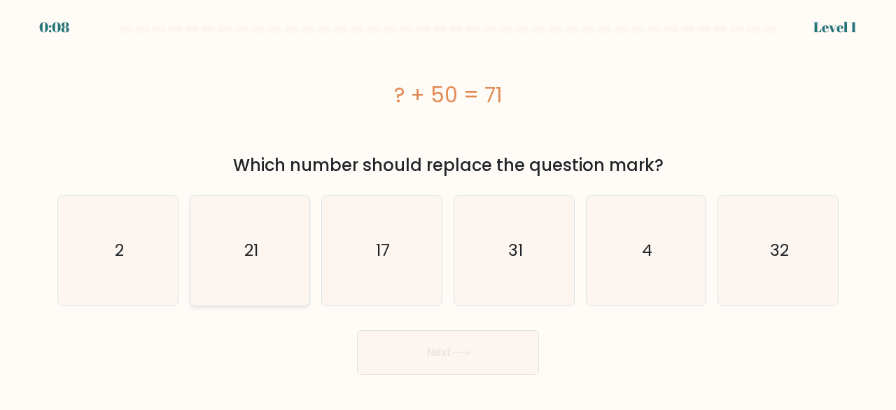
click at [290, 253] on icon "21" at bounding box center [250, 250] width 110 height 110
click at [448, 209] on input "b. 21" at bounding box center [448, 207] width 1 height 4
radio input "true"
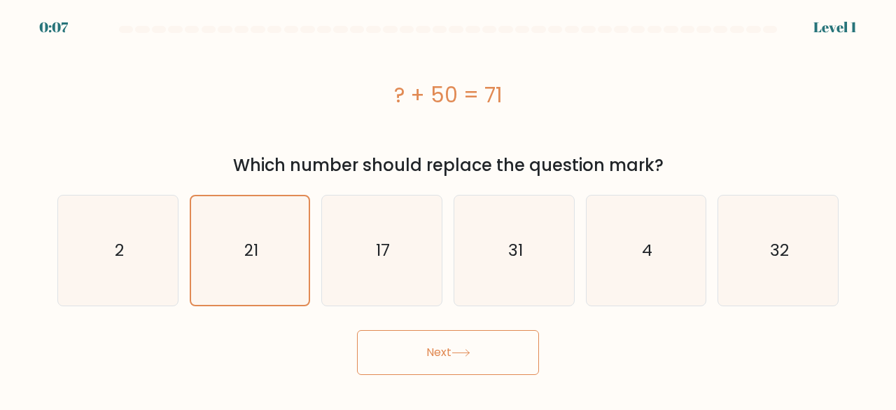
click at [440, 354] on button "Next" at bounding box center [448, 352] width 182 height 45
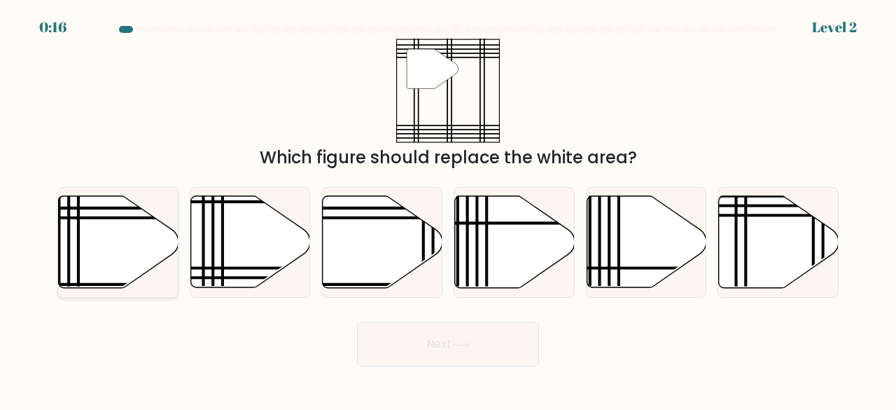
click at [123, 264] on icon at bounding box center [119, 242] width 120 height 92
click at [448, 209] on input "a." at bounding box center [448, 207] width 1 height 4
radio input "true"
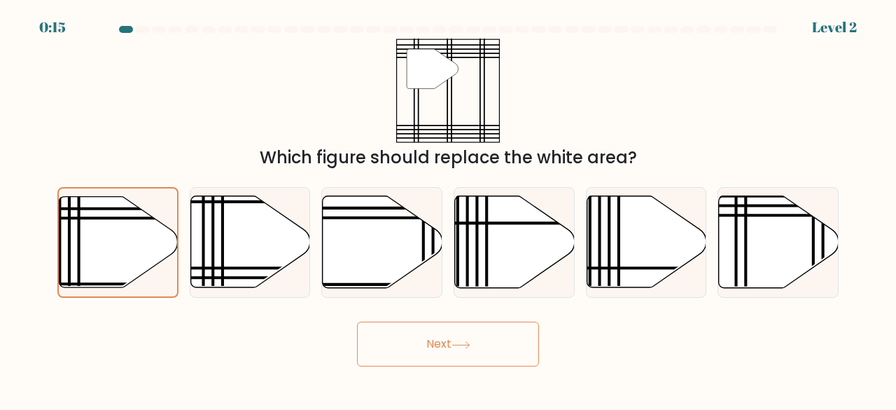
click at [390, 351] on button "Next" at bounding box center [448, 343] width 182 height 45
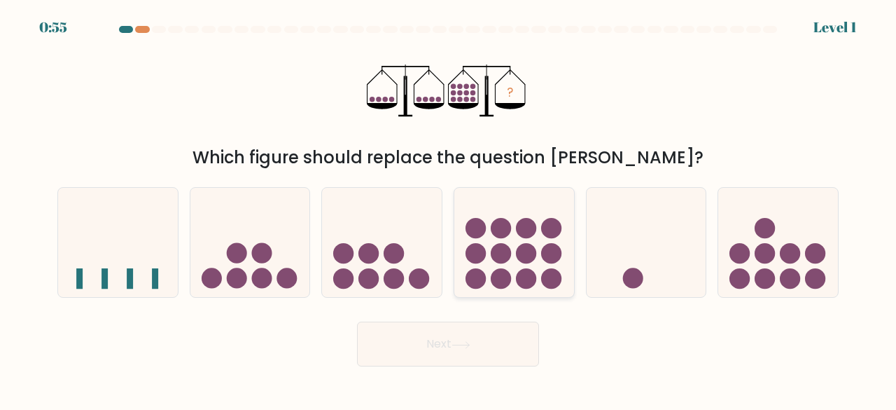
click at [511, 246] on icon at bounding box center [514, 242] width 120 height 99
click at [449, 209] on input "d." at bounding box center [448, 207] width 1 height 4
radio input "true"
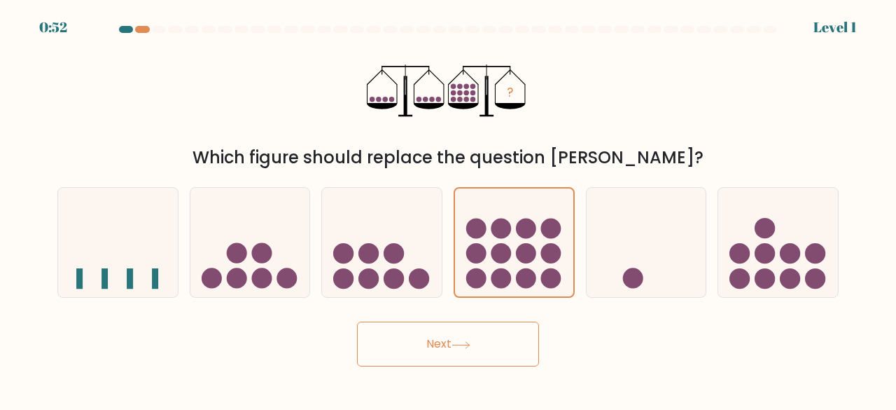
click at [453, 344] on button "Next" at bounding box center [448, 343] width 182 height 45
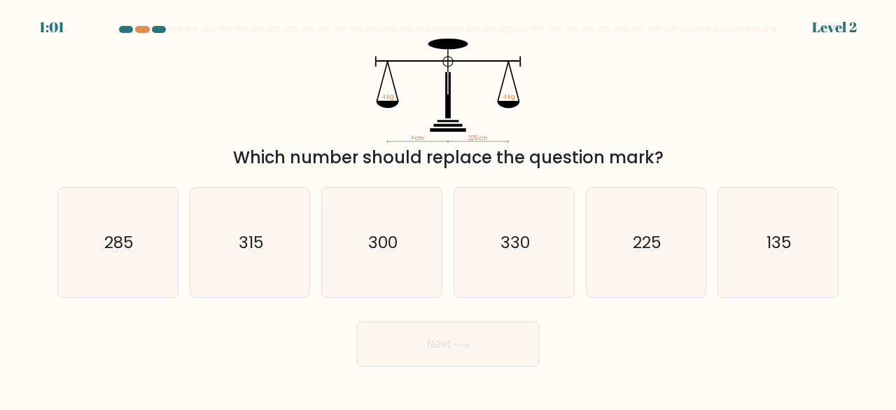
click at [702, 99] on div "? cm 225 cm 4 kg 4 kg Which number should replace the question mark?" at bounding box center [448, 105] width 798 height 132
click at [308, 235] on div "315" at bounding box center [250, 242] width 121 height 111
click at [448, 209] on input "b. 315" at bounding box center [448, 207] width 1 height 4
radio input "true"
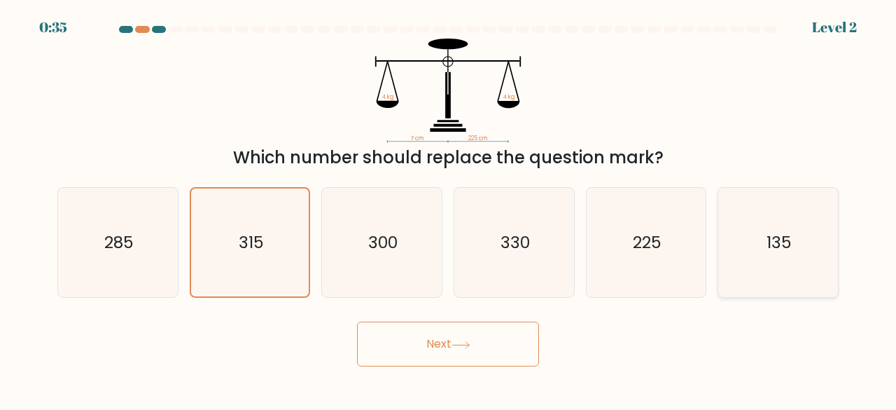
click at [730, 239] on icon "135" at bounding box center [778, 243] width 110 height 110
click at [449, 209] on input "f. 135" at bounding box center [448, 207] width 1 height 4
radio input "true"
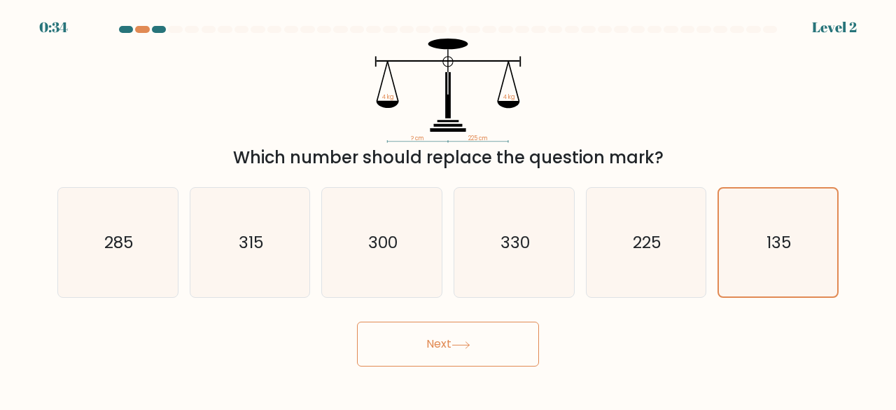
click at [496, 339] on button "Next" at bounding box center [448, 343] width 182 height 45
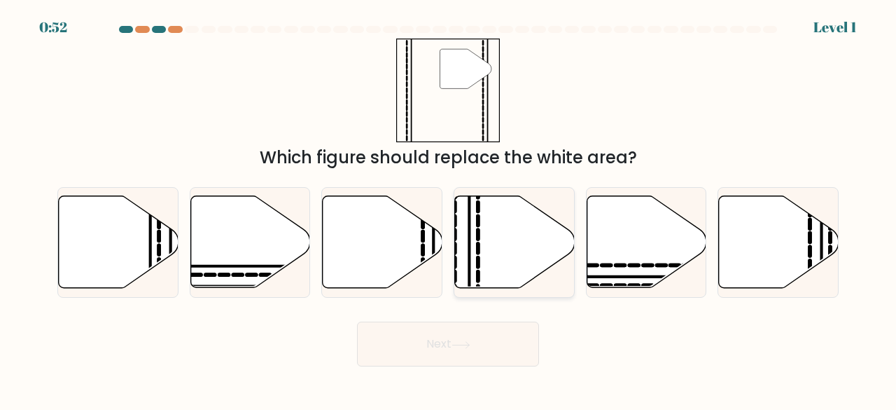
click at [529, 237] on icon at bounding box center [515, 242] width 120 height 92
click at [449, 209] on input "d." at bounding box center [448, 207] width 1 height 4
radio input "true"
click at [470, 344] on icon at bounding box center [461, 345] width 19 height 8
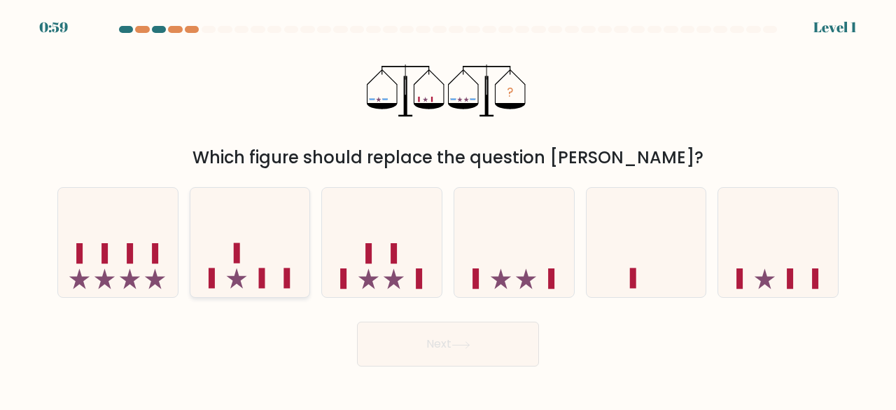
click at [274, 250] on icon at bounding box center [250, 242] width 120 height 99
click at [448, 209] on input "b." at bounding box center [448, 207] width 1 height 4
radio input "true"
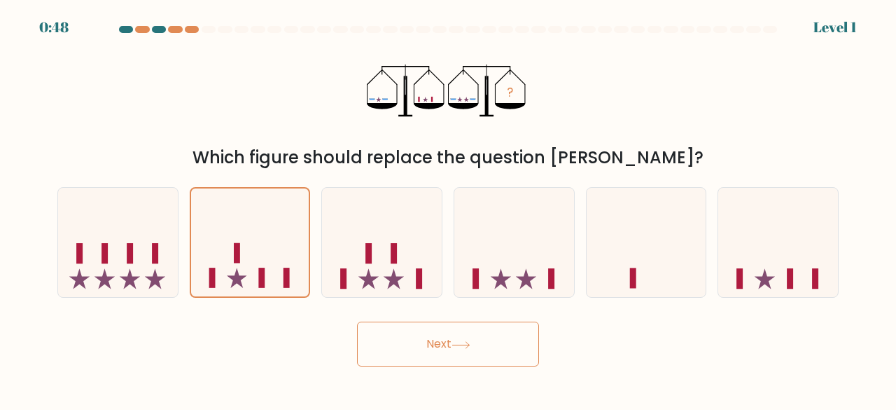
click at [428, 347] on button "Next" at bounding box center [448, 343] width 182 height 45
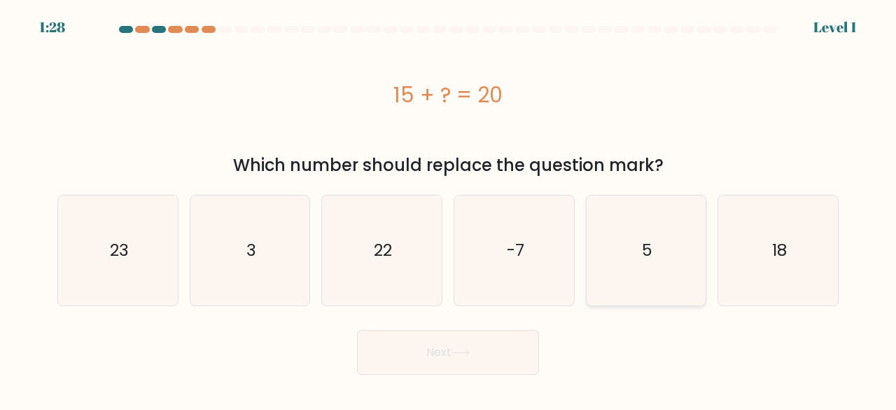
click at [651, 242] on text "5" at bounding box center [647, 250] width 11 height 23
click at [449, 209] on input "e. 5" at bounding box center [448, 207] width 1 height 4
radio input "true"
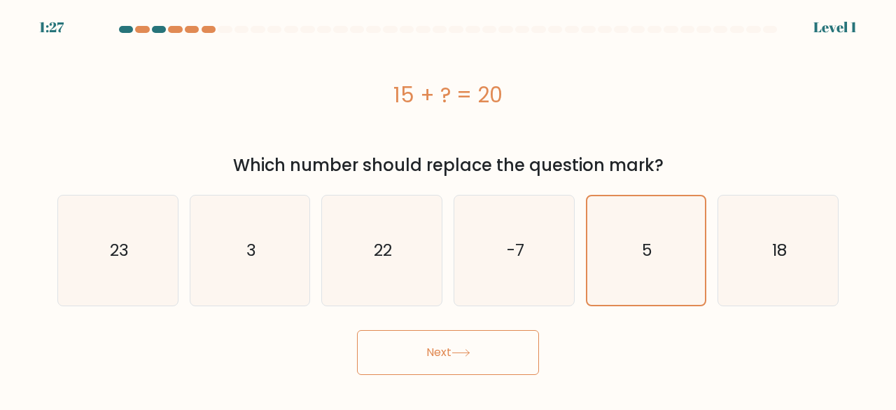
click at [465, 349] on icon at bounding box center [461, 353] width 19 height 8
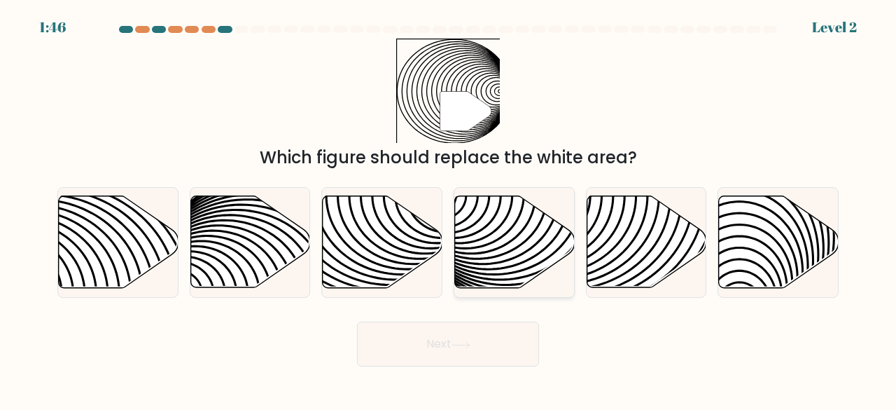
click at [523, 212] on icon at bounding box center [515, 242] width 120 height 92
click at [449, 209] on input "d." at bounding box center [448, 207] width 1 height 4
radio input "true"
click at [421, 332] on button "Next" at bounding box center [448, 343] width 182 height 45
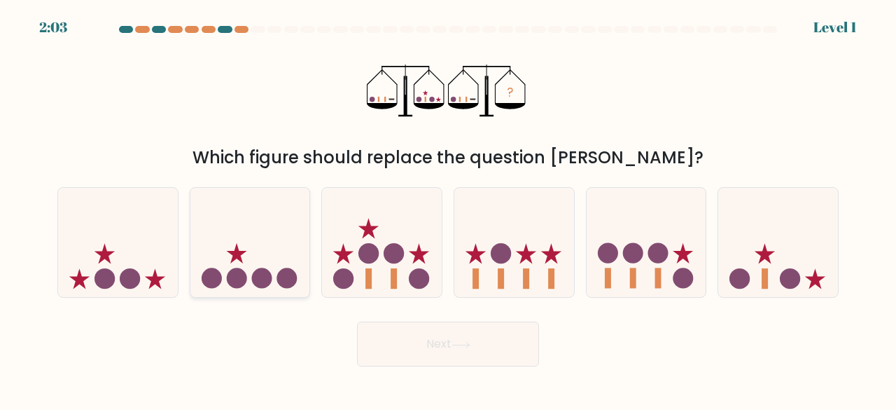
click at [270, 288] on icon at bounding box center [250, 242] width 120 height 99
click at [448, 209] on input "b." at bounding box center [448, 207] width 1 height 4
radio input "true"
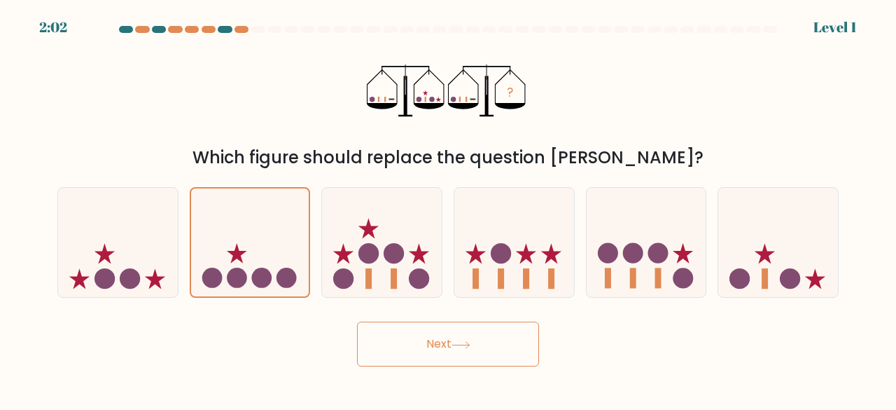
click at [414, 351] on button "Next" at bounding box center [448, 343] width 182 height 45
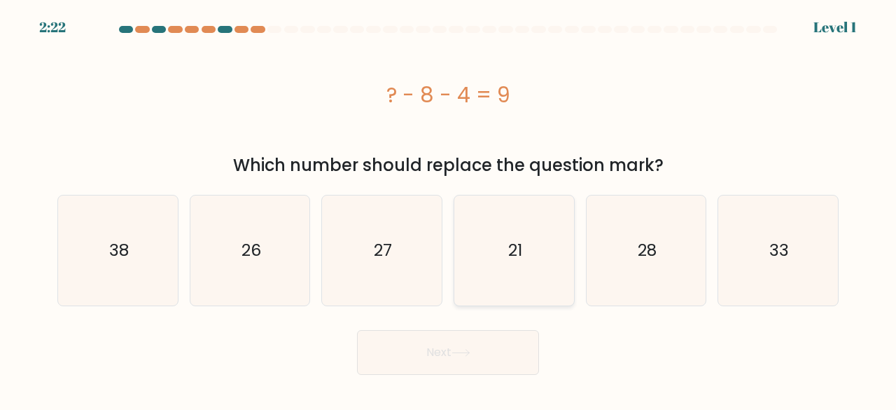
click at [557, 279] on icon "21" at bounding box center [514, 250] width 110 height 110
click at [449, 209] on input "d. 21" at bounding box center [448, 207] width 1 height 4
radio input "true"
click at [484, 356] on button "Next" at bounding box center [448, 352] width 182 height 45
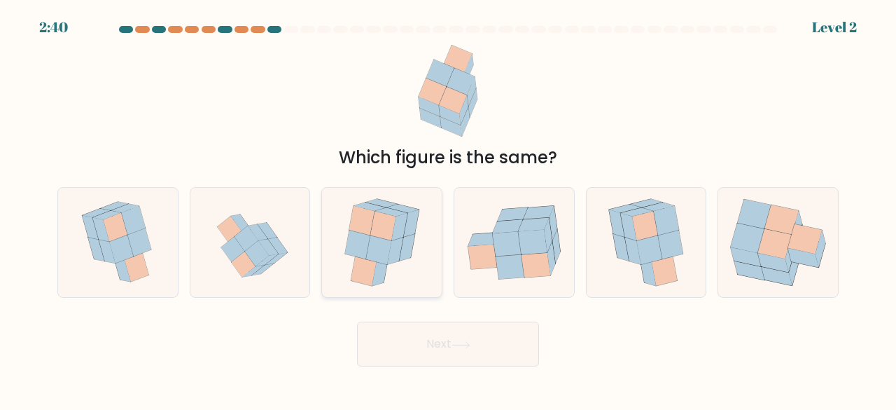
click at [356, 238] on icon at bounding box center [357, 244] width 25 height 29
click at [448, 209] on input "c." at bounding box center [448, 207] width 1 height 4
radio input "true"
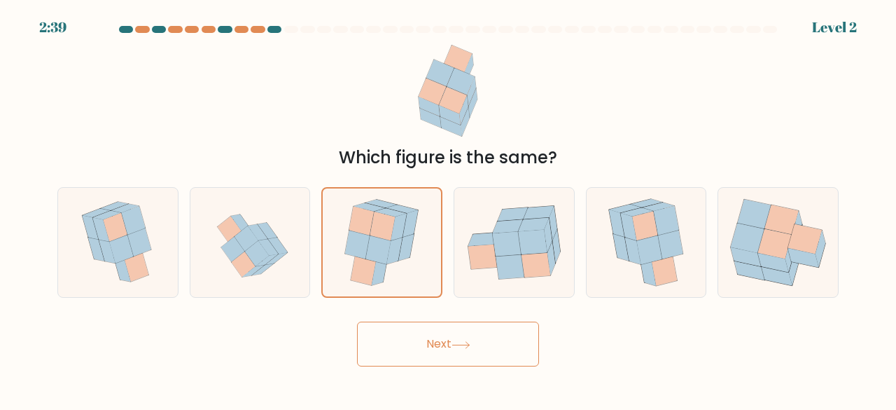
click at [419, 337] on button "Next" at bounding box center [448, 343] width 182 height 45
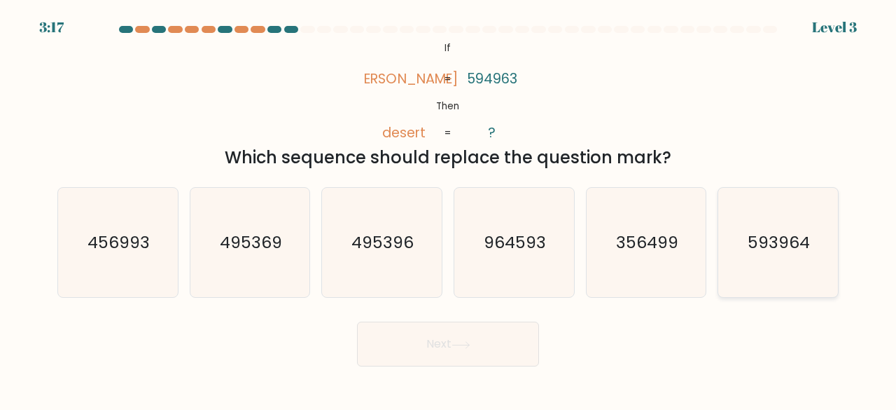
click at [750, 274] on icon "593964" at bounding box center [778, 243] width 110 height 110
click at [449, 209] on input "f. 593964" at bounding box center [448, 207] width 1 height 4
radio input "true"
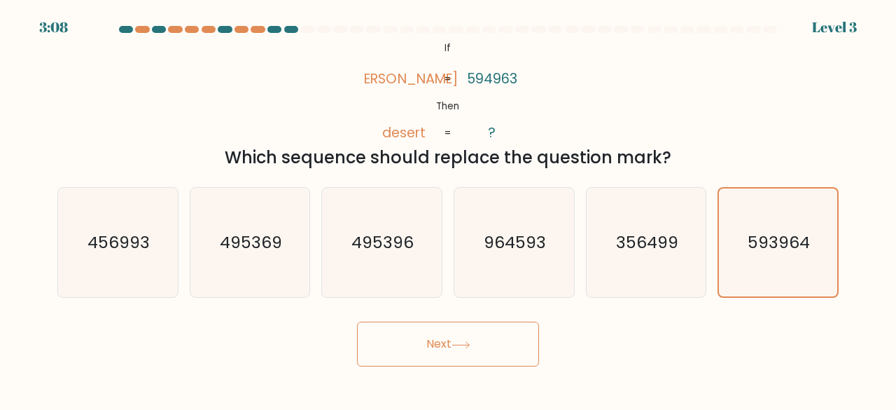
click at [473, 324] on button "Next" at bounding box center [448, 343] width 182 height 45
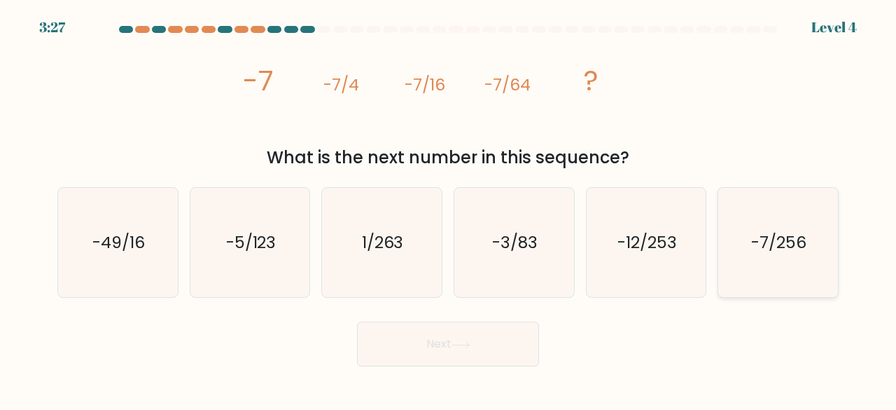
click at [766, 239] on text "-7/256" at bounding box center [779, 241] width 55 height 23
click at [449, 209] on input "f. -7/256" at bounding box center [448, 207] width 1 height 4
radio input "true"
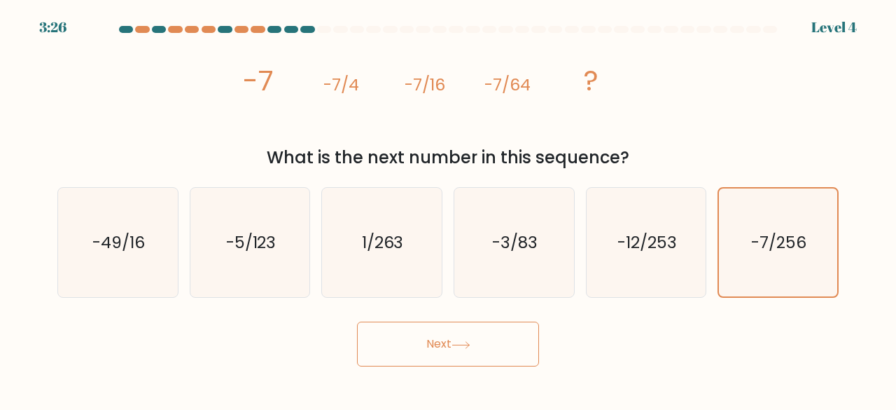
click at [487, 335] on button "Next" at bounding box center [448, 343] width 182 height 45
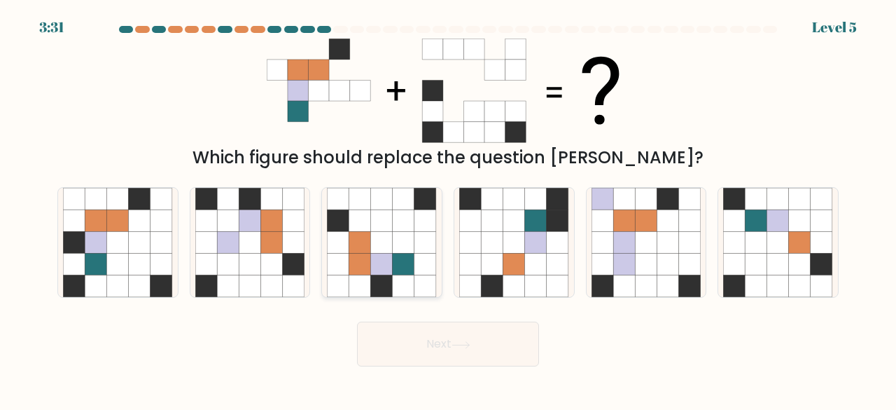
click at [410, 239] on icon at bounding box center [404, 243] width 22 height 22
click at [448, 209] on input "c." at bounding box center [448, 207] width 1 height 4
radio input "true"
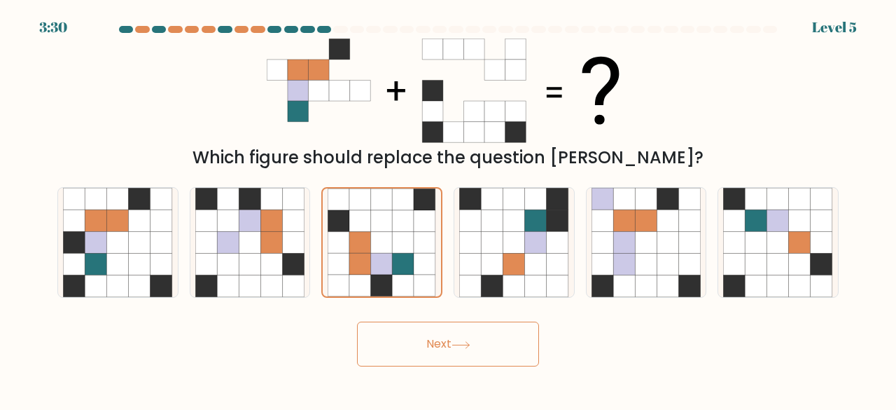
click at [436, 338] on button "Next" at bounding box center [448, 343] width 182 height 45
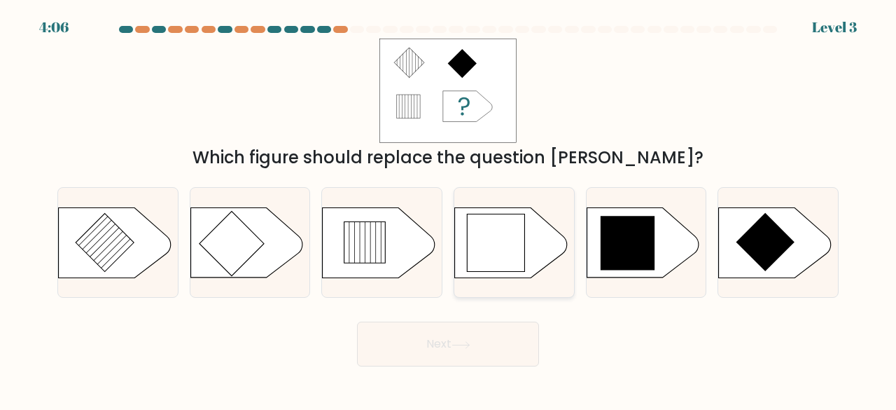
click at [515, 236] on icon at bounding box center [495, 242] width 57 height 57
click at [449, 209] on input "d." at bounding box center [448, 207] width 1 height 4
radio input "true"
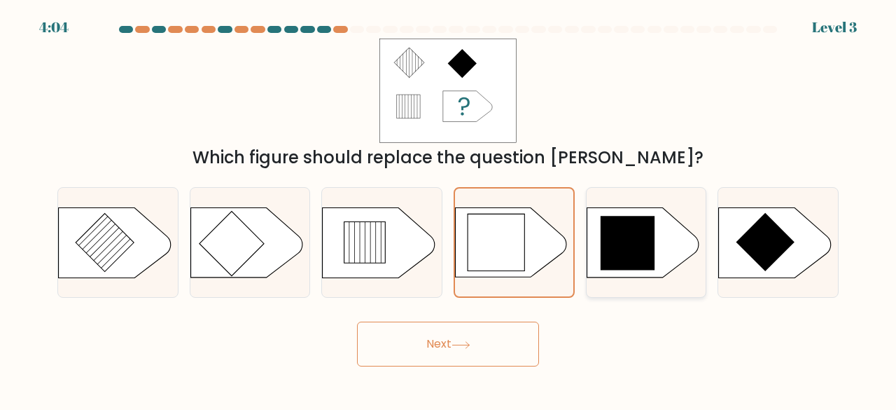
click at [640, 219] on icon at bounding box center [628, 243] width 55 height 55
click at [449, 209] on input "e." at bounding box center [448, 207] width 1 height 4
radio input "true"
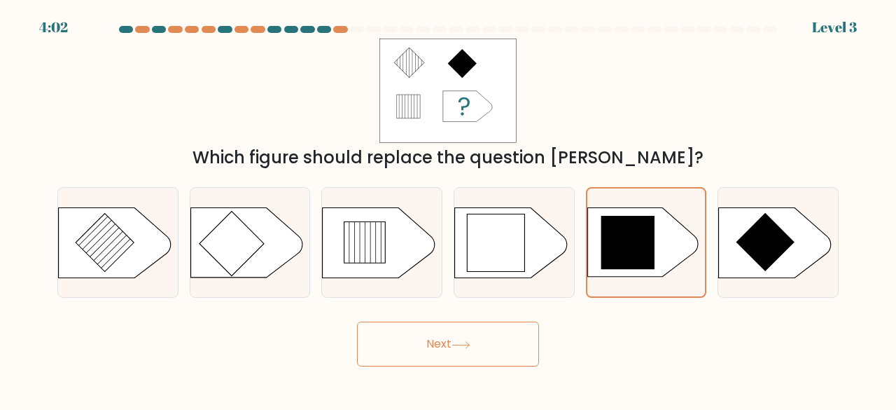
click at [481, 350] on button "Next" at bounding box center [448, 343] width 182 height 45
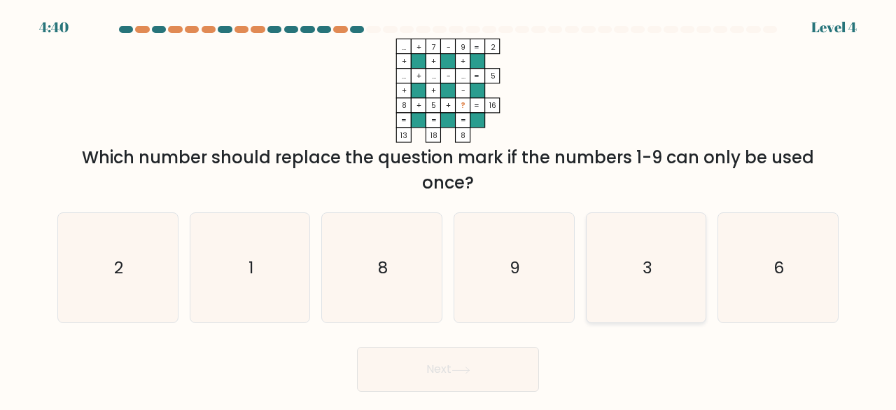
click at [655, 279] on icon "3" at bounding box center [647, 268] width 110 height 110
click at [449, 209] on input "e. 3" at bounding box center [448, 207] width 1 height 4
radio input "true"
click at [504, 355] on button "Next" at bounding box center [448, 369] width 182 height 45
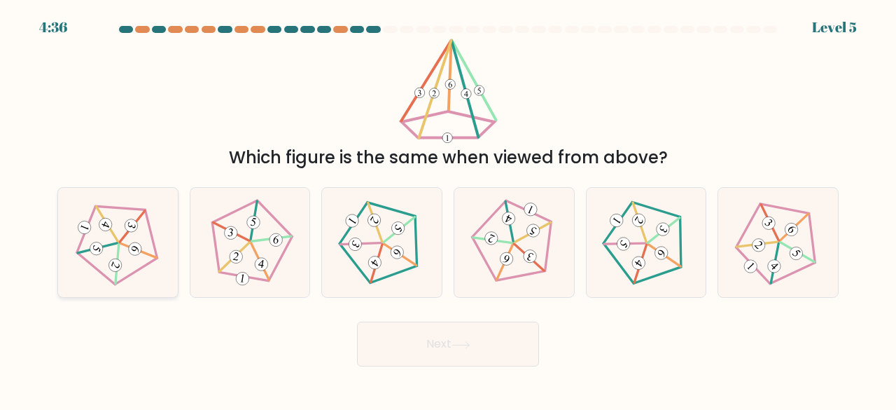
click at [159, 218] on icon at bounding box center [118, 242] width 88 height 88
click at [448, 209] on input "a." at bounding box center [448, 207] width 1 height 4
radio input "true"
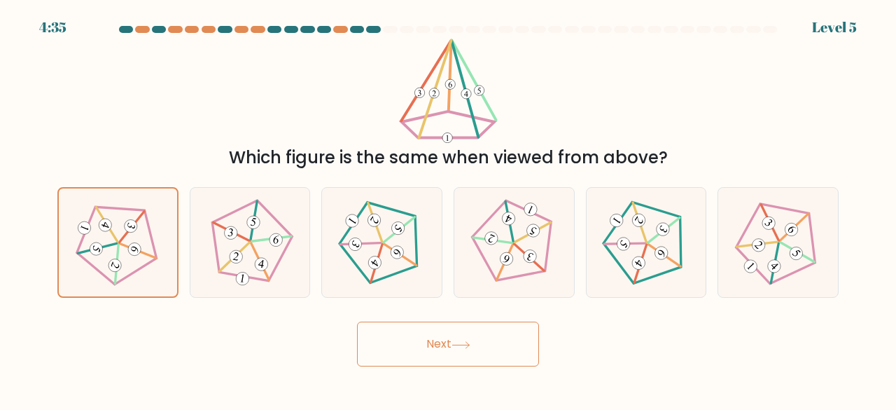
click at [434, 341] on button "Next" at bounding box center [448, 343] width 182 height 45
click at [416, 343] on button "Next" at bounding box center [448, 343] width 182 height 45
click at [128, 235] on icon at bounding box center [117, 242] width 87 height 87
click at [448, 209] on input "a." at bounding box center [448, 207] width 1 height 4
click at [447, 342] on button "Next" at bounding box center [448, 343] width 182 height 45
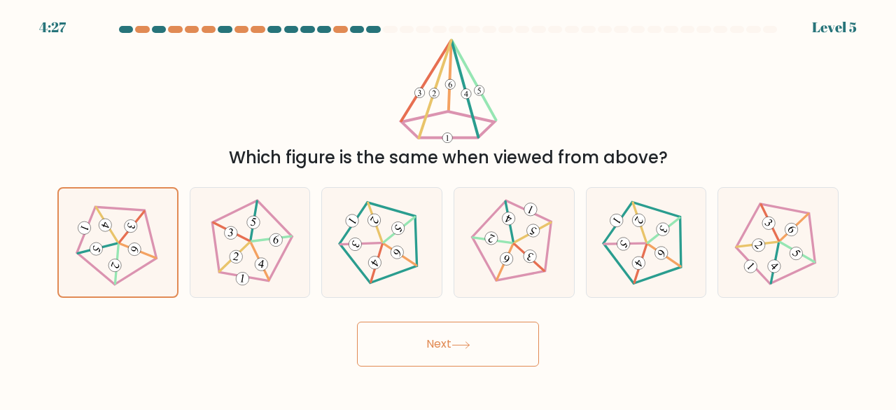
click at [447, 342] on button "Next" at bounding box center [448, 343] width 182 height 45
click at [224, 218] on 264 at bounding box center [250, 238] width 93 height 90
click at [448, 209] on input "b." at bounding box center [448, 207] width 1 height 4
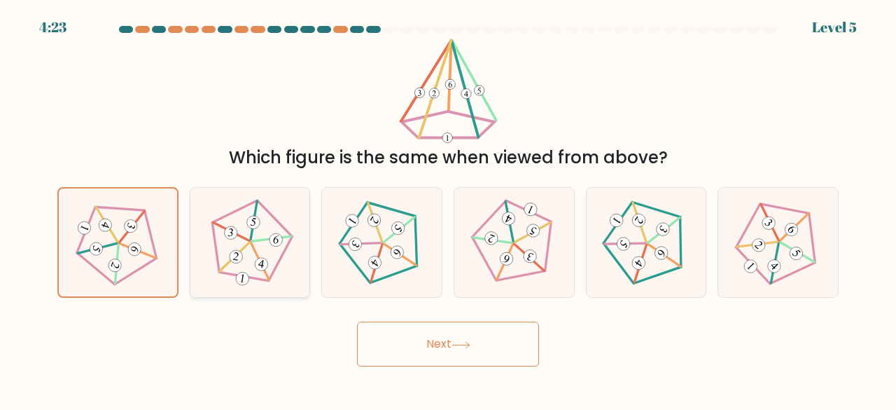
radio input "true"
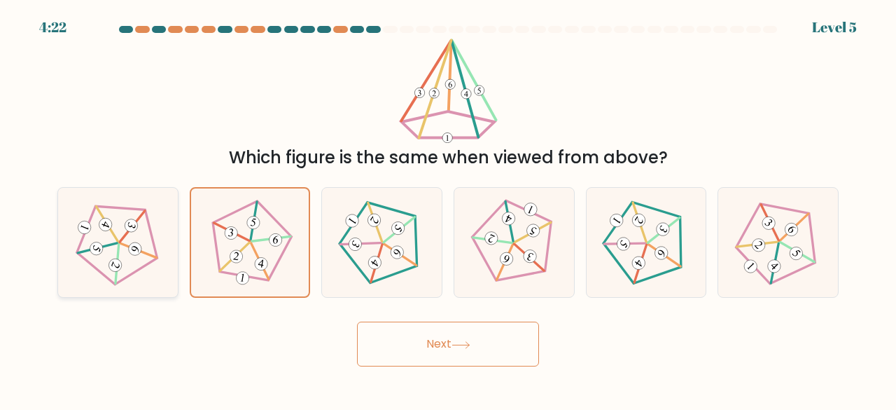
click at [111, 226] on 275 at bounding box center [105, 224] width 17 height 17
click at [448, 209] on input "a." at bounding box center [448, 207] width 1 height 4
radio input "true"
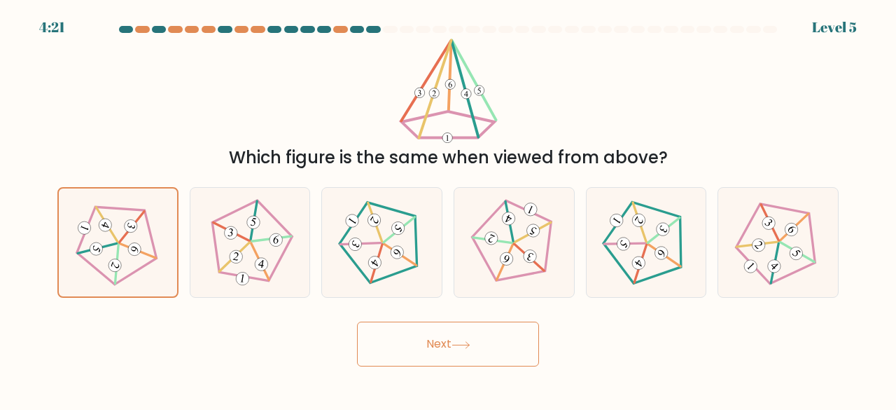
click at [434, 344] on button "Next" at bounding box center [448, 343] width 182 height 45
click at [486, 337] on button "Next" at bounding box center [448, 343] width 182 height 45
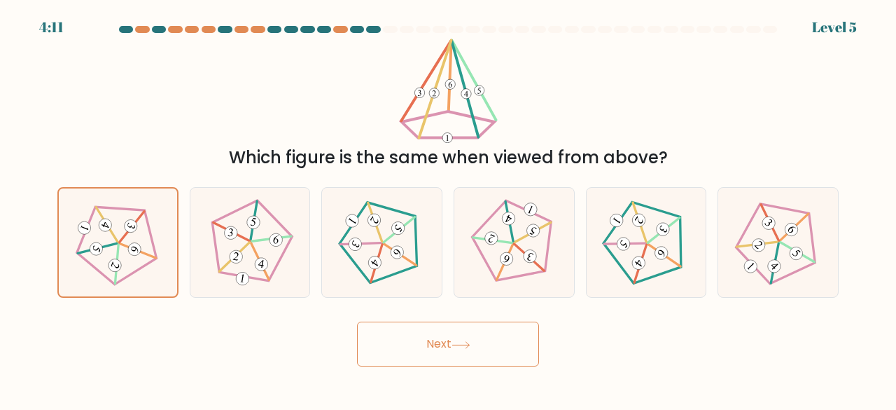
click at [486, 337] on button "Next" at bounding box center [448, 343] width 182 height 45
click at [461, 336] on button "Next" at bounding box center [448, 343] width 182 height 45
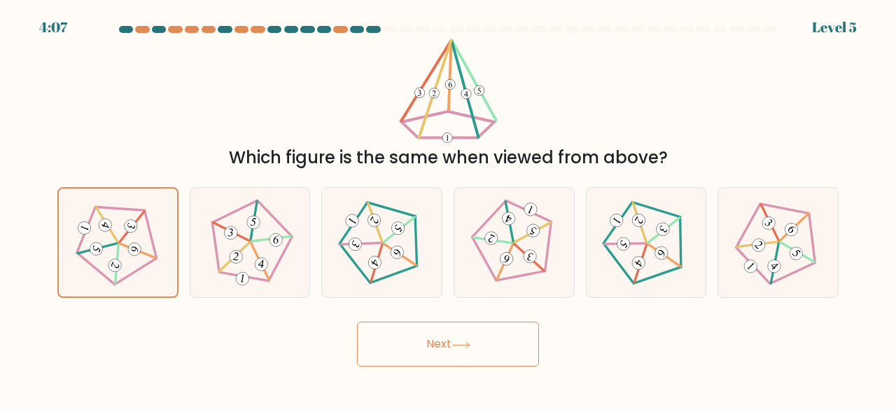
click at [461, 336] on button "Next" at bounding box center [448, 343] width 182 height 45
click at [447, 337] on button "Next" at bounding box center [448, 343] width 182 height 45
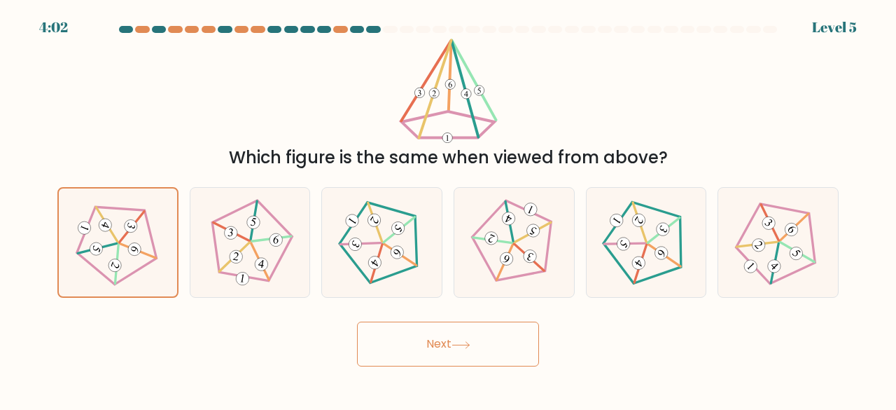
click at [447, 337] on button "Next" at bounding box center [448, 343] width 182 height 45
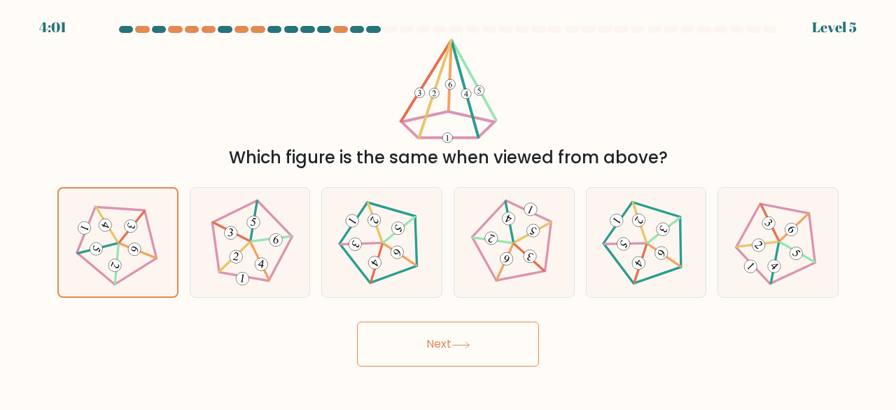
click at [447, 337] on button "Next" at bounding box center [448, 343] width 182 height 45
click at [357, 321] on button "Next" at bounding box center [448, 343] width 182 height 45
click at [170, 220] on div at bounding box center [117, 242] width 121 height 111
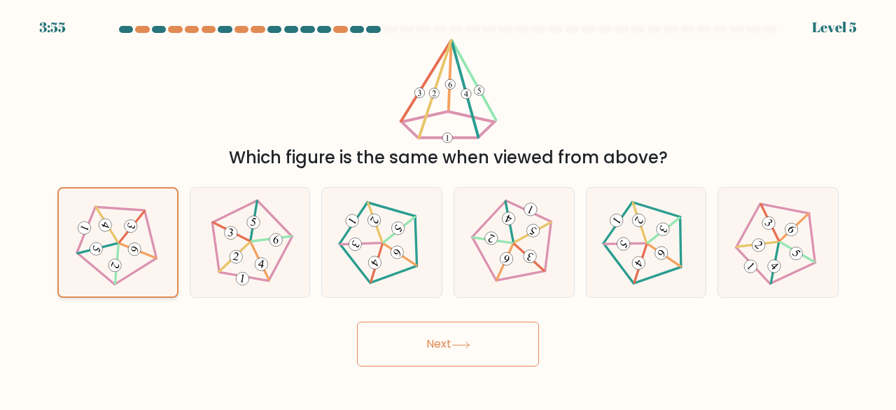
click at [448, 209] on input "a." at bounding box center [448, 207] width 1 height 4
click at [467, 336] on button "Next" at bounding box center [448, 343] width 182 height 45
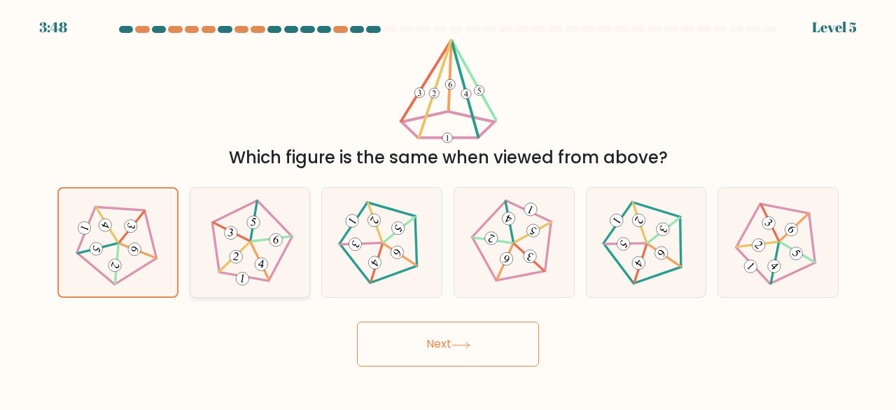
click at [270, 292] on div at bounding box center [250, 242] width 121 height 111
click at [448, 209] on input "b." at bounding box center [448, 207] width 1 height 4
radio input "true"
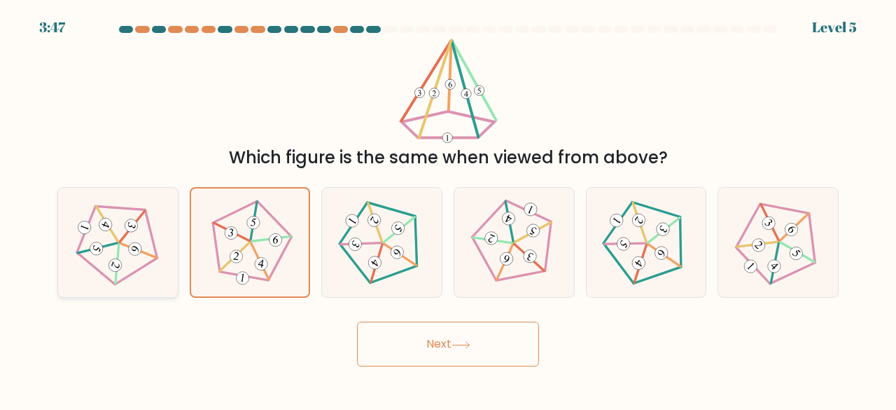
click at [134, 228] on 272 at bounding box center [131, 225] width 17 height 17
click at [448, 209] on input "a." at bounding box center [448, 207] width 1 height 4
radio input "true"
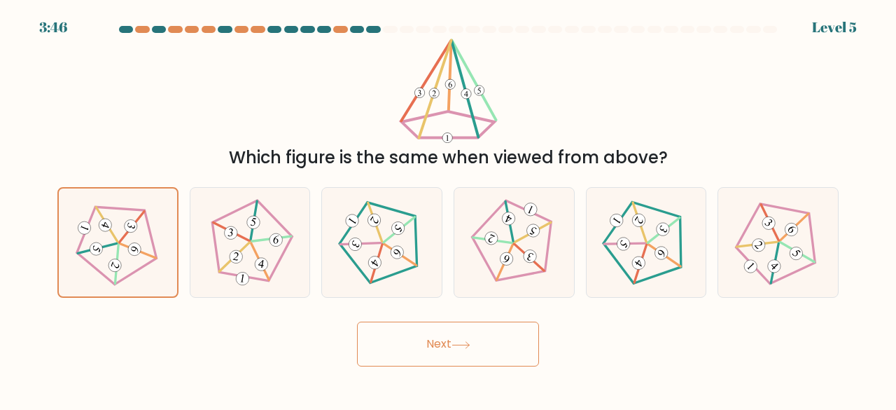
click at [501, 333] on button "Next" at bounding box center [448, 343] width 182 height 45
click at [462, 333] on button "Next" at bounding box center [448, 343] width 182 height 45
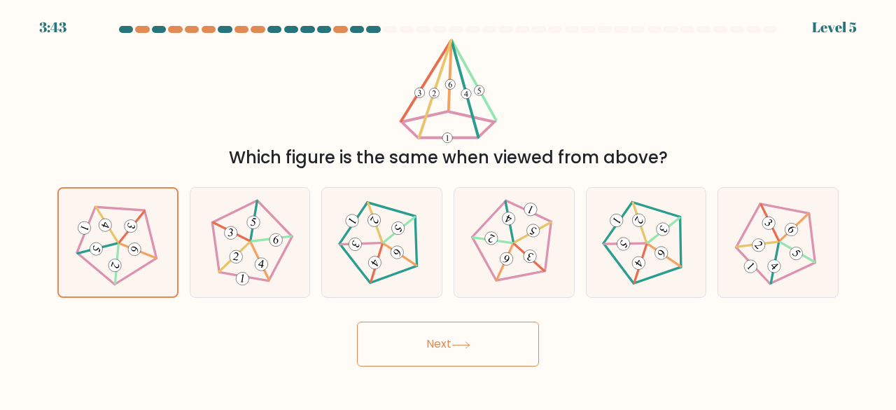
click at [462, 333] on button "Next" at bounding box center [448, 343] width 182 height 45
click at [143, 224] on icon at bounding box center [117, 242] width 87 height 87
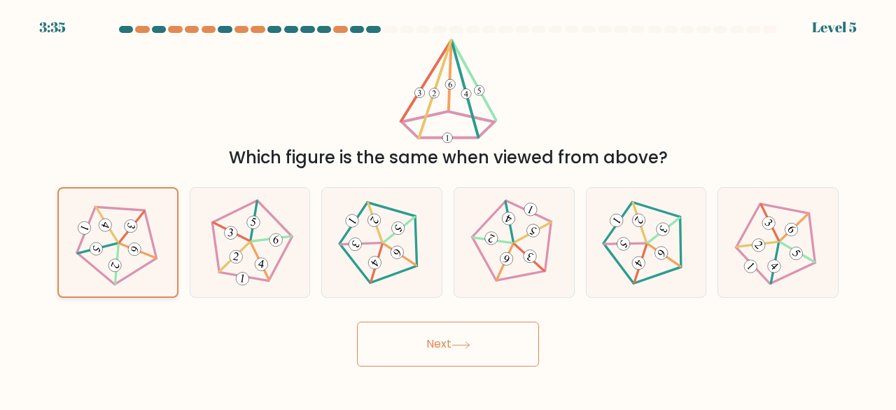
click at [448, 209] on input "a." at bounding box center [448, 207] width 1 height 4
click at [464, 81] on icon at bounding box center [447, 91] width 103 height 104
click at [465, 335] on button "Next" at bounding box center [448, 343] width 182 height 45
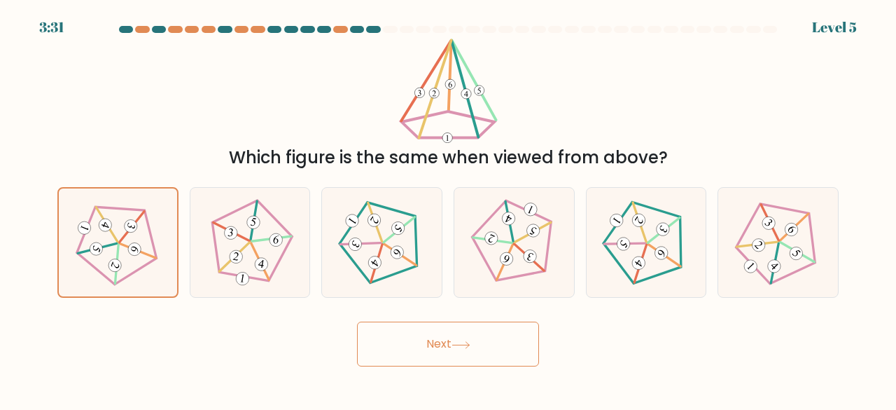
click at [465, 335] on button "Next" at bounding box center [448, 343] width 182 height 45
click at [357, 321] on button "Next" at bounding box center [448, 343] width 182 height 45
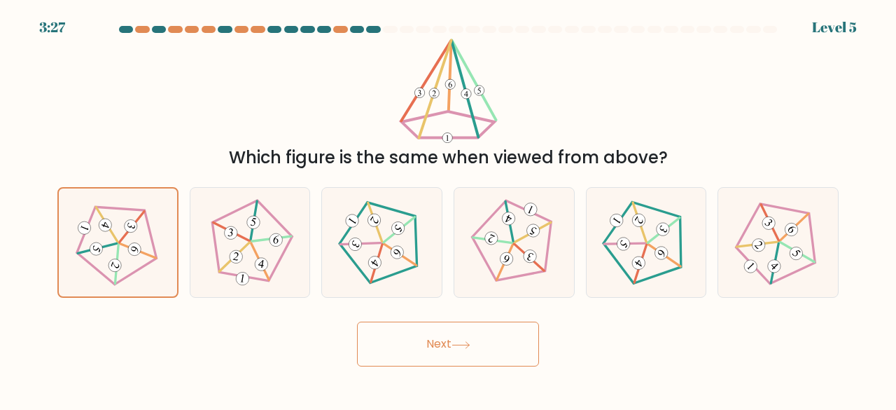
click at [357, 321] on button "Next" at bounding box center [448, 343] width 182 height 45
click at [98, 241] on icon at bounding box center [117, 242] width 87 height 87
click at [448, 209] on input "a." at bounding box center [448, 207] width 1 height 4
click at [357, 321] on button "Next" at bounding box center [448, 343] width 182 height 45
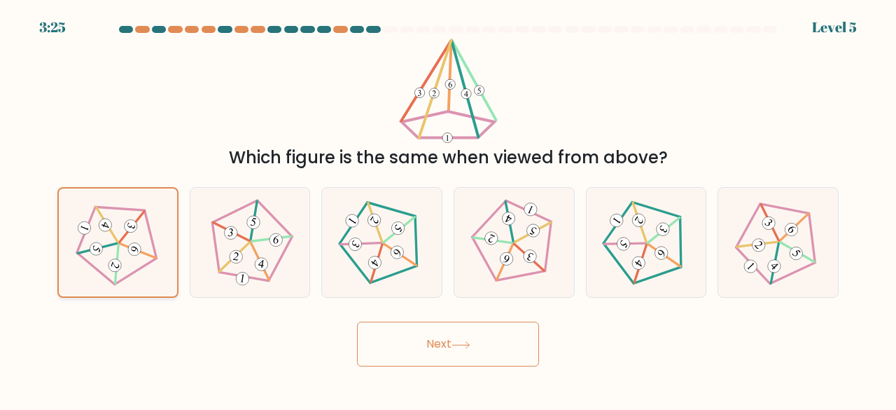
click at [357, 321] on button "Next" at bounding box center [448, 343] width 182 height 45
click at [501, 345] on button "Next" at bounding box center [448, 343] width 182 height 45
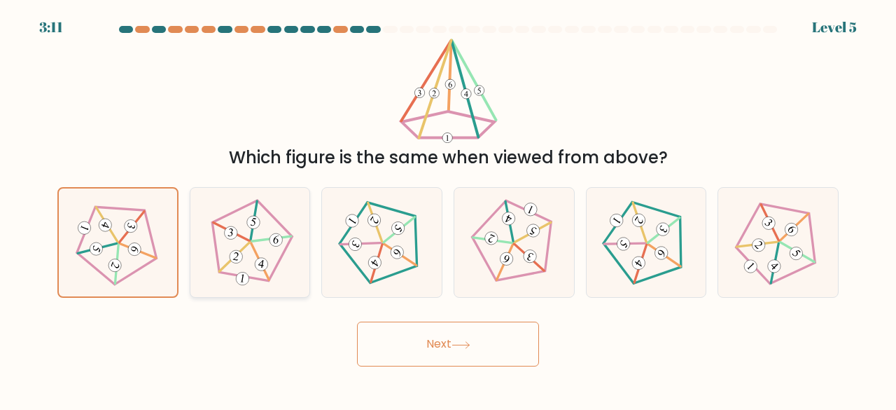
click at [238, 219] on icon at bounding box center [250, 242] width 88 height 88
click at [448, 209] on input "b." at bounding box center [448, 207] width 1 height 4
radio input "true"
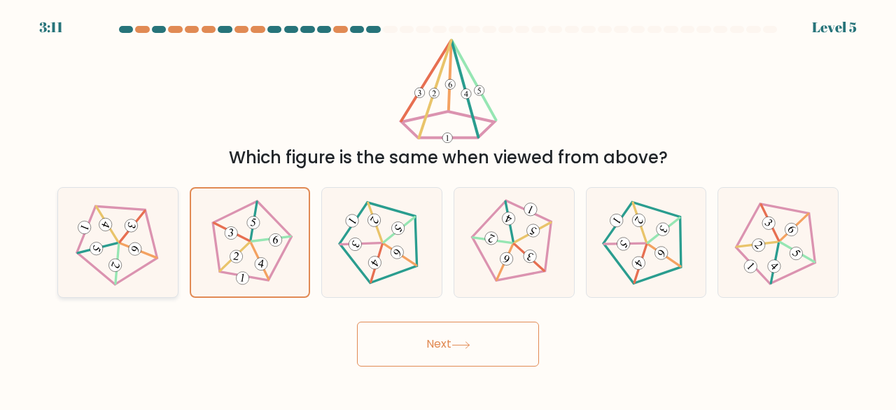
click at [160, 244] on icon at bounding box center [118, 242] width 88 height 88
click at [448, 209] on input "a." at bounding box center [448, 207] width 1 height 4
radio input "true"
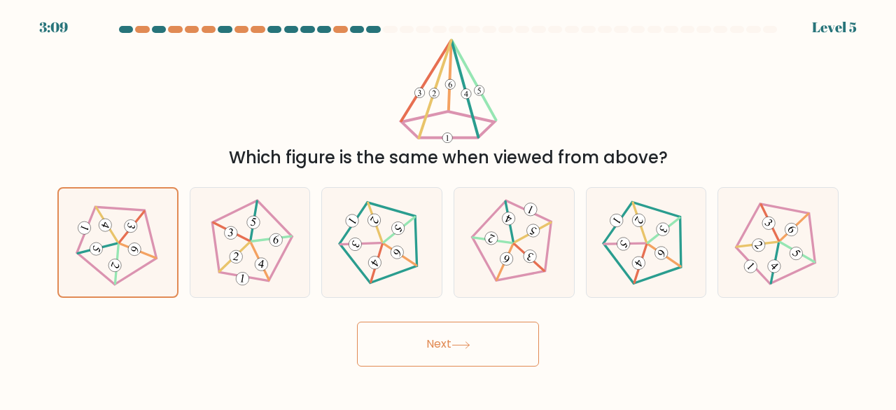
click at [454, 355] on button "Next" at bounding box center [448, 343] width 182 height 45
click at [357, 321] on button "Next" at bounding box center [448, 343] width 182 height 45
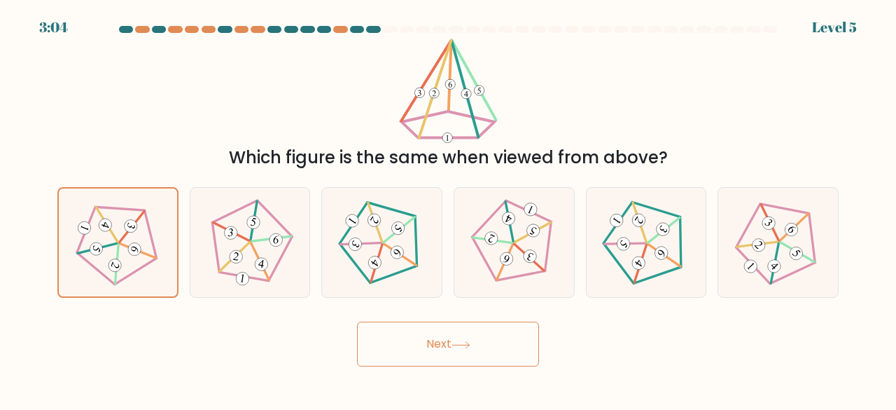
click at [452, 351] on button "Next" at bounding box center [448, 343] width 182 height 45
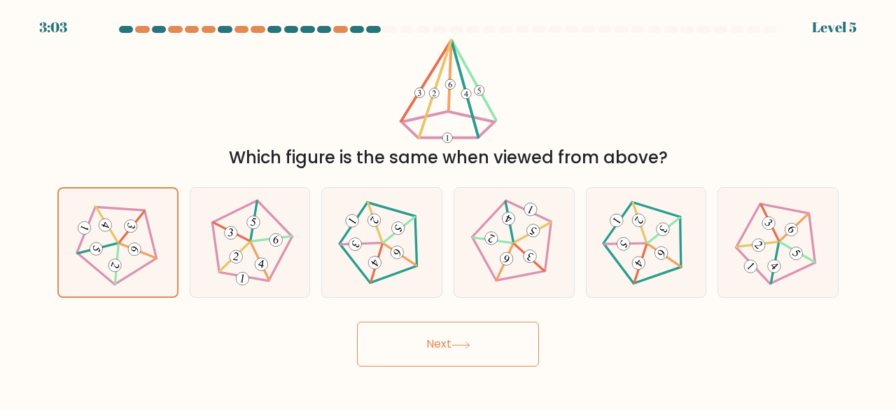
click at [452, 351] on button "Next" at bounding box center [448, 343] width 182 height 45
click at [441, 344] on button "Next" at bounding box center [448, 343] width 182 height 45
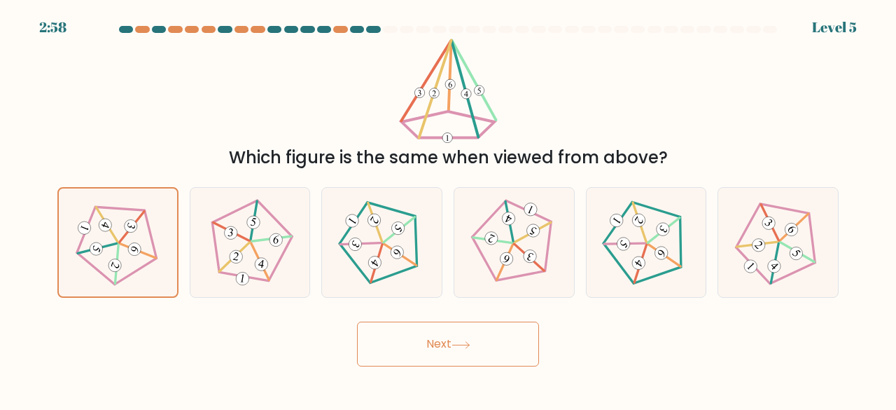
click at [441, 344] on button "Next" at bounding box center [448, 343] width 182 height 45
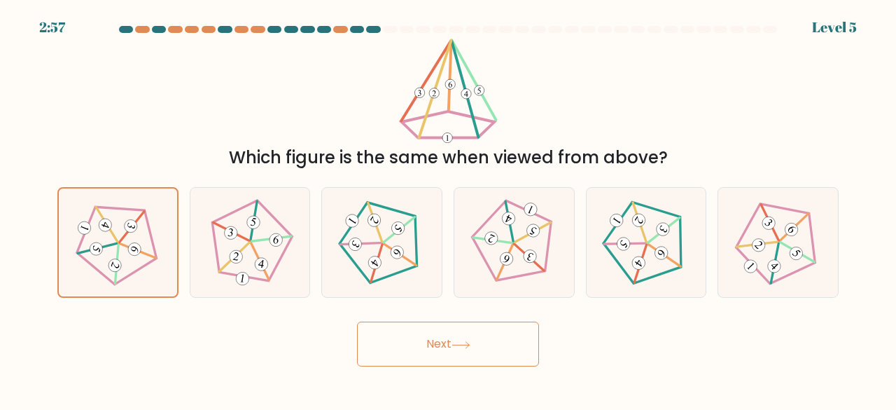
click at [441, 344] on button "Next" at bounding box center [448, 343] width 182 height 45
click at [169, 263] on div at bounding box center [117, 242] width 121 height 111
click at [448, 209] on input "a." at bounding box center [448, 207] width 1 height 4
click at [430, 356] on button "Next" at bounding box center [448, 343] width 182 height 45
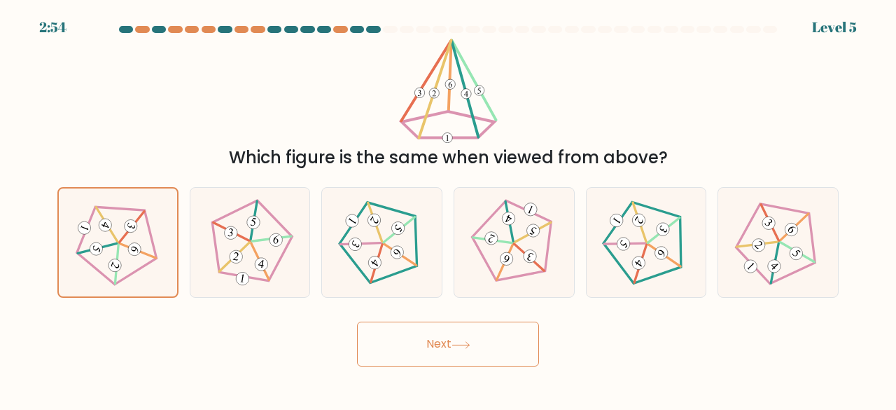
click at [430, 356] on button "Next" at bounding box center [448, 343] width 182 height 45
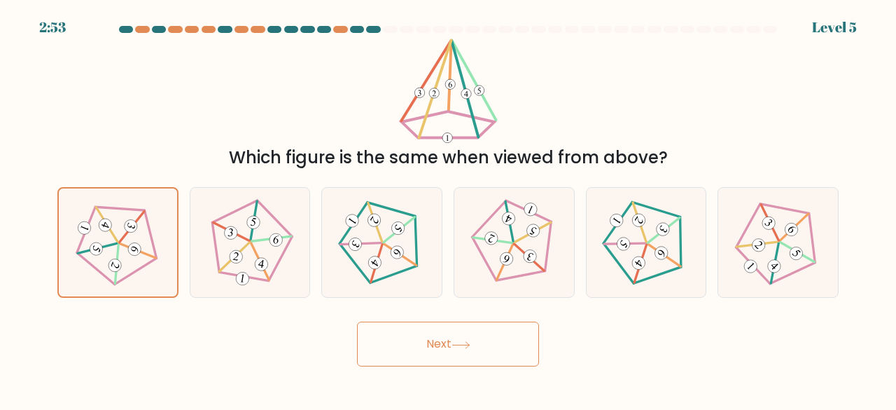
click at [430, 356] on button "Next" at bounding box center [448, 343] width 182 height 45
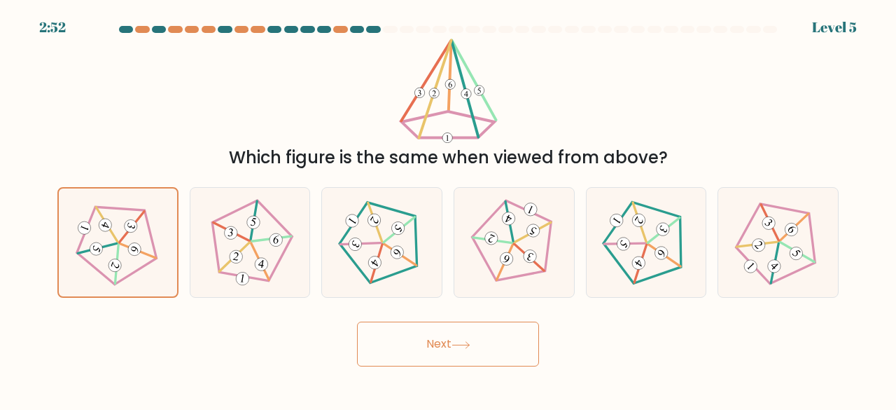
click at [430, 356] on button "Next" at bounding box center [448, 343] width 182 height 45
click at [475, 345] on button "Next" at bounding box center [448, 343] width 182 height 45
click at [357, 321] on button "Next" at bounding box center [448, 343] width 182 height 45
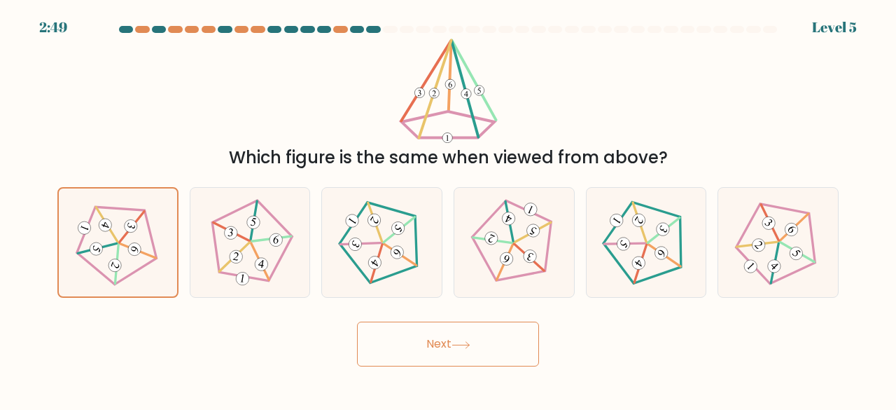
click at [357, 321] on button "Next" at bounding box center [448, 343] width 182 height 45
click at [475, 345] on button "Next" at bounding box center [448, 343] width 182 height 45
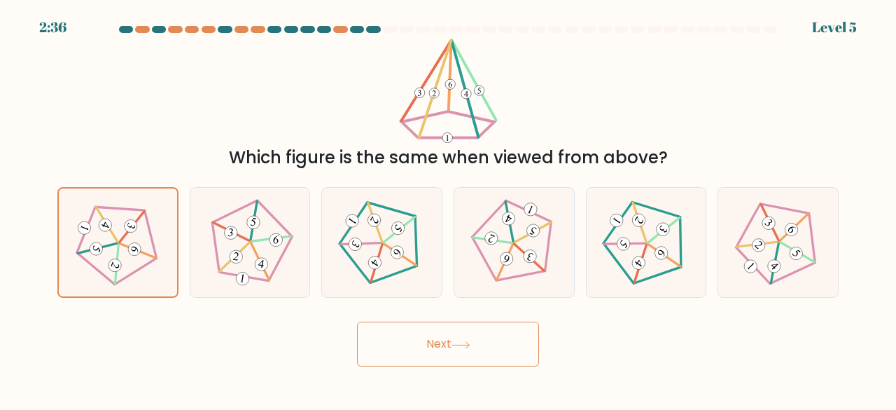
click at [475, 345] on button "Next" at bounding box center [448, 343] width 182 height 45
drag, startPoint x: 475, startPoint y: 345, endPoint x: 468, endPoint y: 351, distance: 9.4
click at [468, 351] on button "Next" at bounding box center [448, 343] width 182 height 45
click at [454, 334] on button "Next" at bounding box center [448, 343] width 182 height 45
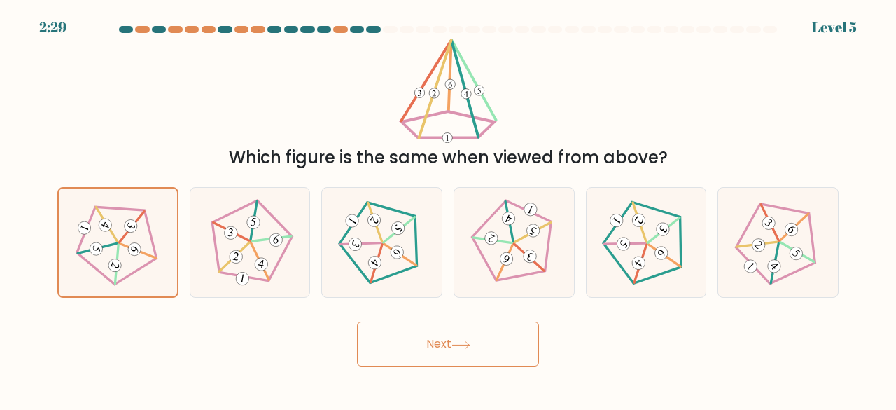
click at [454, 334] on button "Next" at bounding box center [448, 343] width 182 height 45
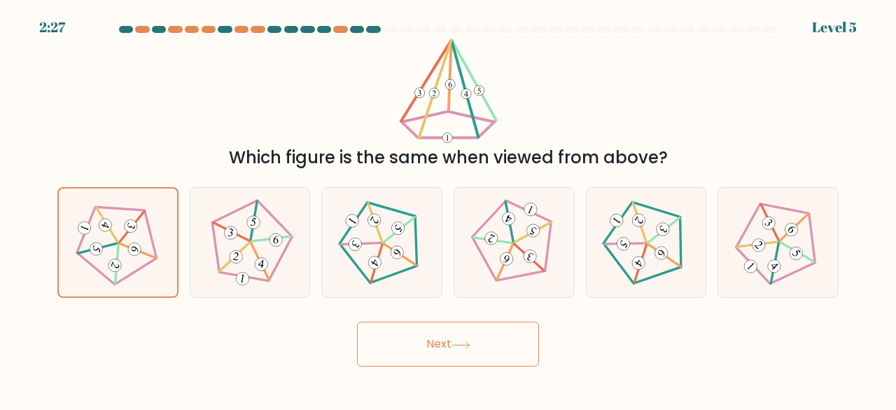
click at [454, 334] on button "Next" at bounding box center [448, 343] width 182 height 45
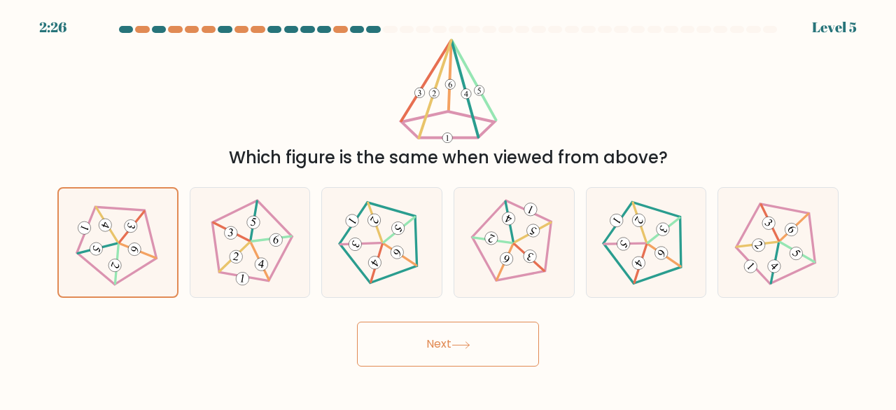
click at [454, 334] on button "Next" at bounding box center [448, 343] width 182 height 45
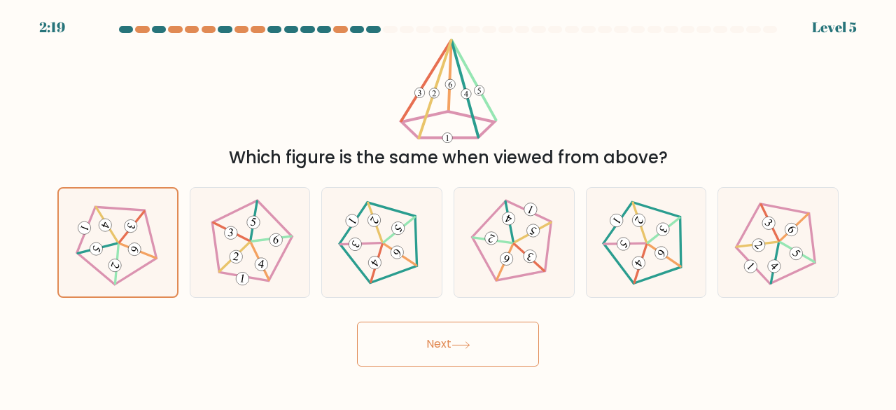
click at [454, 334] on button "Next" at bounding box center [448, 343] width 182 height 45
click at [445, 341] on button "Next" at bounding box center [448, 343] width 182 height 45
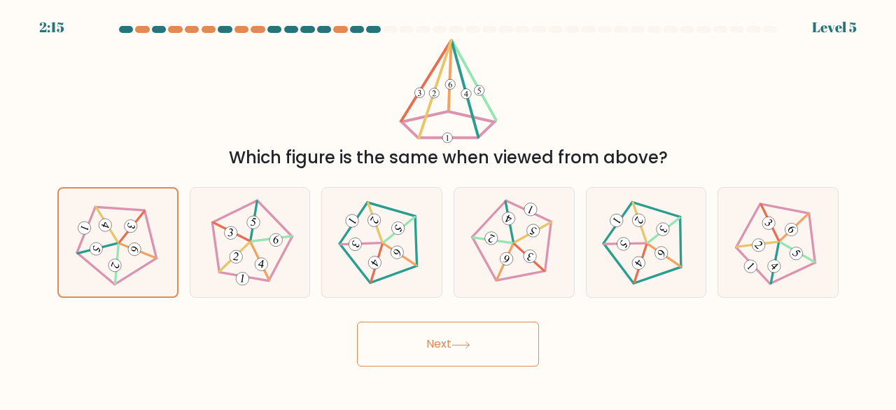
click at [357, 321] on button "Next" at bounding box center [448, 343] width 182 height 45
click at [133, 273] on 185 at bounding box center [121, 244] width 100 height 102
click at [448, 209] on input "a." at bounding box center [448, 207] width 1 height 4
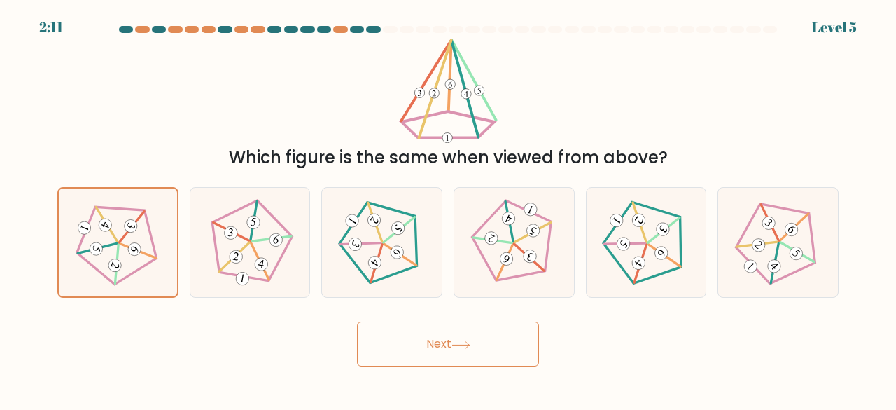
click at [455, 337] on button "Next" at bounding box center [448, 343] width 182 height 45
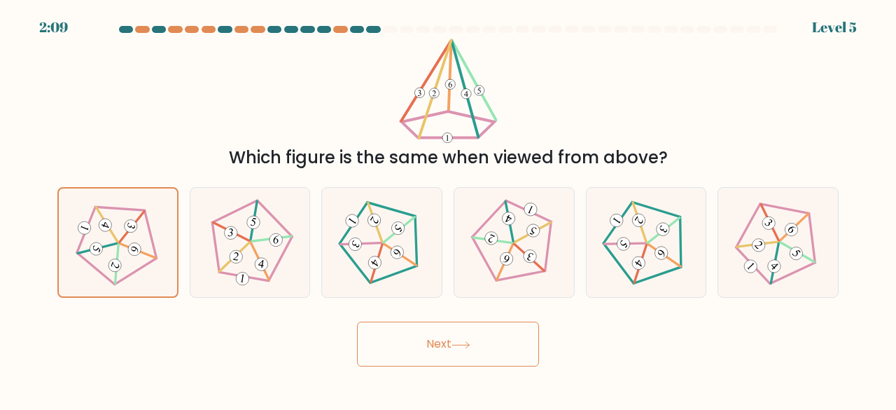
click at [455, 337] on button "Next" at bounding box center [448, 343] width 182 height 45
click at [473, 355] on button "Next" at bounding box center [448, 343] width 182 height 45
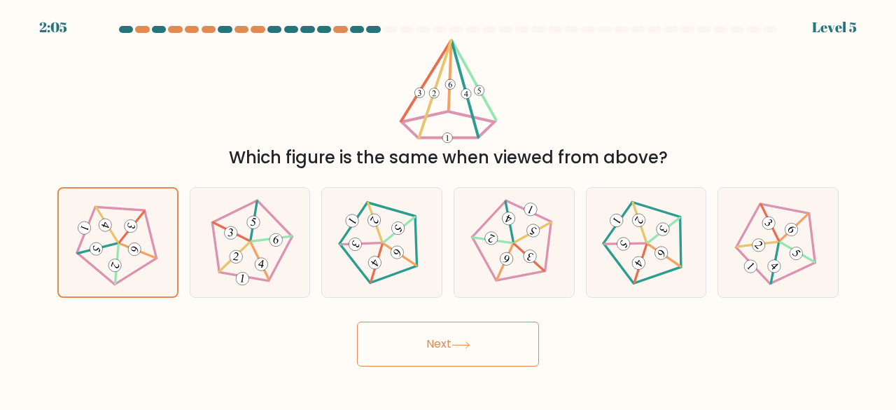
click at [473, 355] on button "Next" at bounding box center [448, 343] width 182 height 45
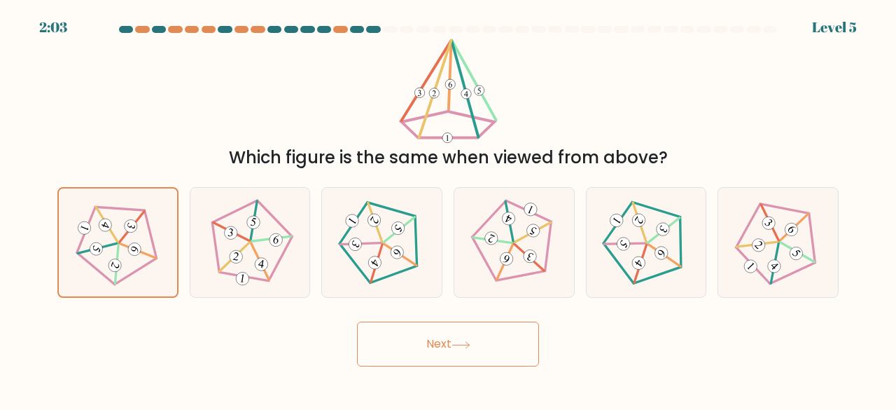
click at [473, 355] on button "Next" at bounding box center [448, 343] width 182 height 45
click at [475, 347] on button "Next" at bounding box center [448, 343] width 182 height 45
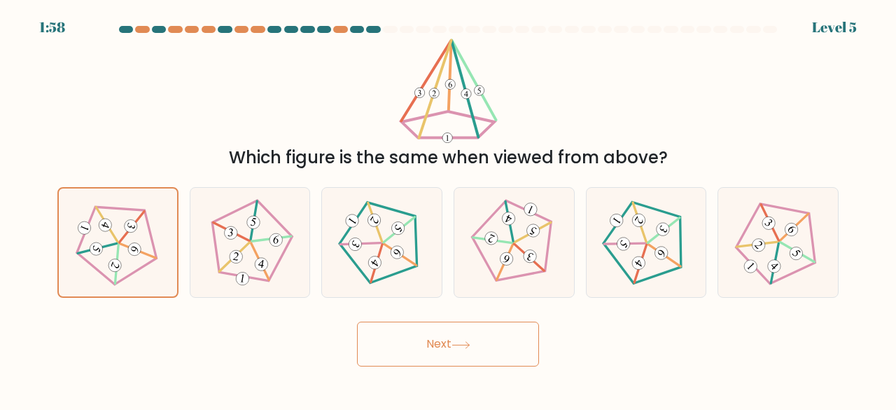
click at [475, 347] on button "Next" at bounding box center [448, 343] width 182 height 45
click at [244, 270] on icon at bounding box center [250, 242] width 88 height 88
click at [448, 209] on input "b." at bounding box center [448, 207] width 1 height 4
radio input "true"
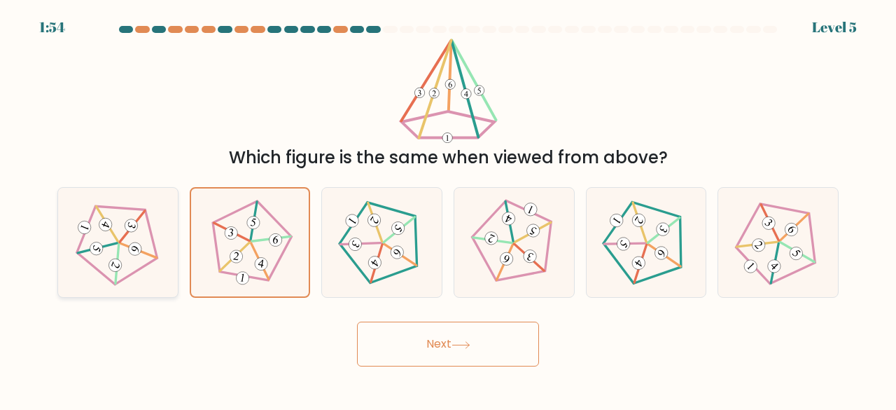
click at [141, 249] on icon at bounding box center [118, 242] width 88 height 88
click at [448, 209] on input "a." at bounding box center [448, 207] width 1 height 4
radio input "true"
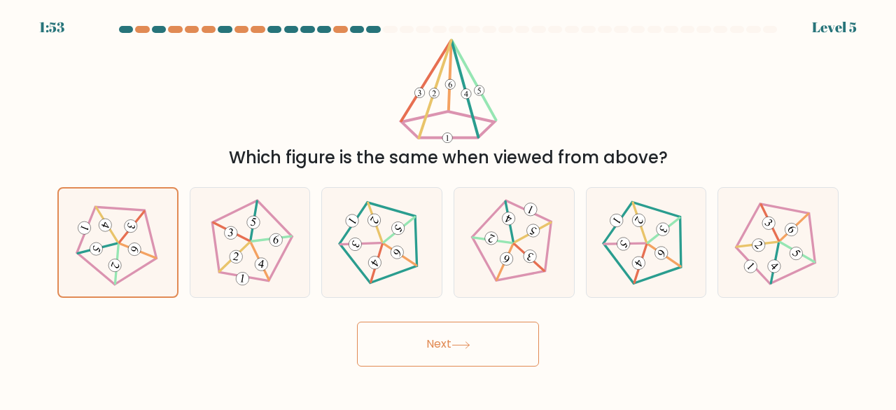
click at [480, 335] on button "Next" at bounding box center [448, 343] width 182 height 45
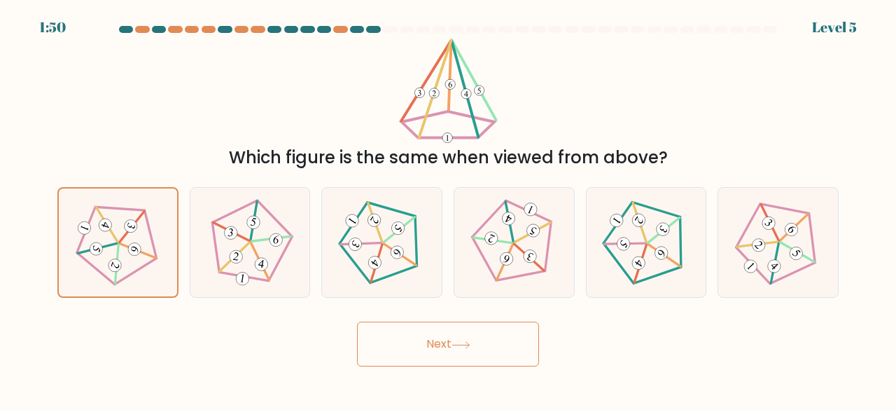
click at [480, 335] on button "Next" at bounding box center [448, 343] width 182 height 45
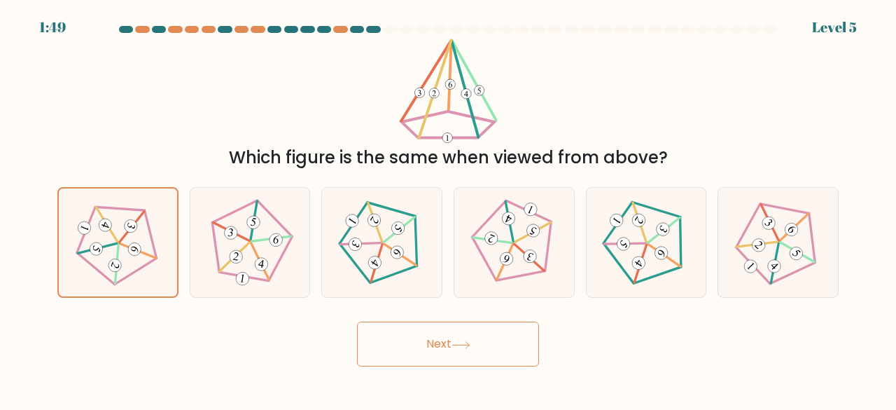
click at [480, 335] on button "Next" at bounding box center [448, 343] width 182 height 45
